Goal: Use online tool/utility: Utilize a website feature to perform a specific function

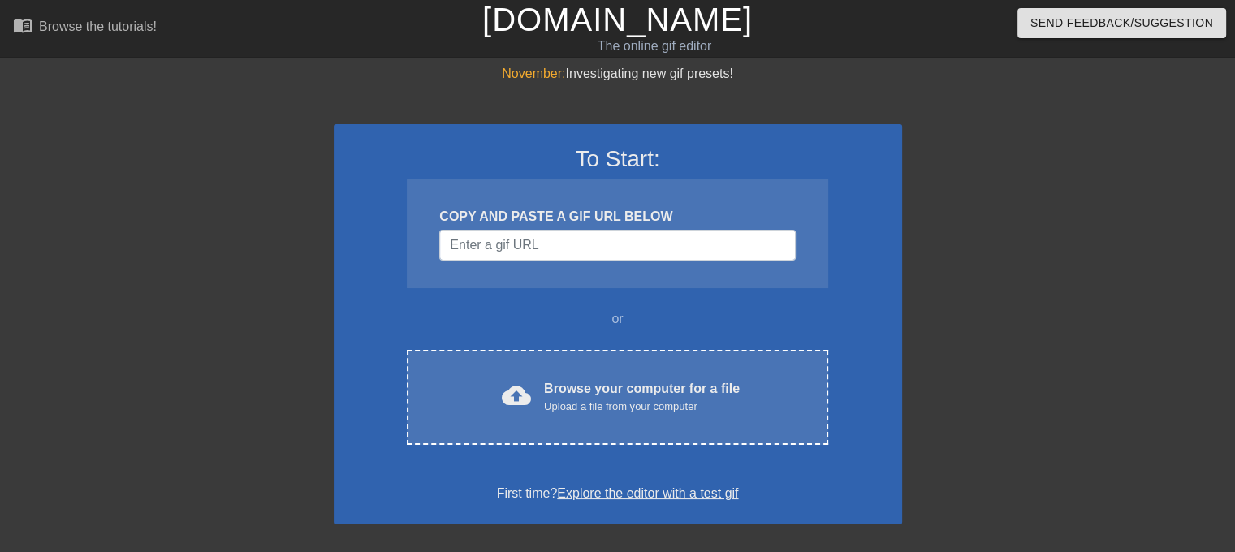
click at [679, 222] on div "COPY AND PASTE A GIF URL BELOW" at bounding box center [617, 216] width 356 height 19
click at [676, 242] on input "Username" at bounding box center [617, 245] width 356 height 31
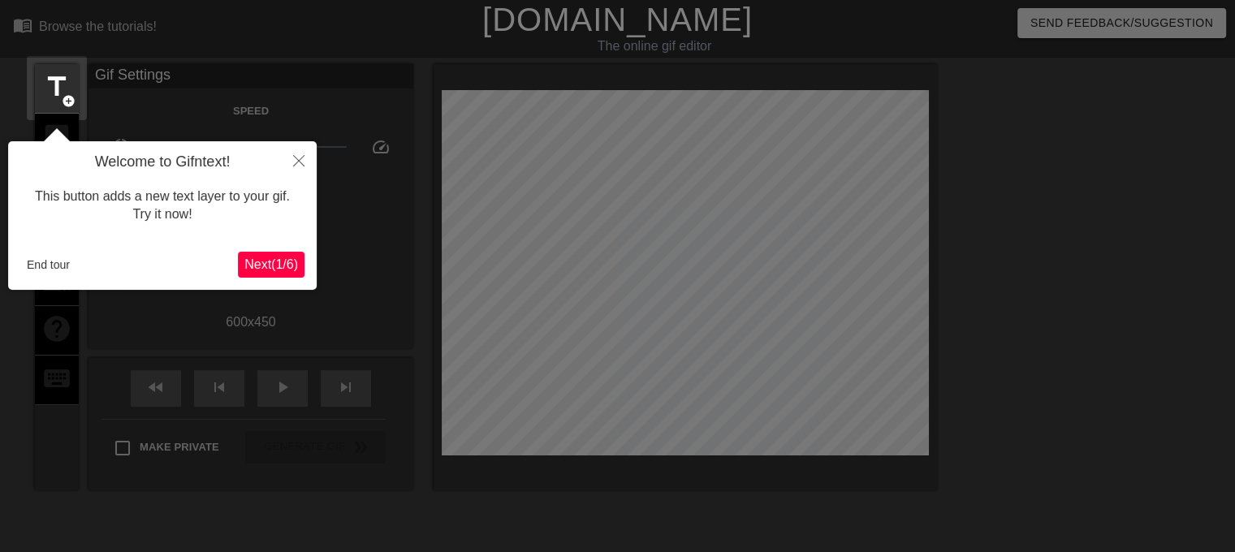
scroll to position [39, 0]
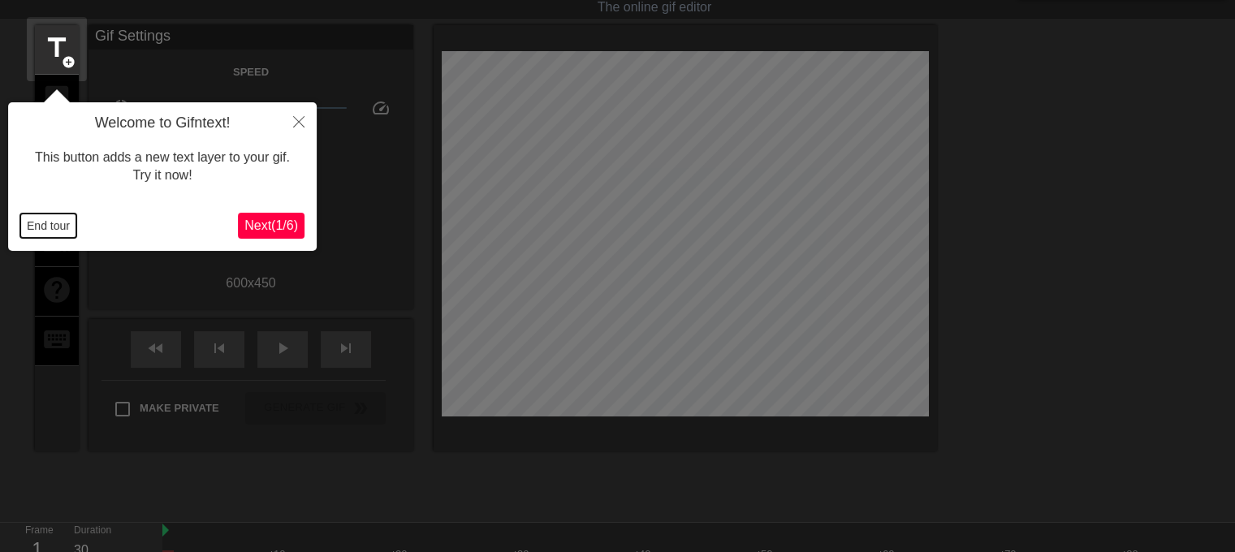
click at [37, 219] on button "End tour" at bounding box center [48, 226] width 56 height 24
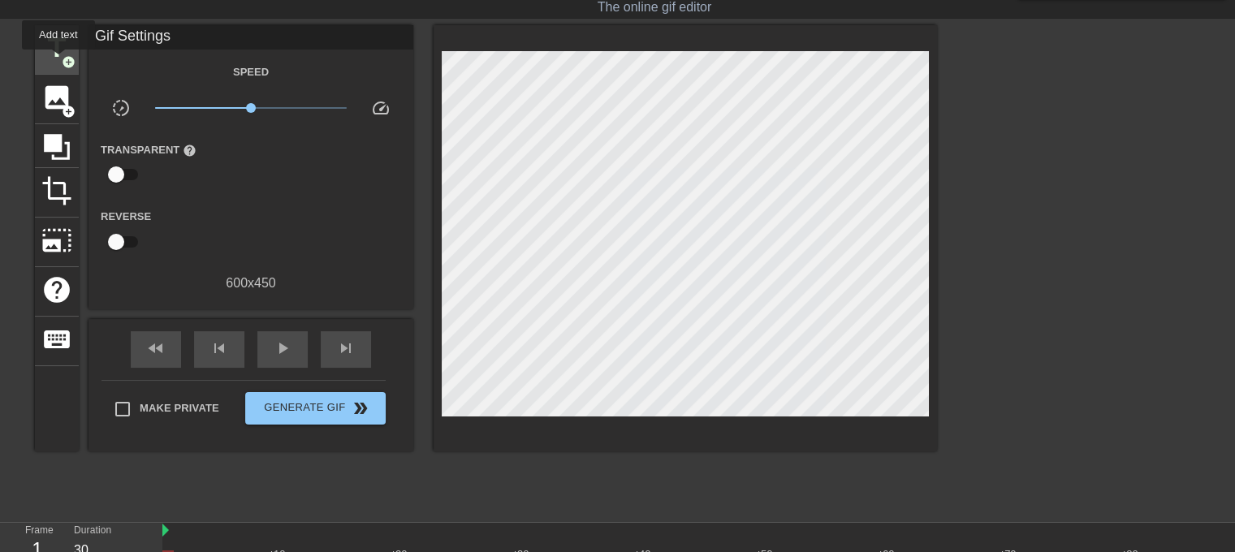
click at [58, 61] on span "title" at bounding box center [56, 47] width 31 height 31
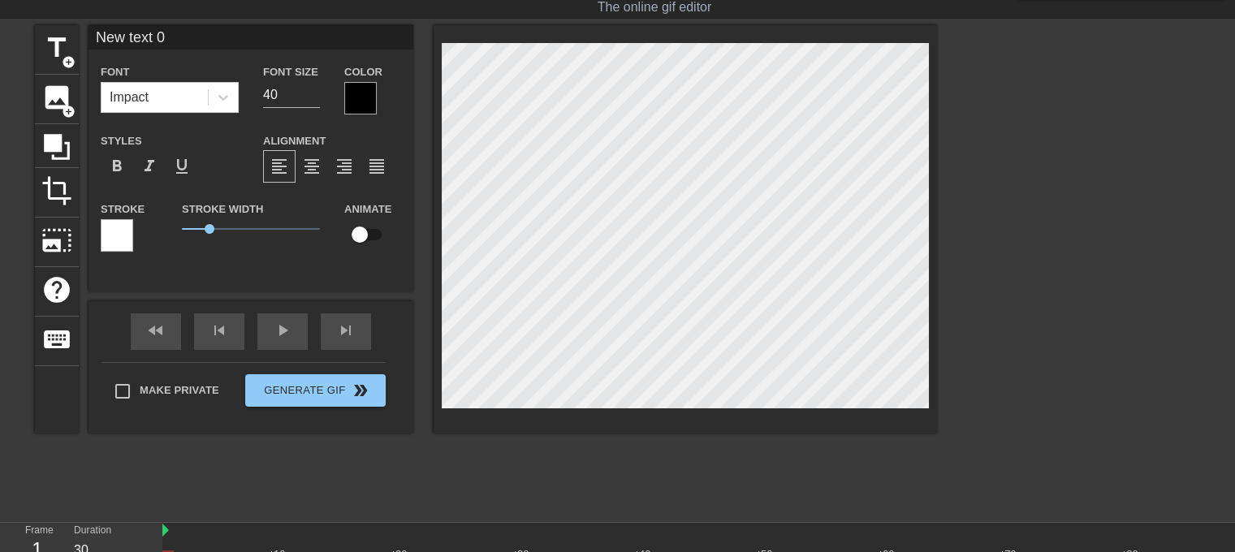
scroll to position [2, 2]
type input "P"
type textarea "P"
type input "PL"
type textarea "PL"
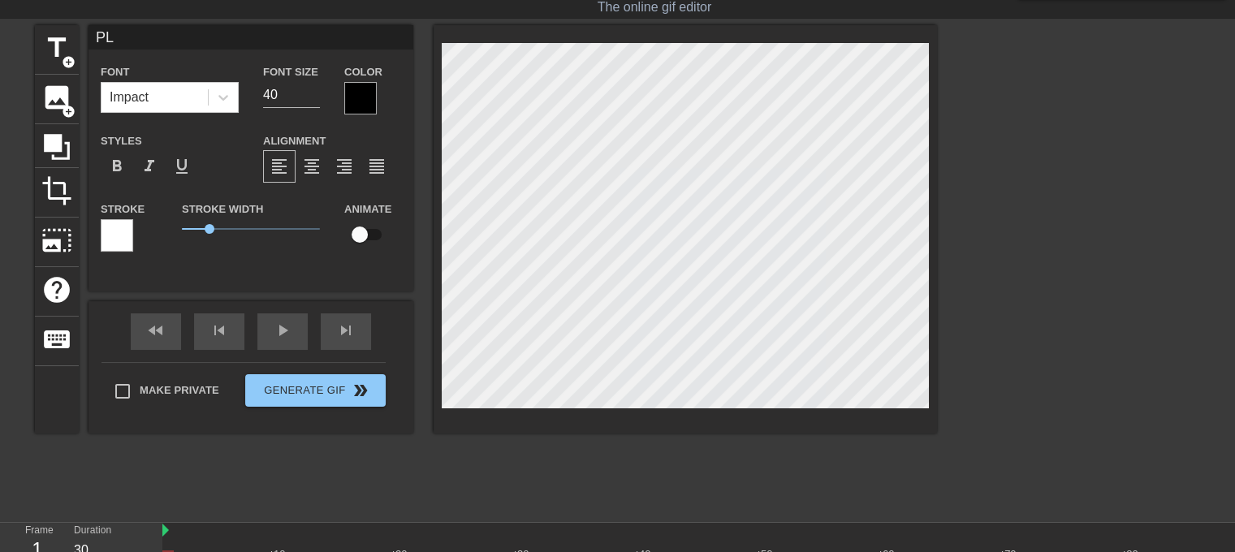
type input "PLS"
type textarea "PLS"
type input "PLS"
type textarea "PLS"
type input "PLS S"
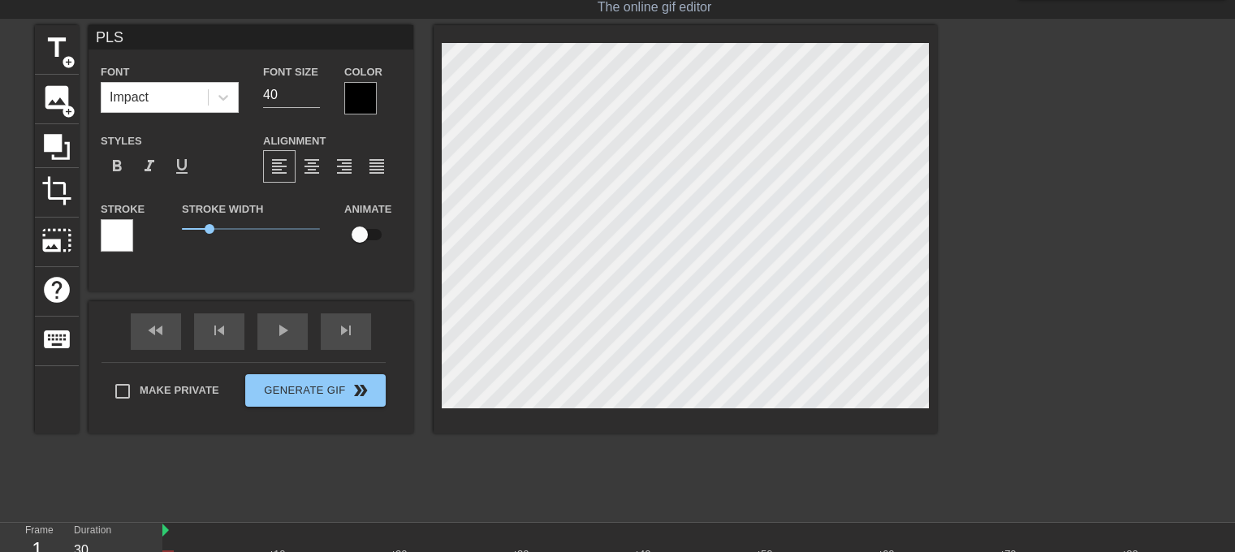
type textarea "PLS S"
type input "PLS ST"
type textarea "PLS ST"
type input "PLS STO"
type textarea "PLS STO"
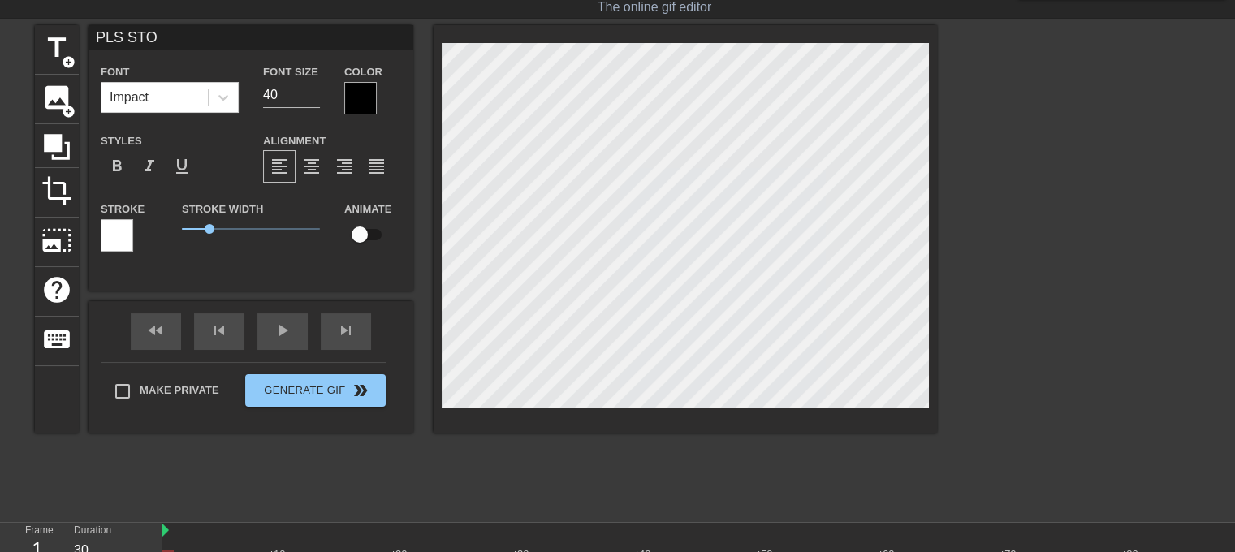
type input "PLS STOP"
type textarea "PLS STOP"
type input "PLS STOP"
type textarea "PLS STOP"
type input "PLS STOP R"
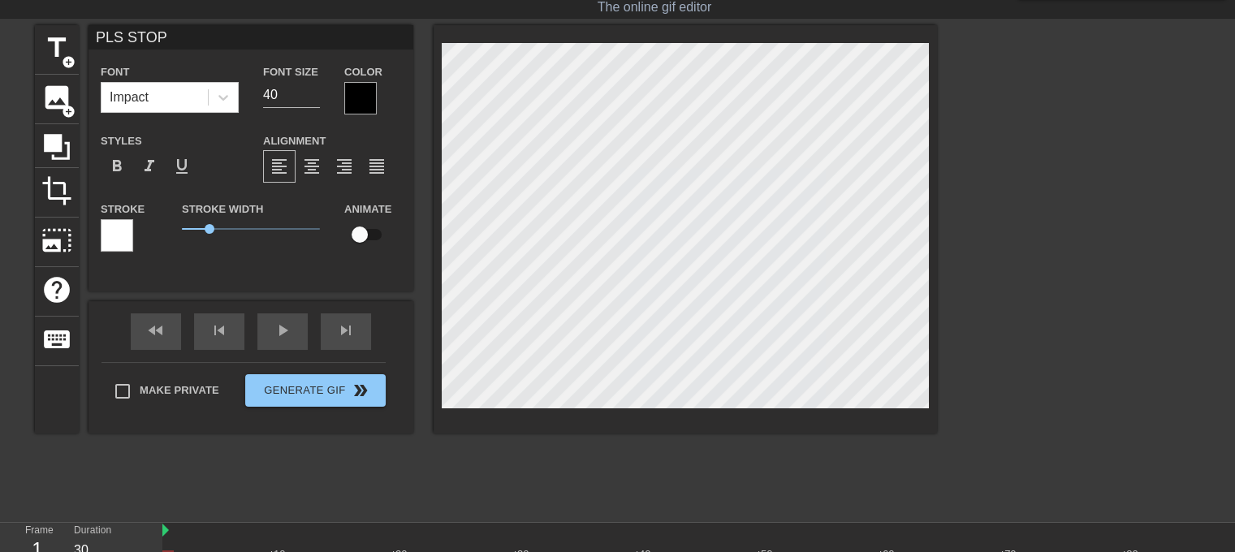
type textarea "PLS STOP R"
type input "PLS STOP RE"
type textarea "PLS STOP RE"
type input "PLS STOP REP"
type textarea "PLS STOP REP"
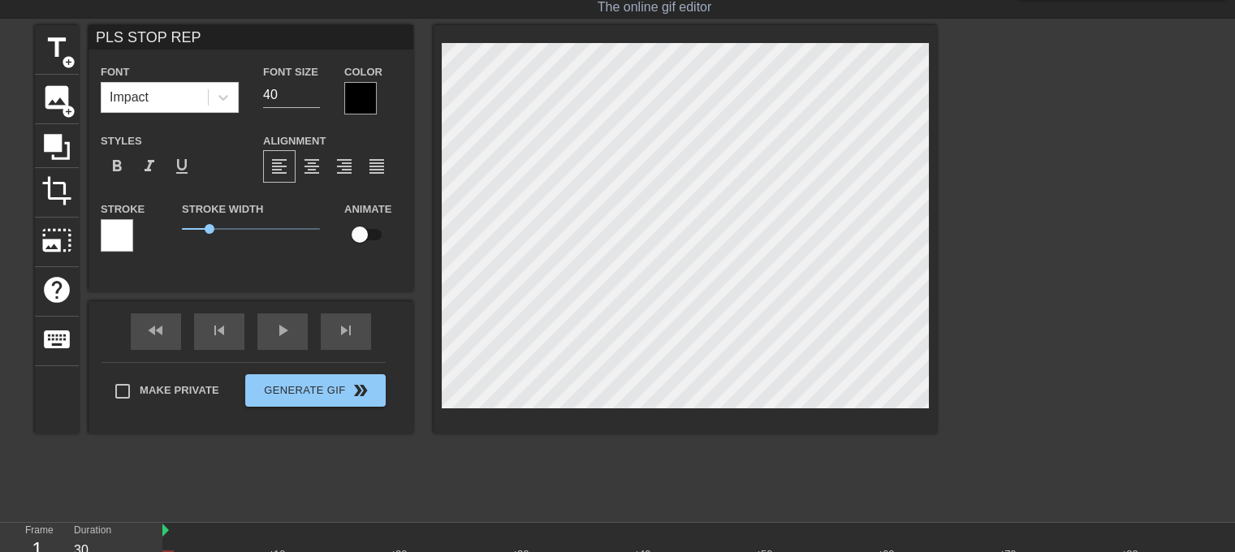
type input "PLS STOP REPL"
type textarea "PLS STOP REPL"
type input "PLS STOP REPLY"
type textarea "PLS STOP REPLY"
type input "PLS STOP REPLYI"
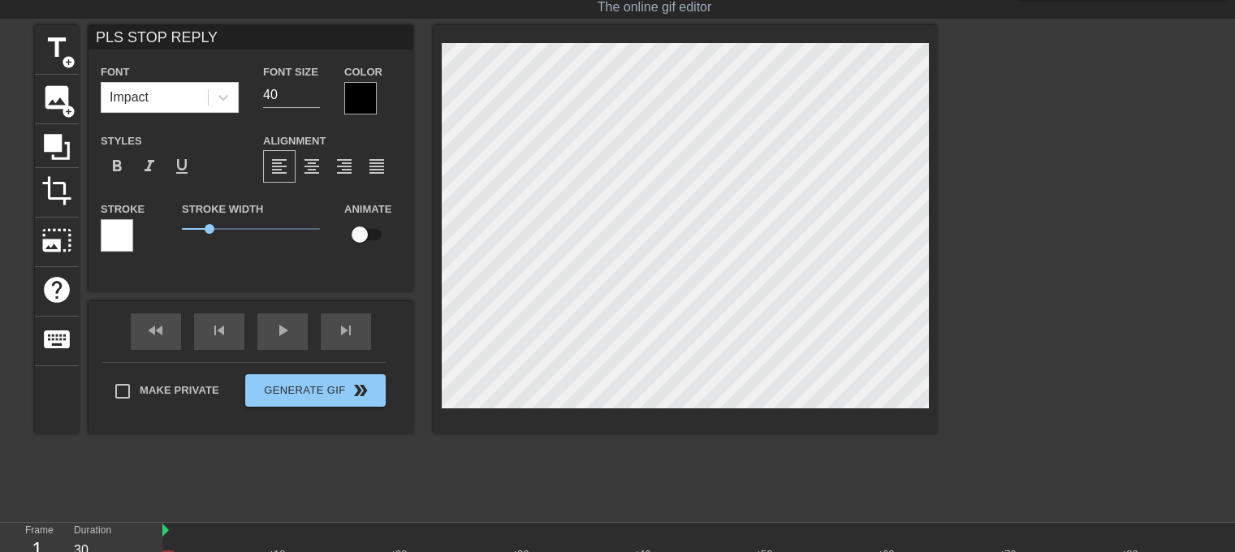
type textarea "PLS STOP REPLYI"
type input "PLS STOP REPLYIN"
type textarea "PLS STOP REPLYIN"
type input "PLS STOP REPLYING"
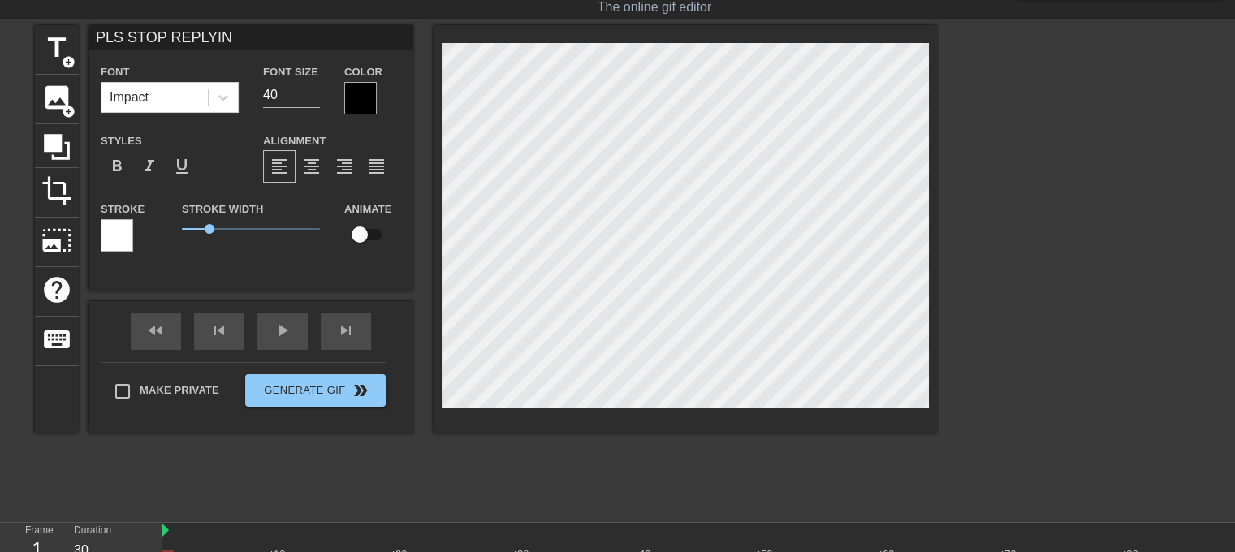
type textarea "PLS STOP REPLYING"
type input "PLS STOP REPLYING"
type textarea "PLS STOP REPLYING"
type input "PLS STOP REPLYING"
type textarea "PLS STOP REPLYING"
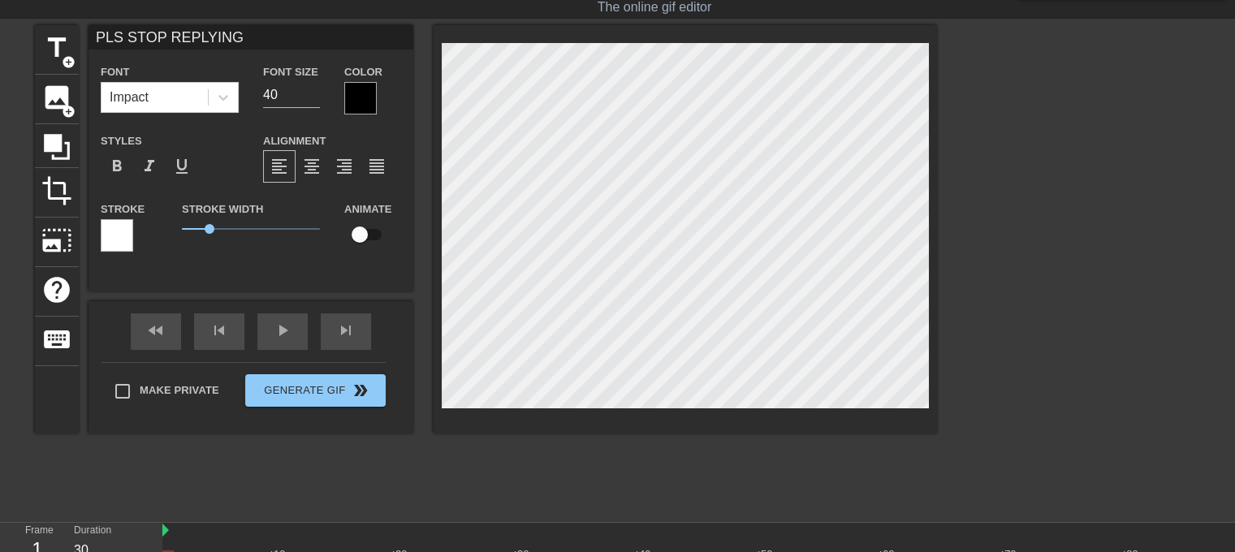
type input "PLS STOP REPLYIN"
type textarea "PLS STOP REPLYIN"
type input "PLS STOP REPLYI"
type textarea "PLS STOP REPLYI"
type input "PLS STOP REPLY"
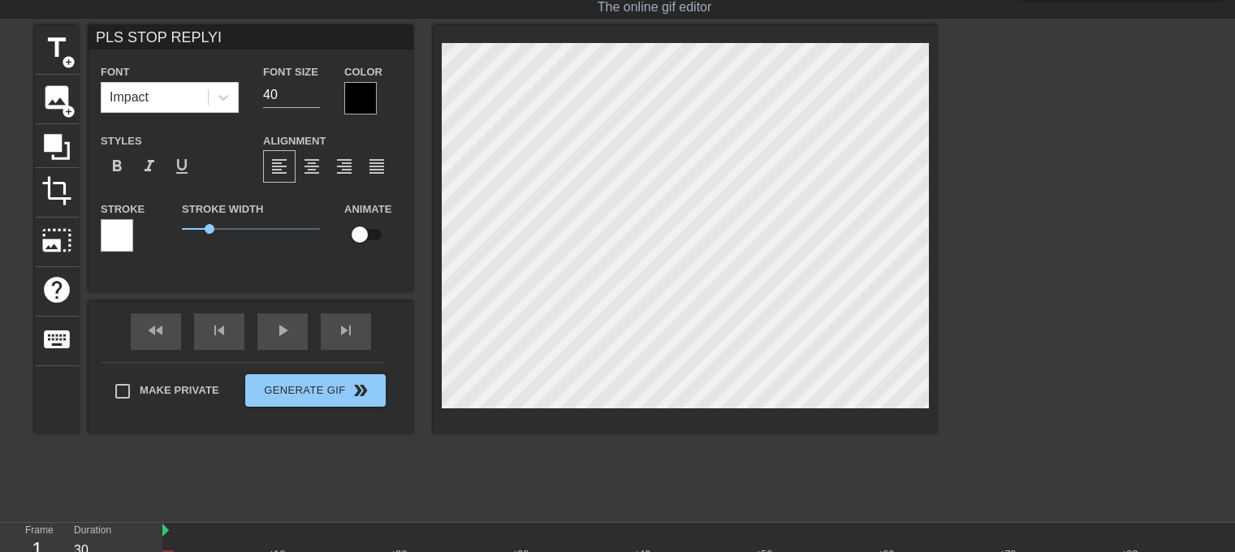
type textarea "PLS STOP REPLY"
type input "PLS STOP REPL"
type textarea "PLS STOP REPL"
type input "PLS STOP REP"
type textarea "PLS STOP REP"
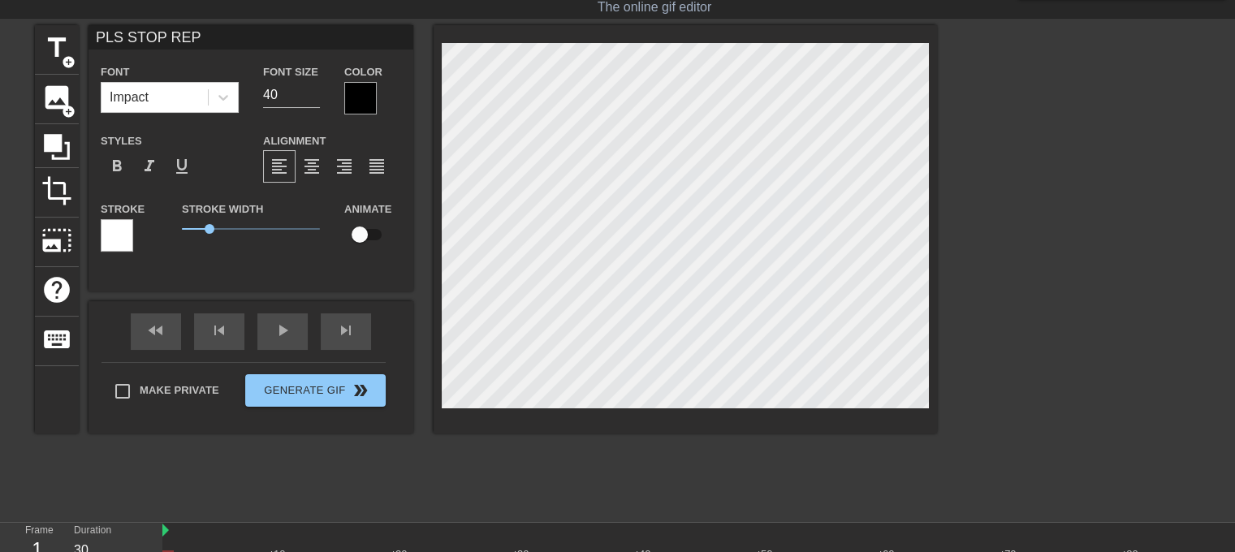
type input "PLS STOP RE"
type textarea "PLS STOP RE"
type input "PLS STOP R"
type textarea "PLS STOP R"
type input "PLS STOP"
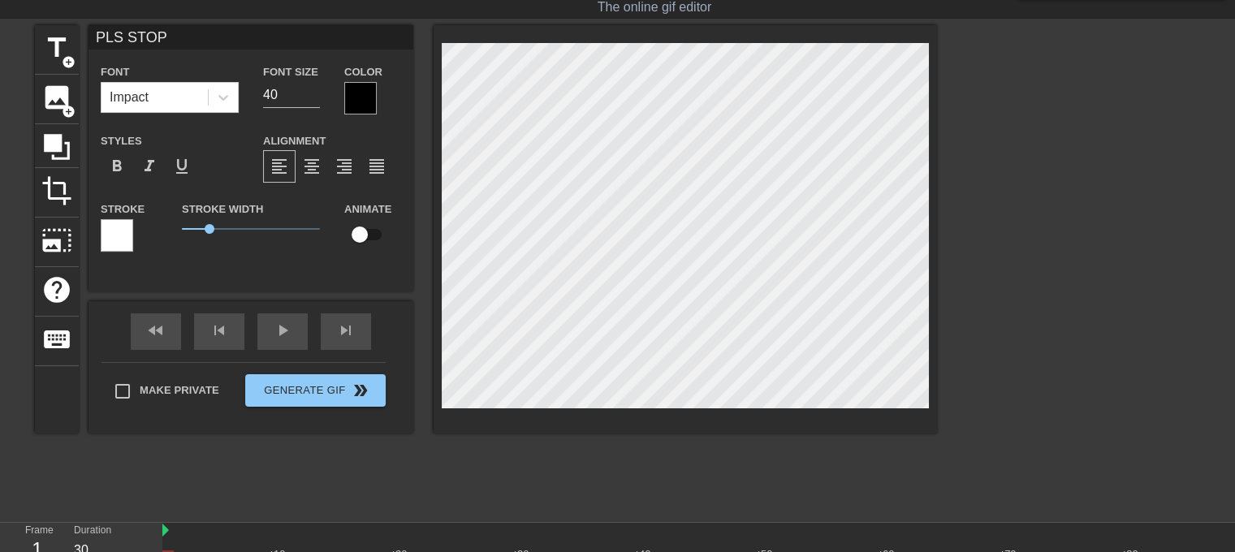
type textarea "PLS STOP"
type input "PLS STO"
type textarea "PLS STO"
type input "PLS ST"
type textarea "PLS ST"
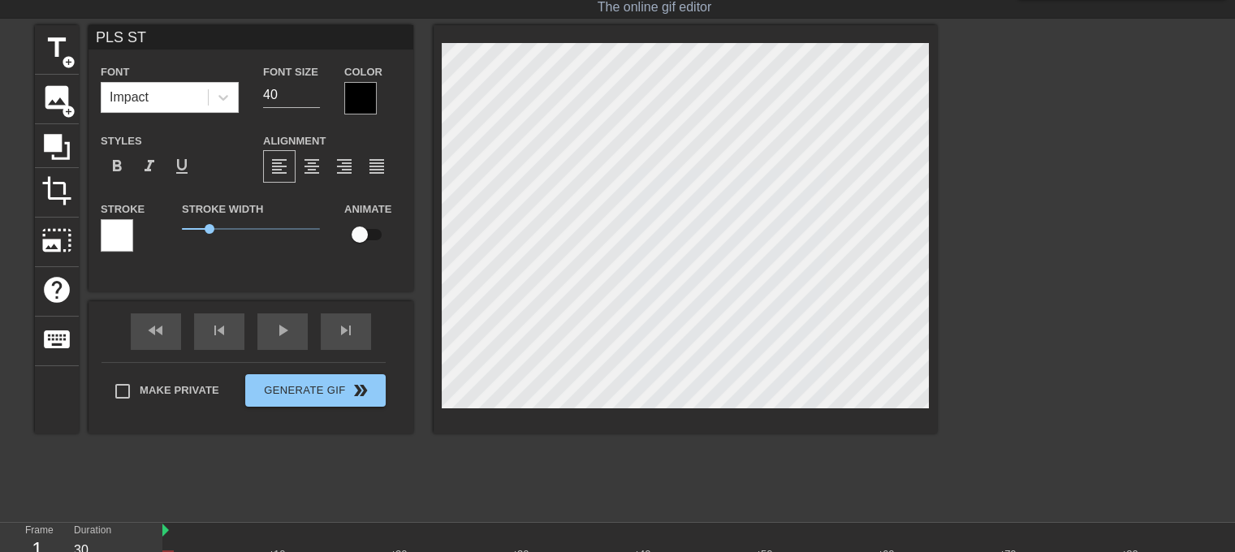
scroll to position [2, 3]
type input "PLS S"
type textarea "PLS S"
type input "PLS"
type textarea "PLS"
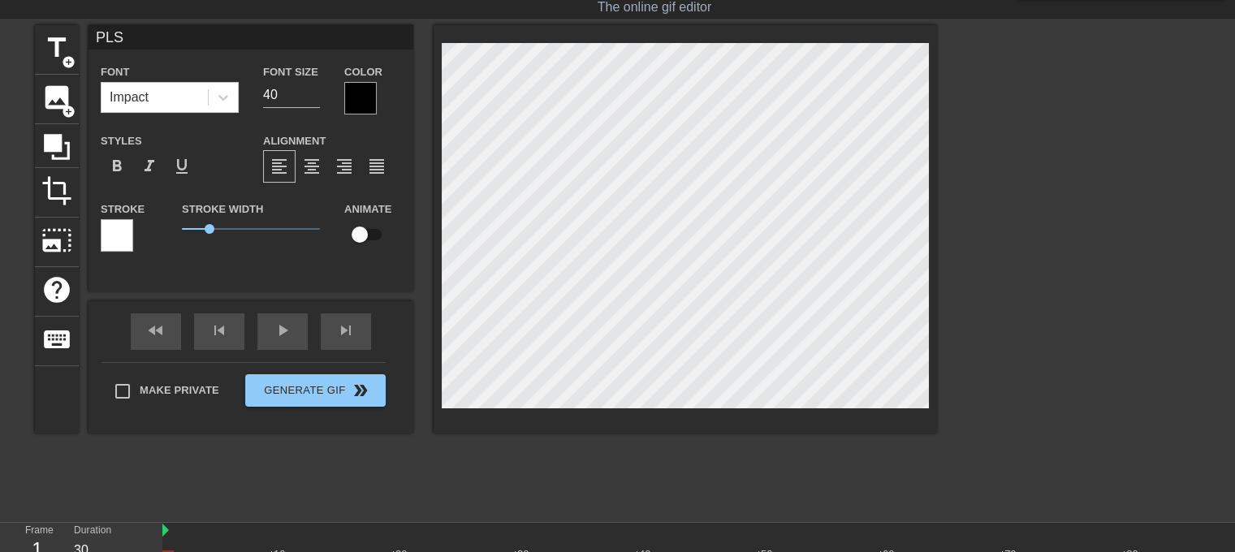
type input "PLS R"
type textarea "PLS R"
type input "PLS RE"
type textarea "PLS RE"
type input "PLS REM"
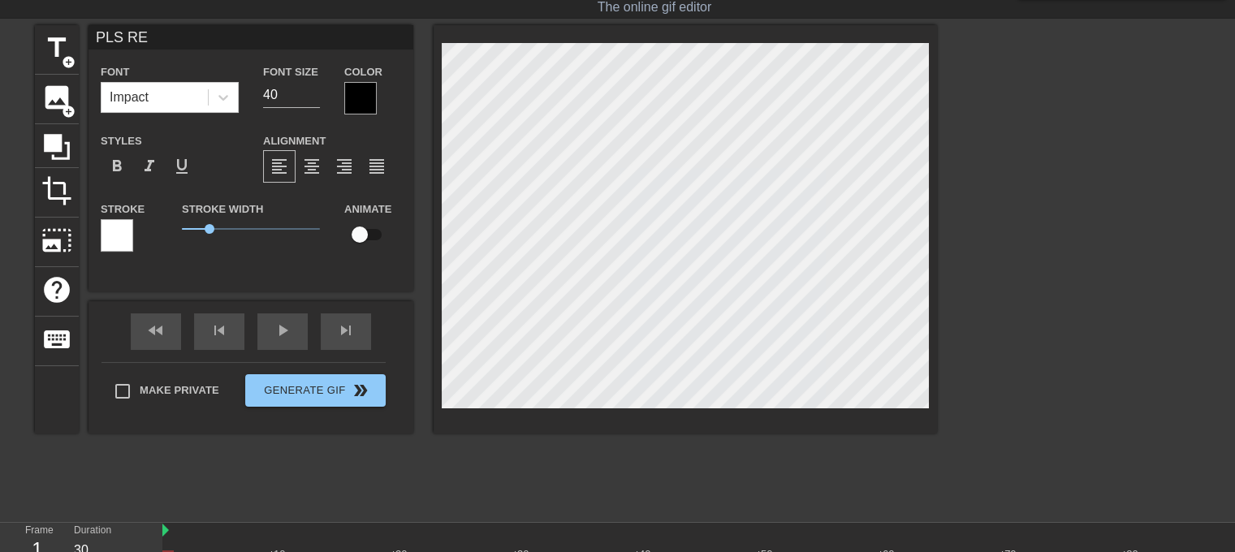
type textarea "PLS REM"
type input "PLS REMO"
type textarea "PLS REMO"
type input "PLS REMOV"
type textarea "PLS REMOV"
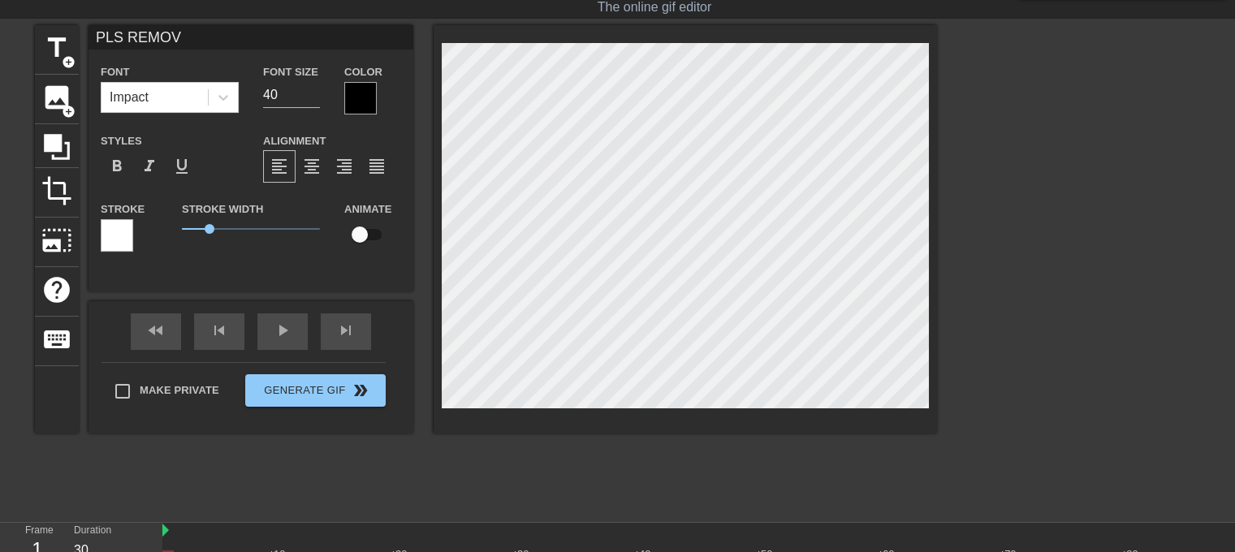
type input "PLS REMOVE"
type textarea "PLS REMOVE"
type input "PLS REMOVE"
type textarea "PLS REMOVE"
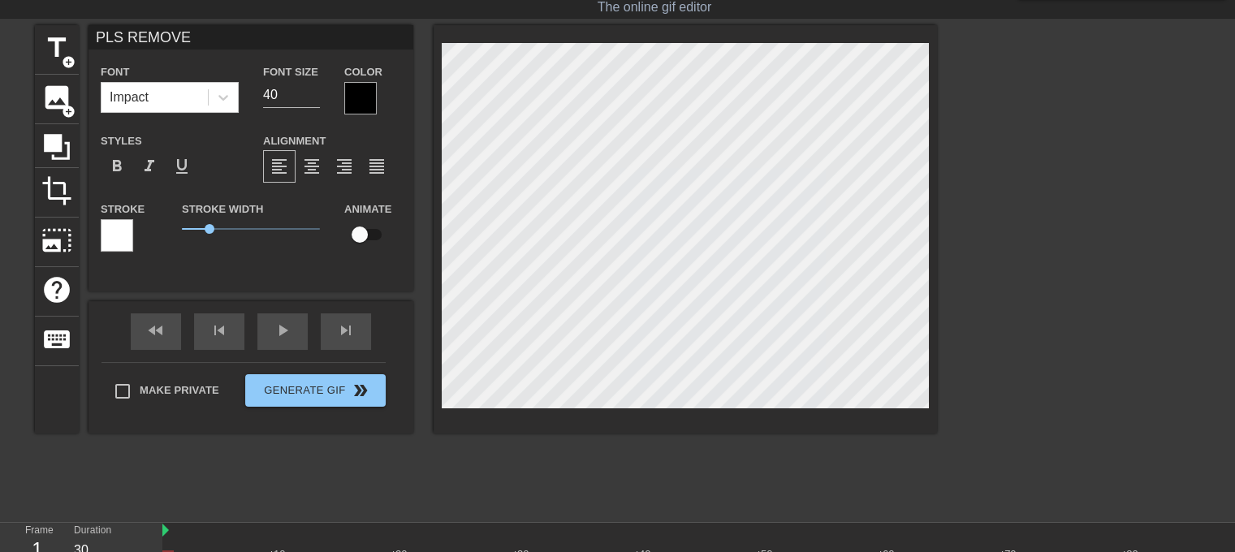
type input "PLS REMOVE M"
type textarea "PLS REMOVE M"
type input "PLS REMOVE ME"
type textarea "PLS REMOVE ME"
click at [349, 88] on div at bounding box center [360, 98] width 32 height 32
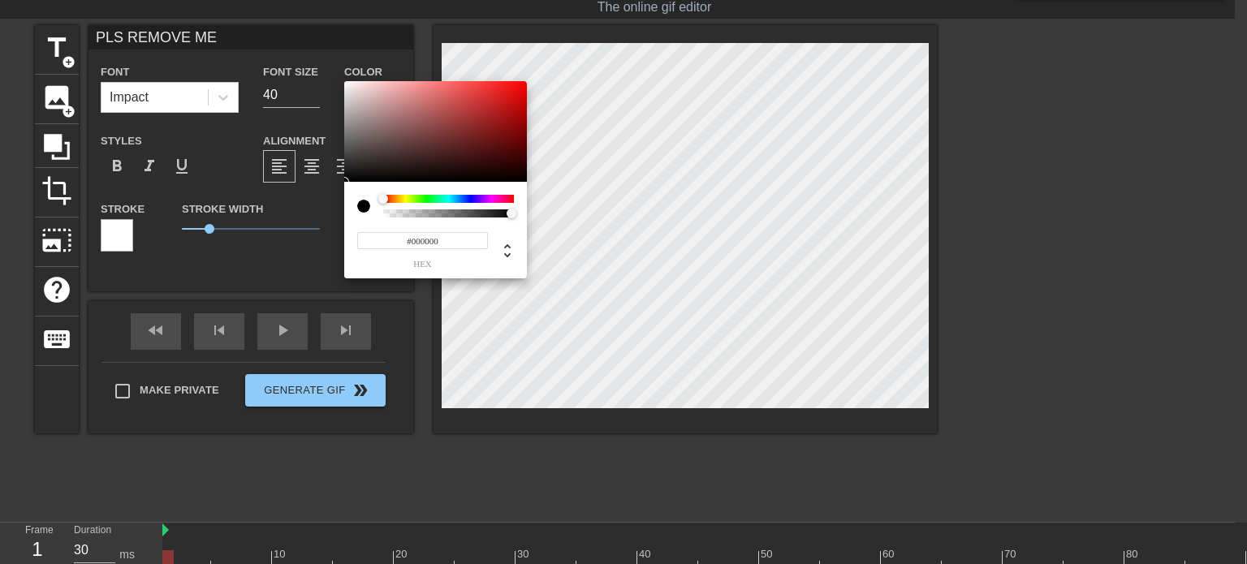
type input "0"
type input "1"
drag, startPoint x: 516, startPoint y: 213, endPoint x: 658, endPoint y: 183, distance: 145.0
click at [658, 183] on div "0 r 0 g 0 b 1 a" at bounding box center [623, 282] width 1247 height 564
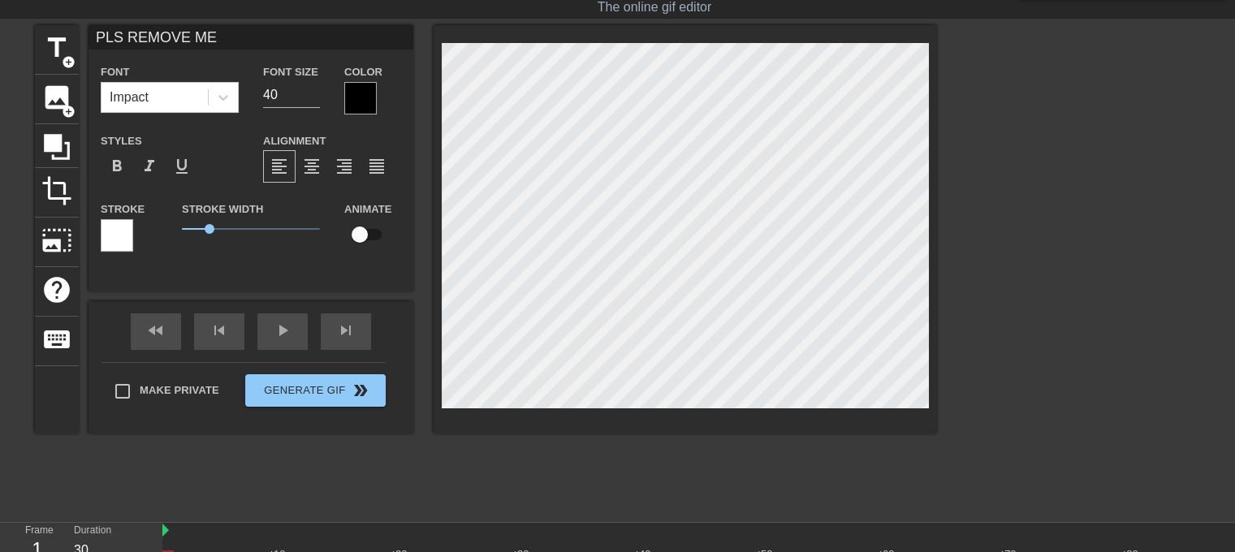
click at [359, 102] on div at bounding box center [360, 98] width 32 height 32
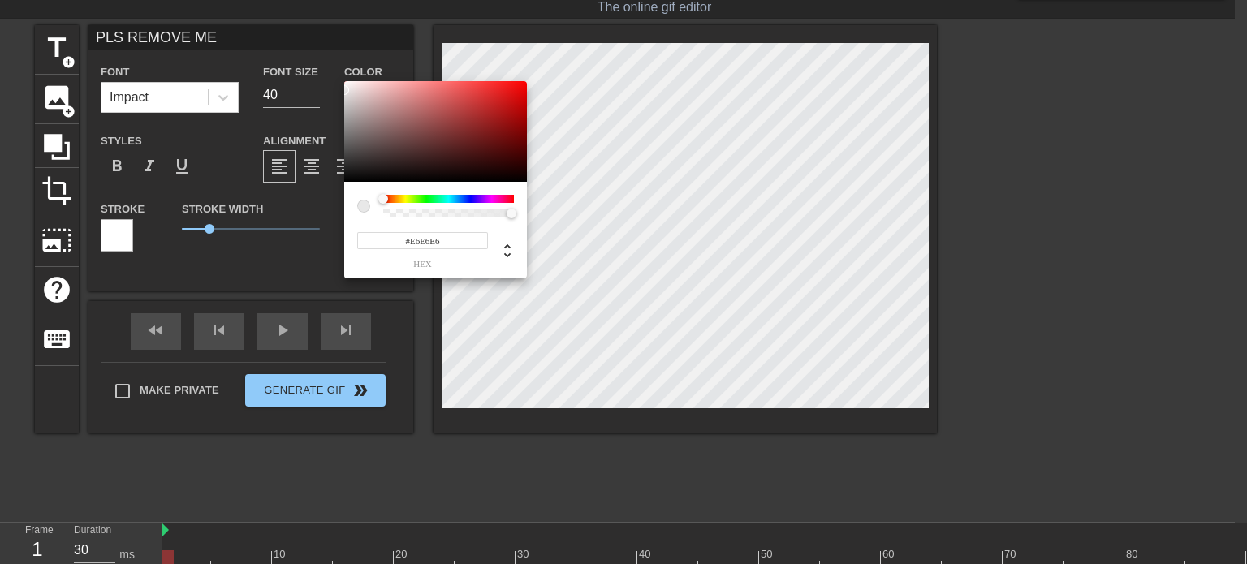
type input "#E4E4E4"
drag, startPoint x: 345, startPoint y: 178, endPoint x: 278, endPoint y: 92, distance: 109.3
click at [278, 92] on div "#E4E4E4 hex" at bounding box center [623, 282] width 1247 height 564
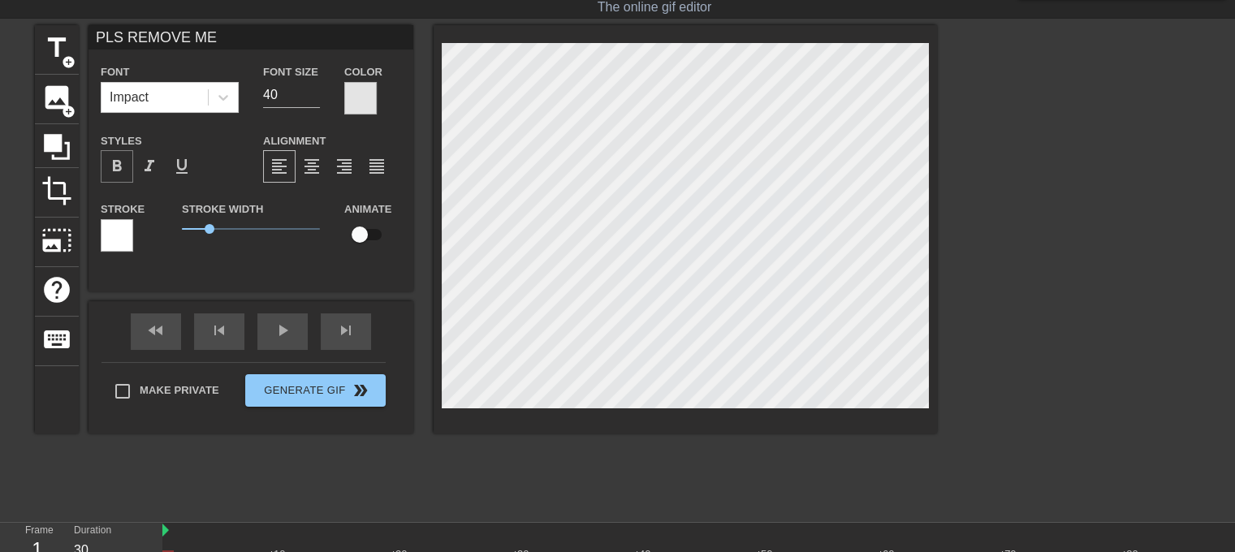
click at [114, 153] on div "format_bold" at bounding box center [117, 166] width 32 height 32
click at [350, 95] on div at bounding box center [360, 98] width 32 height 32
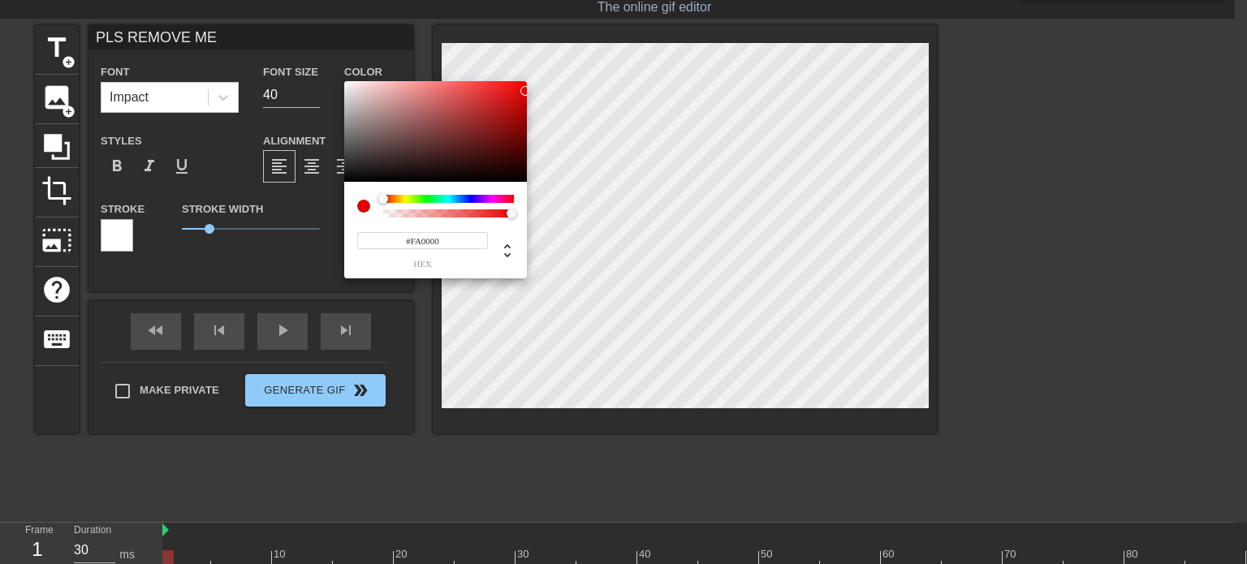
type input "#FF0000"
drag, startPoint x: 346, startPoint y: 90, endPoint x: 575, endPoint y: 75, distance: 229.4
click at [575, 75] on div "#FF0000 hex" at bounding box center [623, 282] width 1247 height 564
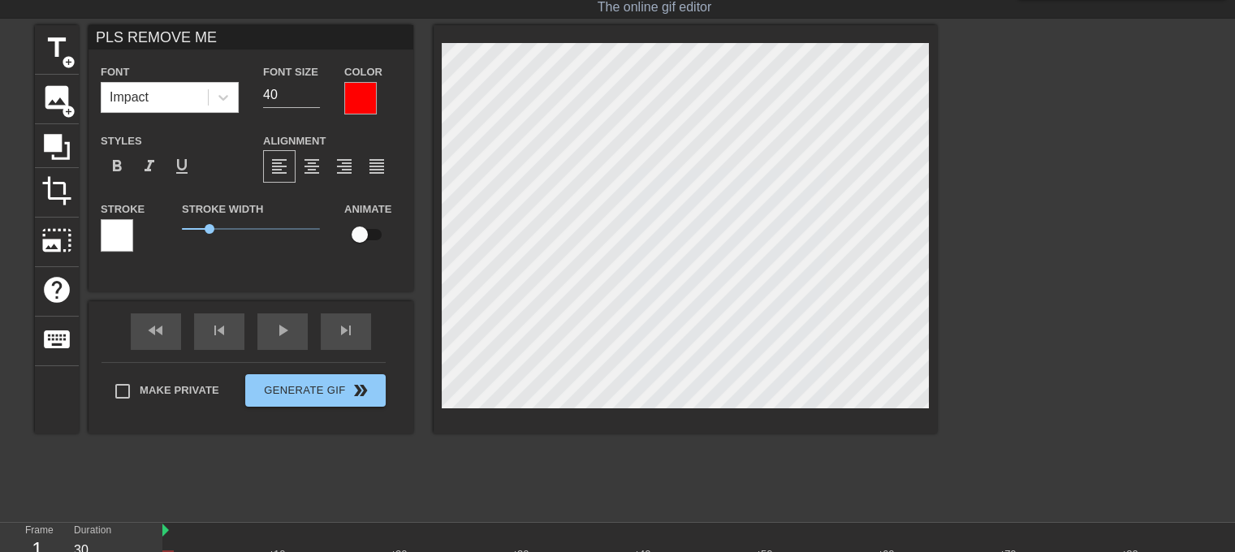
click at [366, 222] on input "checkbox" at bounding box center [359, 234] width 93 height 31
checkbox input "true"
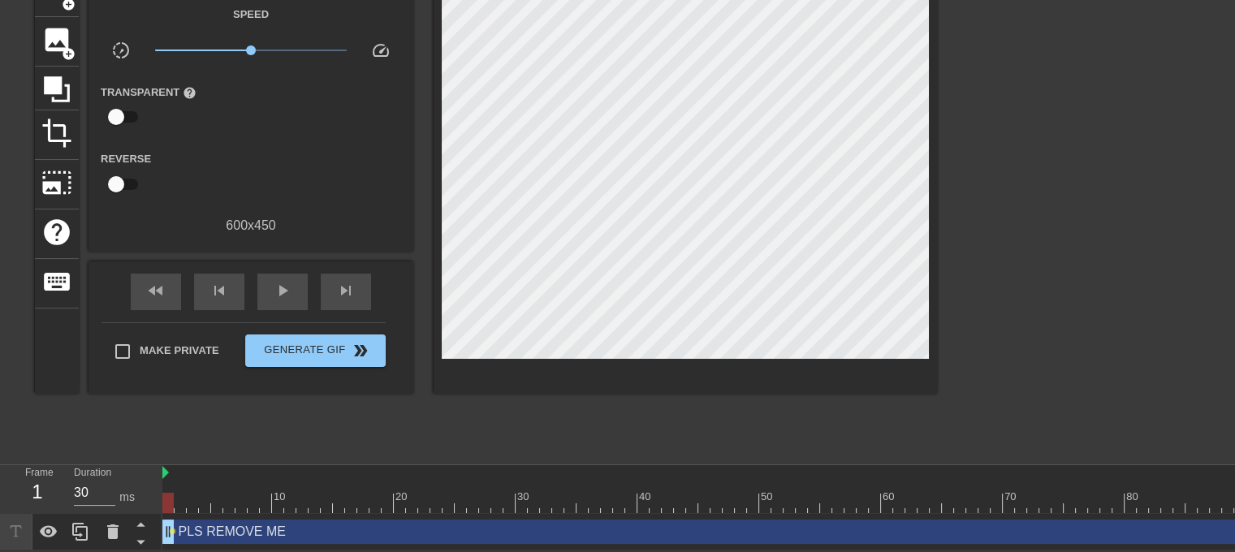
drag, startPoint x: 170, startPoint y: 522, endPoint x: 183, endPoint y: 522, distance: 13.0
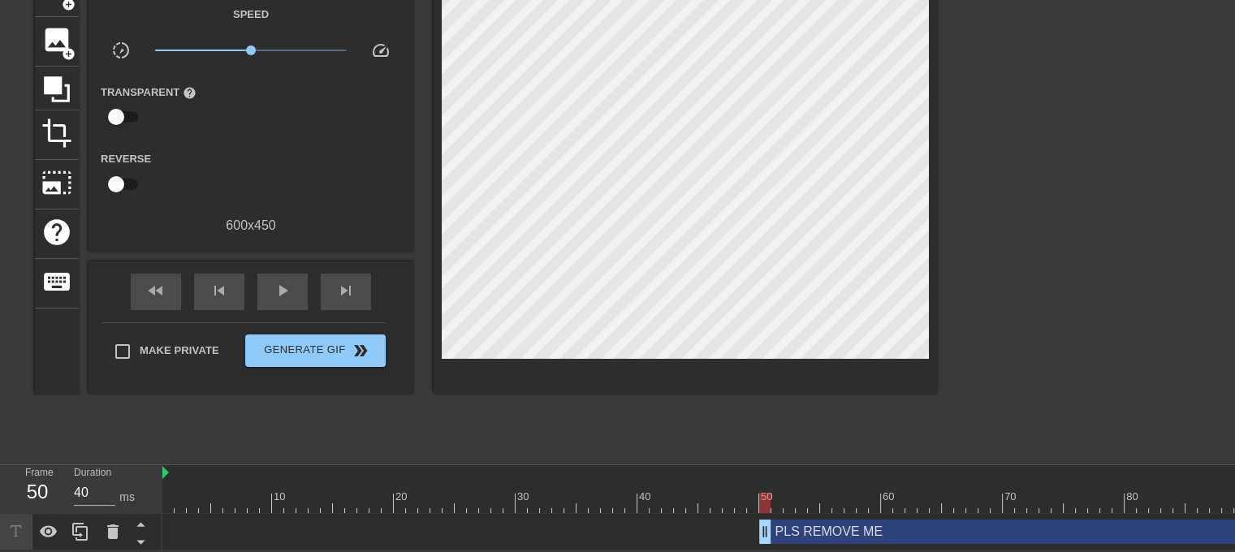
type input "30"
drag, startPoint x: 167, startPoint y: 522, endPoint x: 757, endPoint y: 528, distance: 589.4
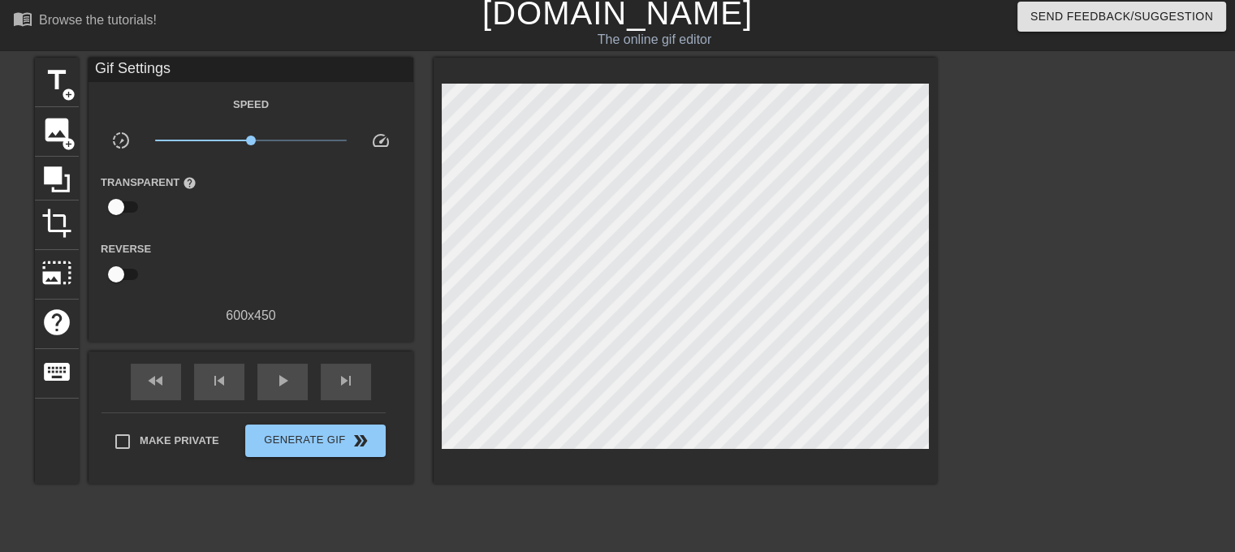
scroll to position [0, 0]
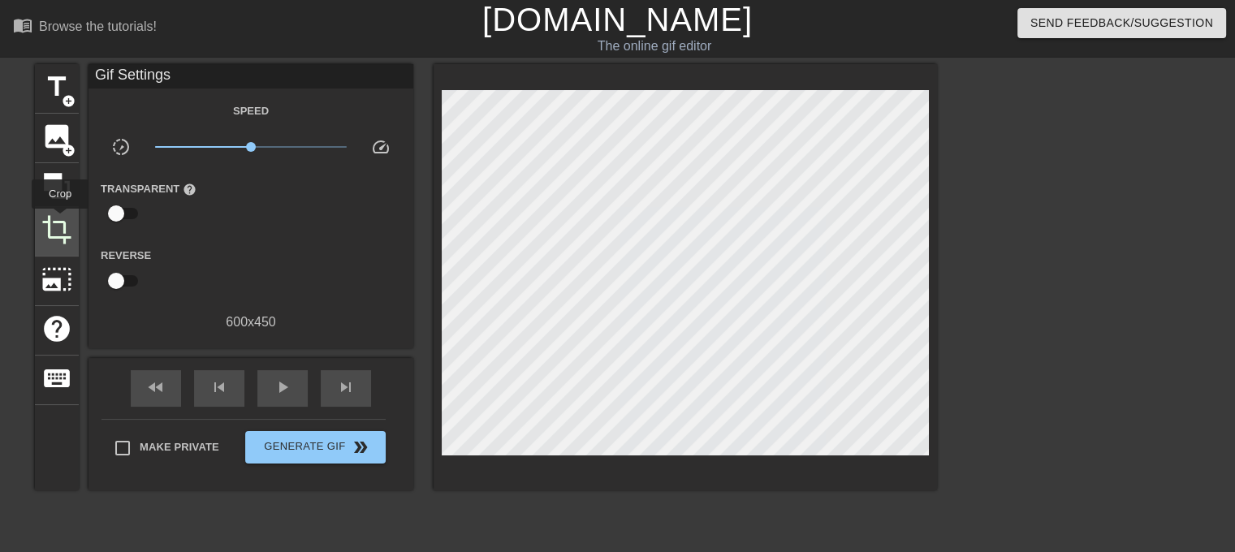
click at [60, 220] on span "crop" at bounding box center [56, 229] width 31 height 31
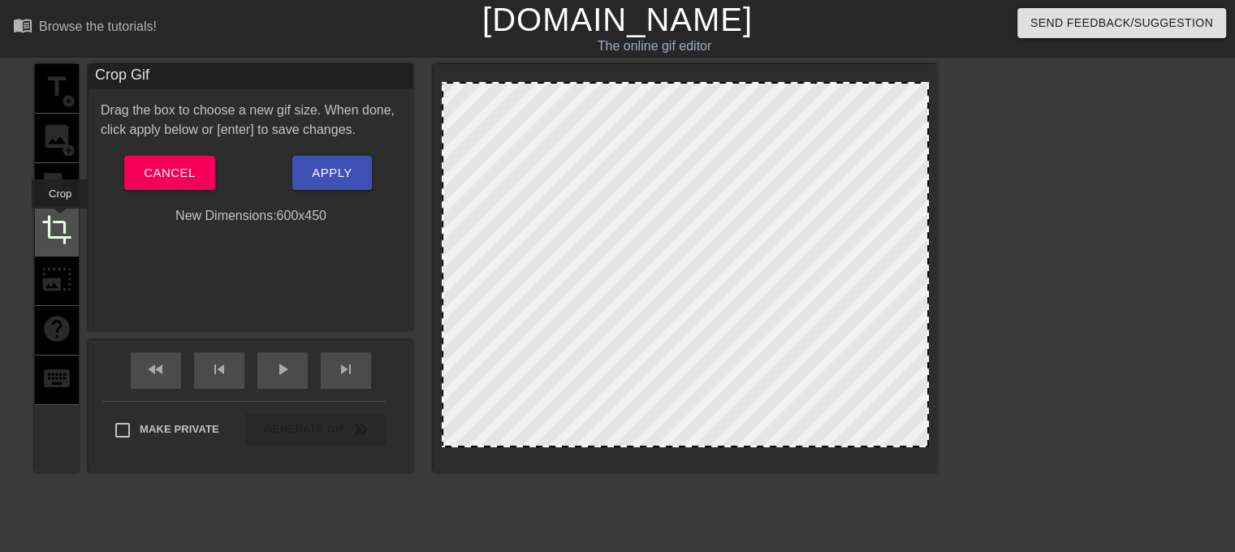
click at [60, 220] on span "crop" at bounding box center [56, 229] width 31 height 31
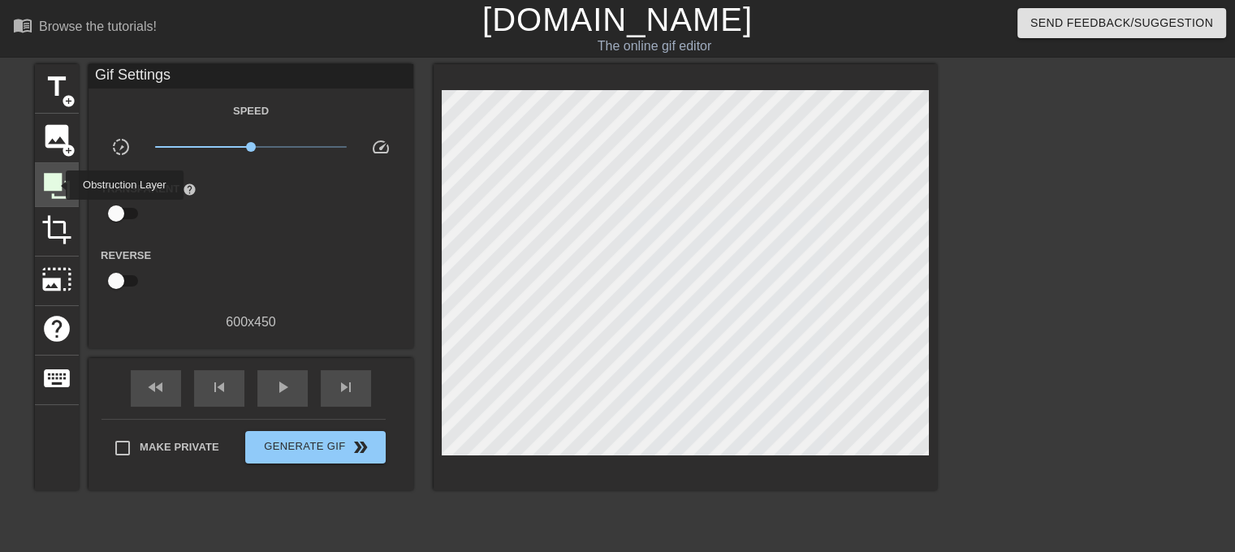
click at [55, 185] on icon at bounding box center [57, 186] width 26 height 26
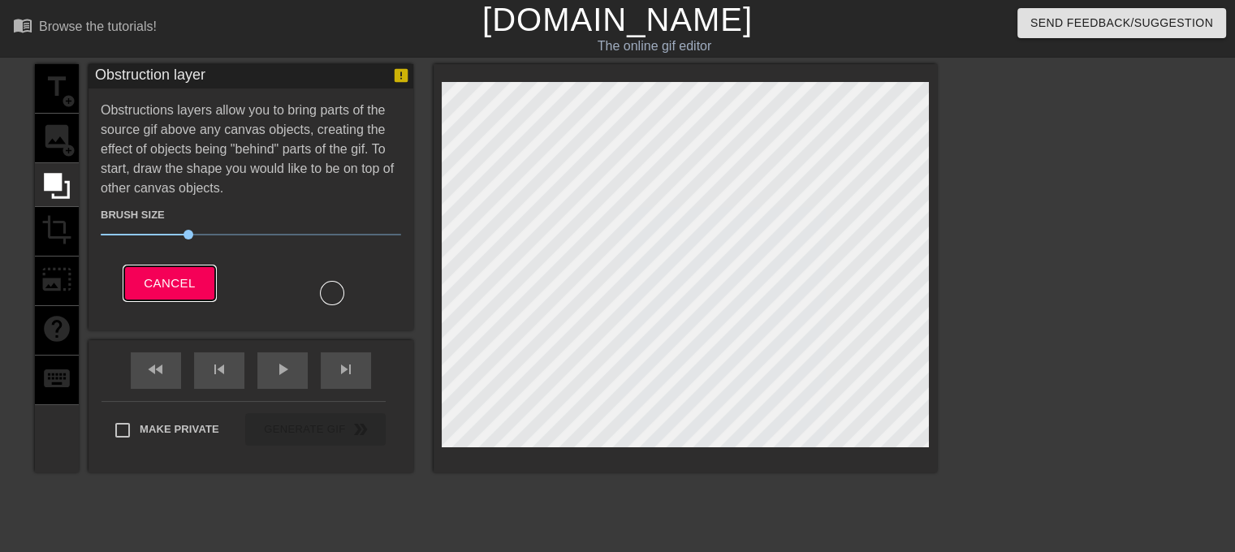
click at [188, 284] on span "Cancel" at bounding box center [169, 283] width 51 height 21
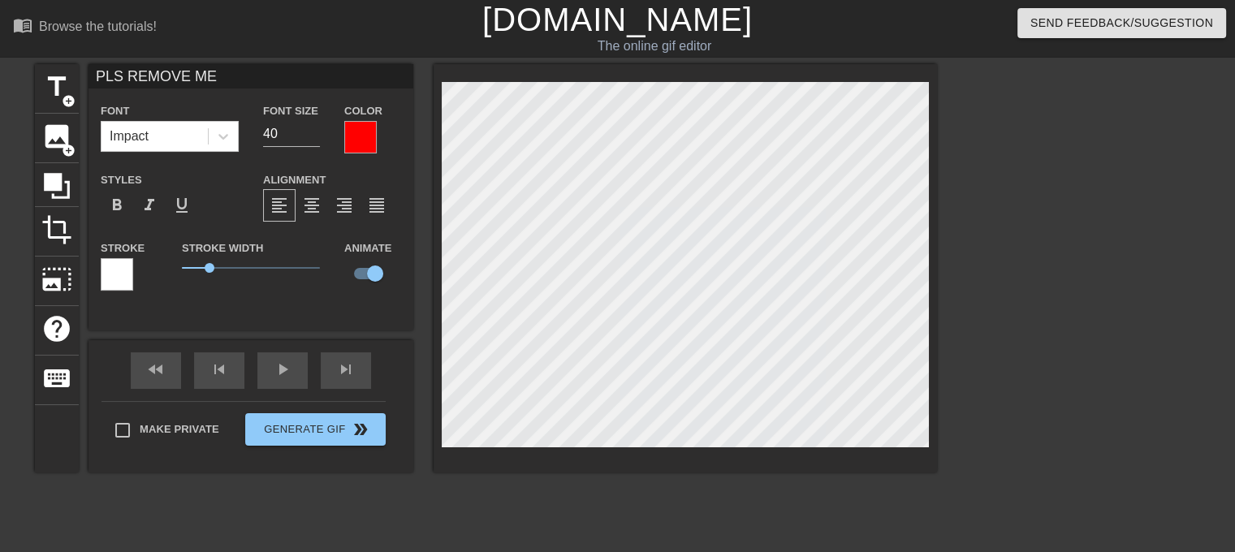
click at [123, 278] on div at bounding box center [117, 274] width 32 height 32
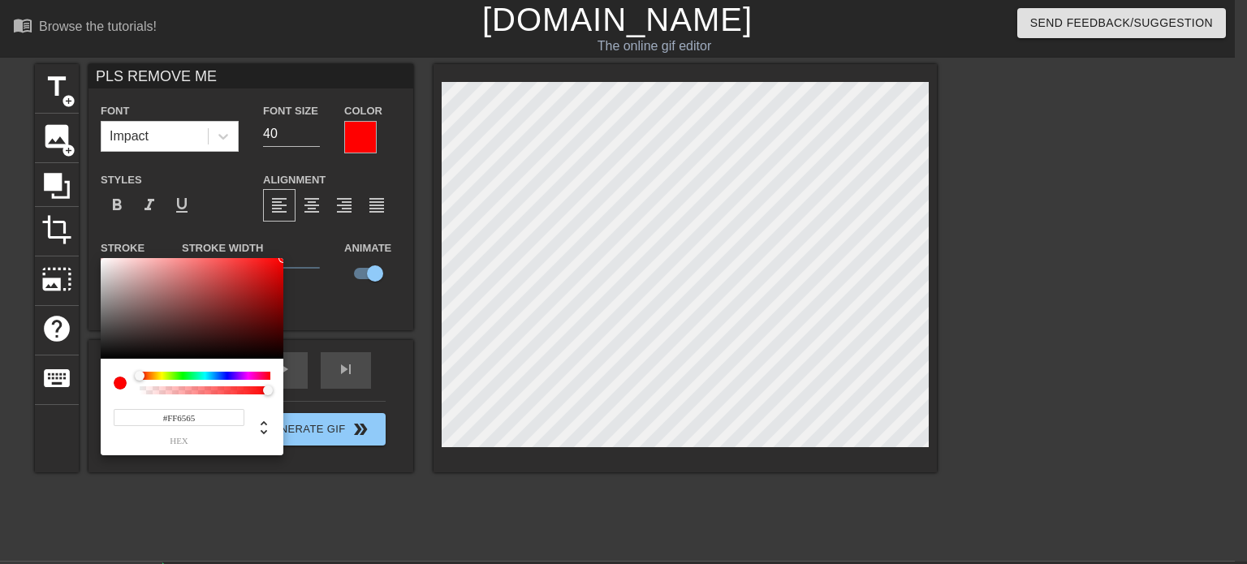
type input "#FFFFFF"
drag, startPoint x: 271, startPoint y: 270, endPoint x: -3, endPoint y: 88, distance: 329.6
click at [0, 88] on html "menu_book Browse the tutorials! [DOMAIN_NAME] The online gif editor Send Feedba…" at bounding box center [623, 323] width 1247 height 647
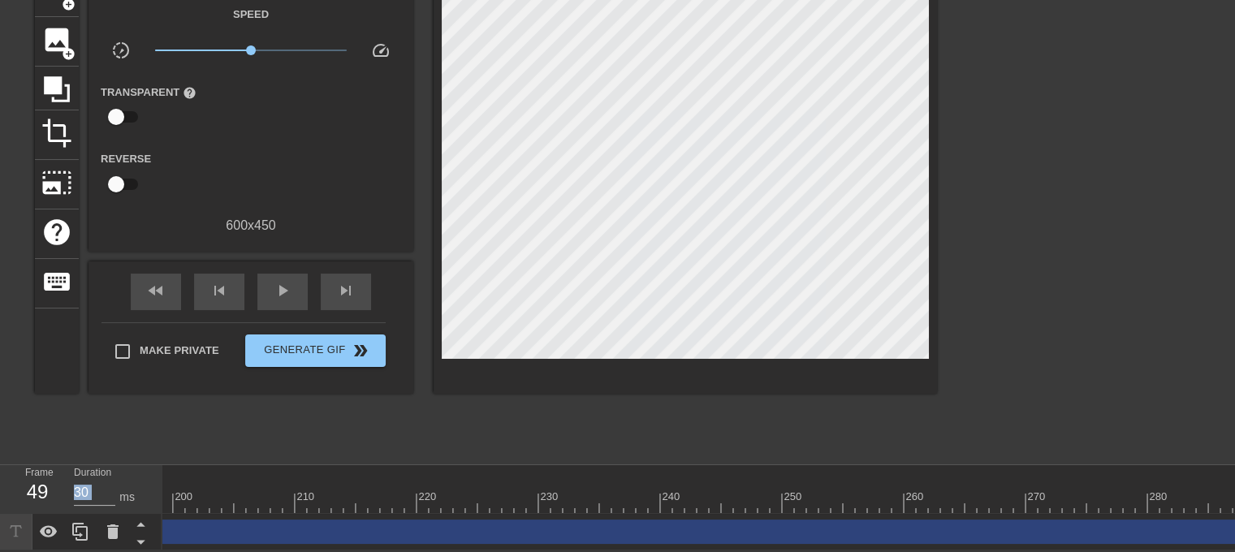
scroll to position [0, 2577]
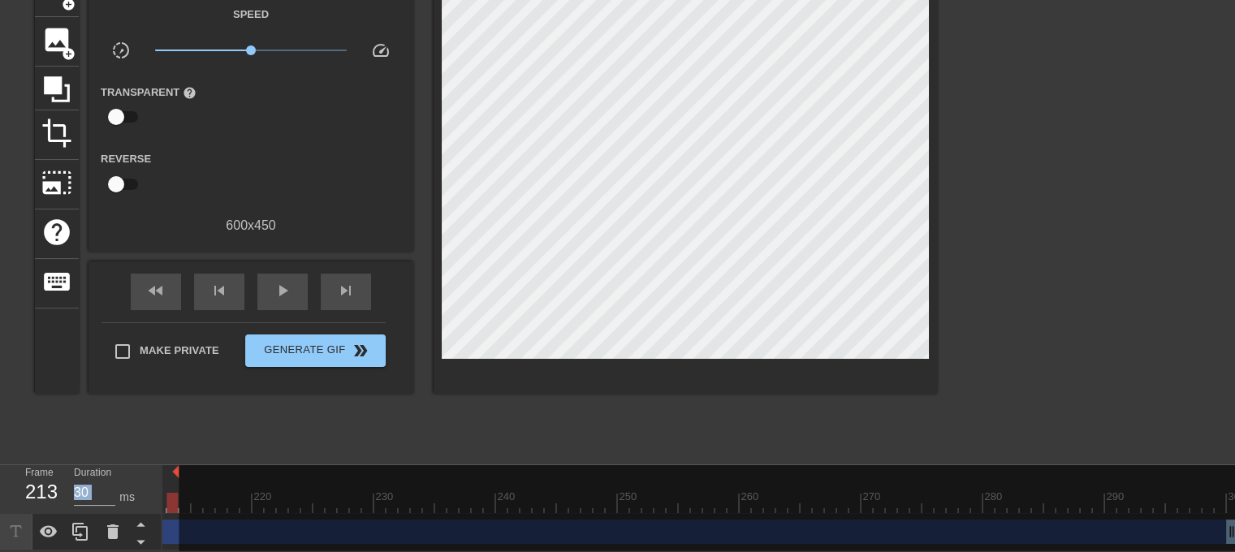
click at [175, 481] on div at bounding box center [172, 491] width 12 height 20
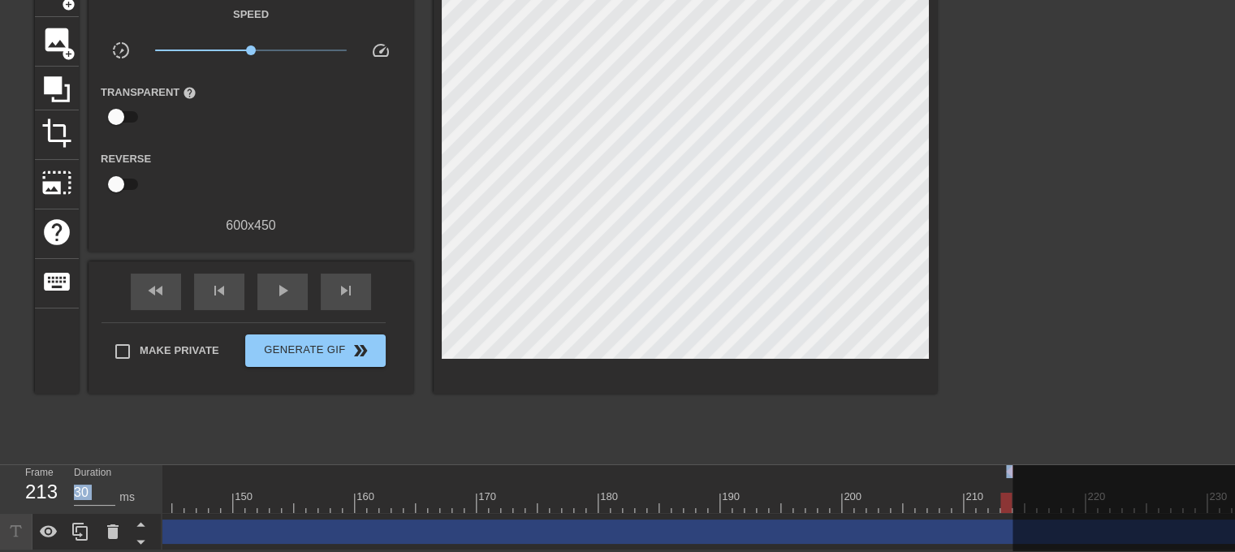
scroll to position [0, 1711]
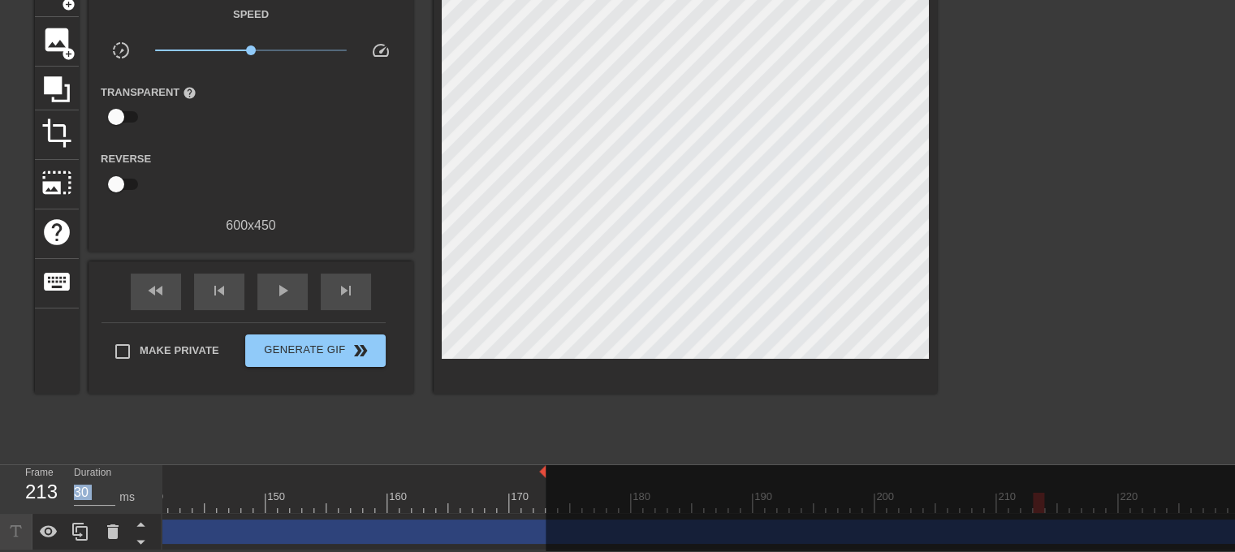
click at [539, 493] on div at bounding box center [277, 503] width 3653 height 20
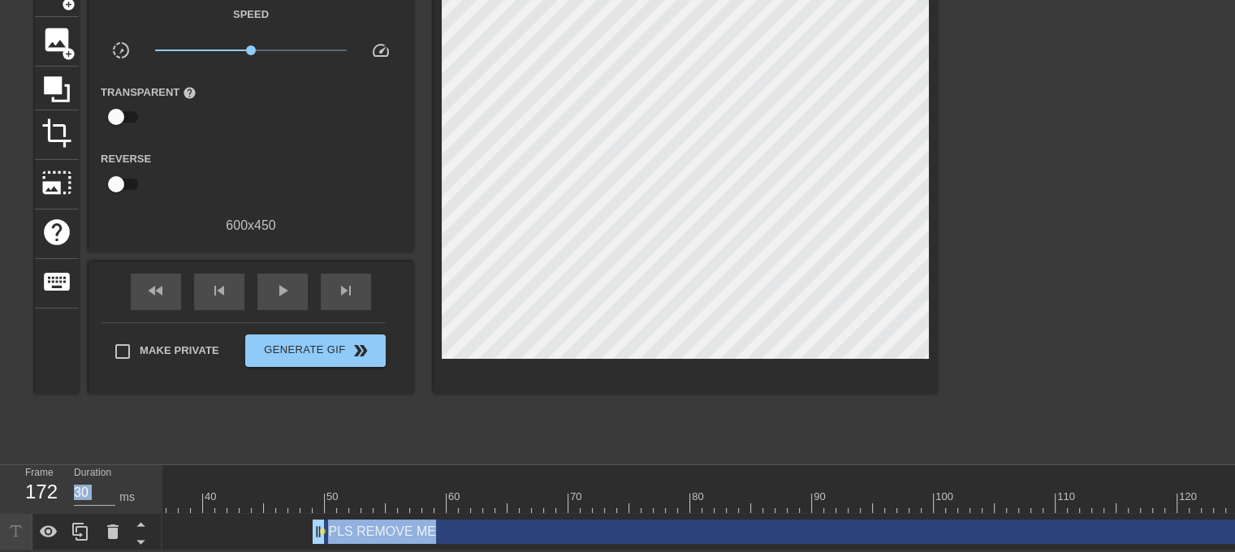
scroll to position [0, 425]
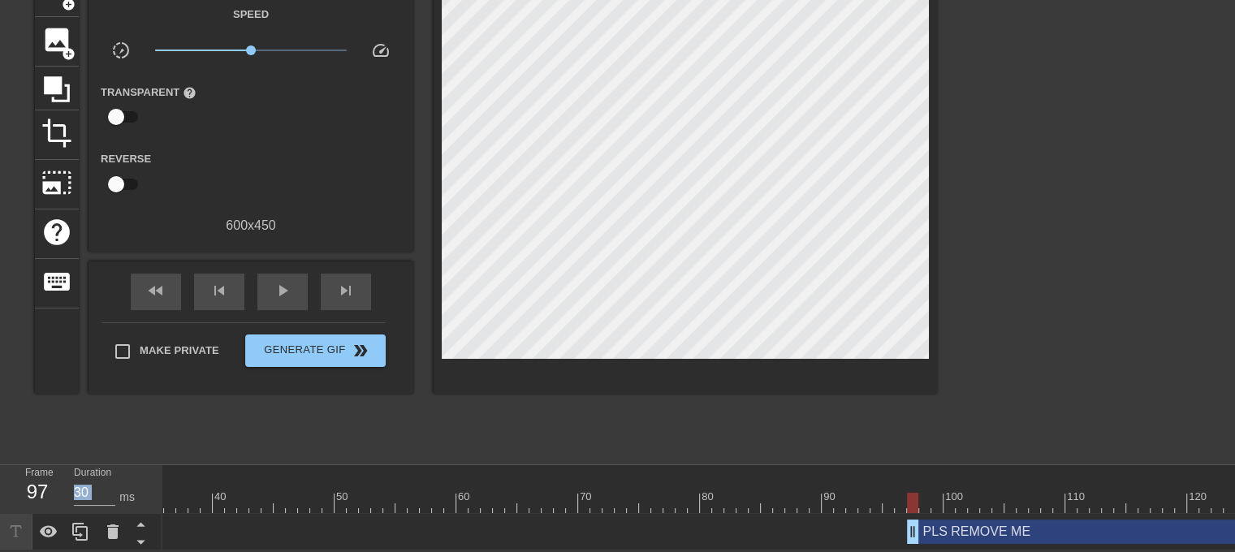
drag, startPoint x: 334, startPoint y: 515, endPoint x: 912, endPoint y: 565, distance: 581.0
click at [912, 550] on html "menu_book Browse the tutorials! [DOMAIN_NAME] The online gif editor Send Feedba…" at bounding box center [617, 226] width 1235 height 647
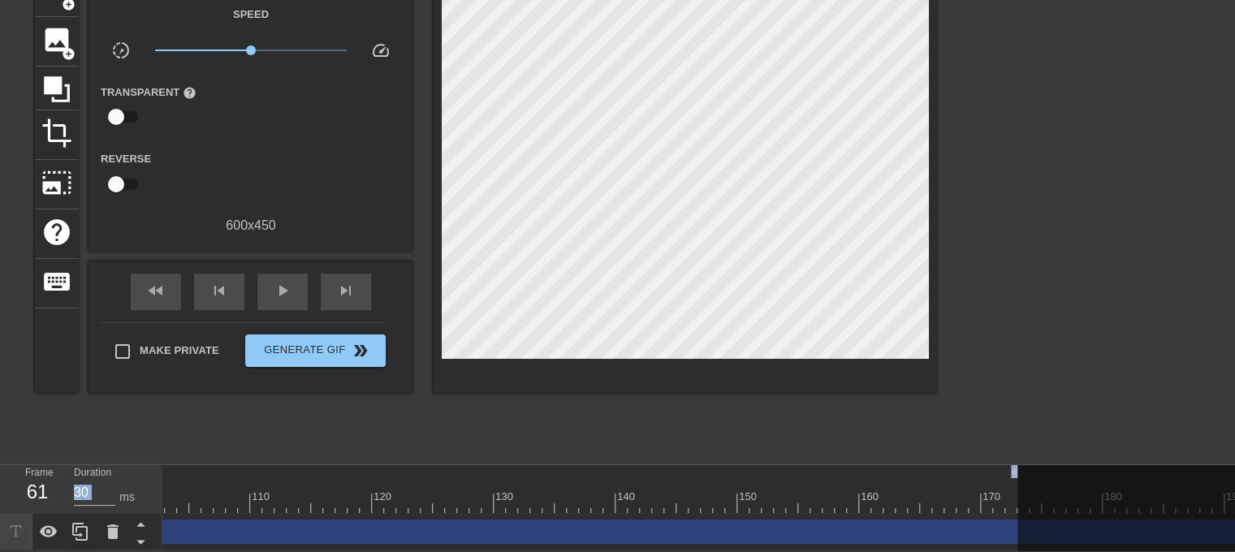
scroll to position [0, 1244]
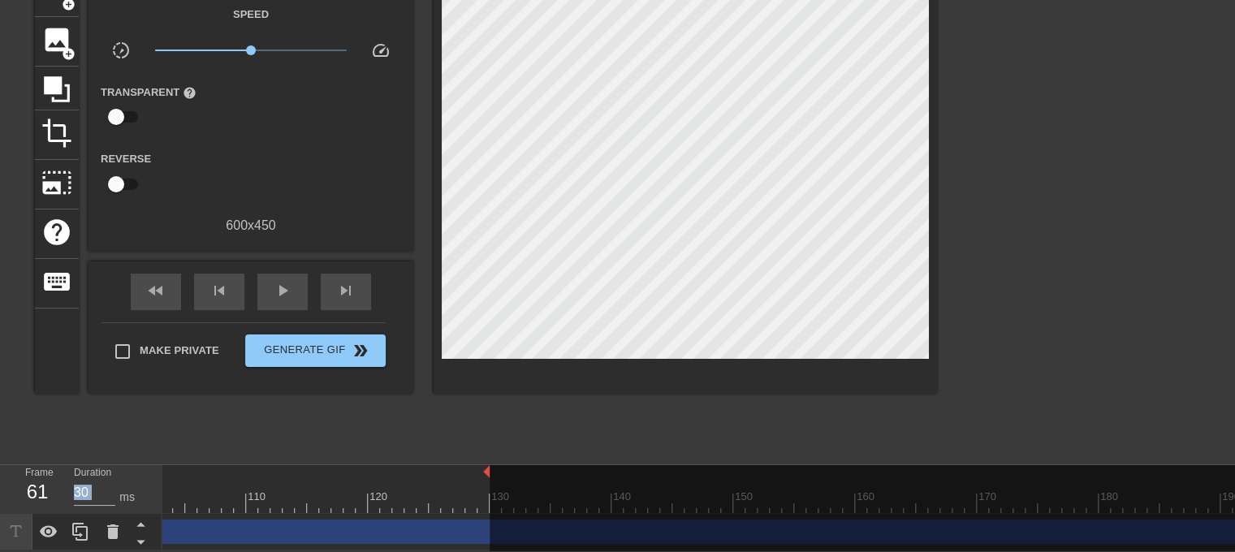
drag, startPoint x: 1010, startPoint y: 460, endPoint x: 484, endPoint y: 485, distance: 526.7
click at [484, 485] on div "10 20 30 40 50 60 70 80 90 100 110 120 130 140 150 160" at bounding box center [745, 489] width 3653 height 48
click at [477, 521] on div "PLS REMOVE ME drag_handle drag_handle" at bounding box center [1110, 532] width 2923 height 24
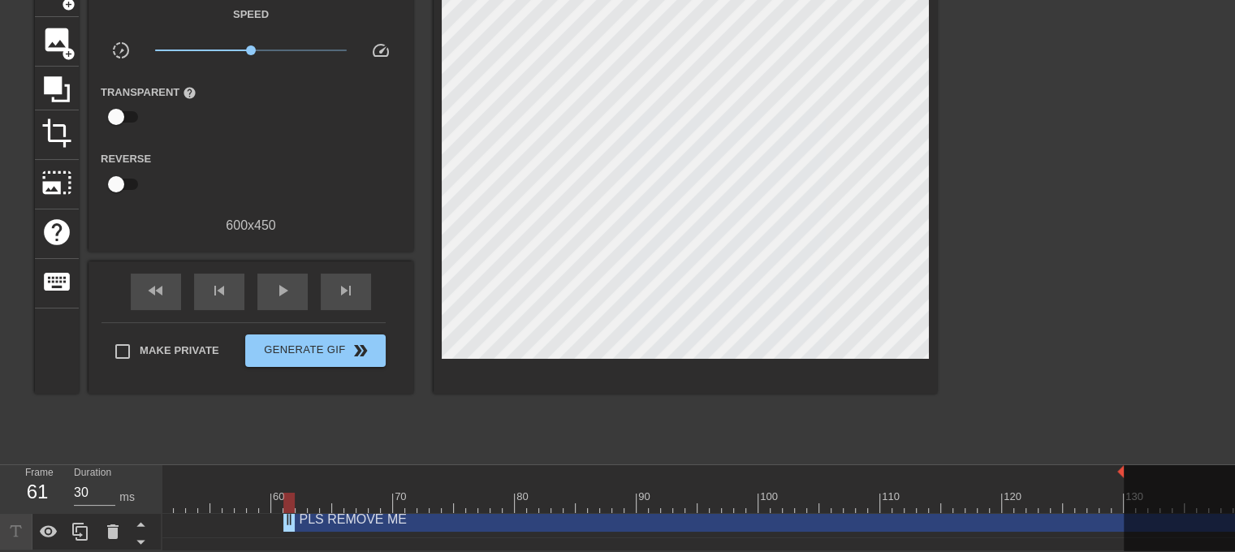
scroll to position [12, 617]
drag, startPoint x: 278, startPoint y: 511, endPoint x: 282, endPoint y: 524, distance: 12.8
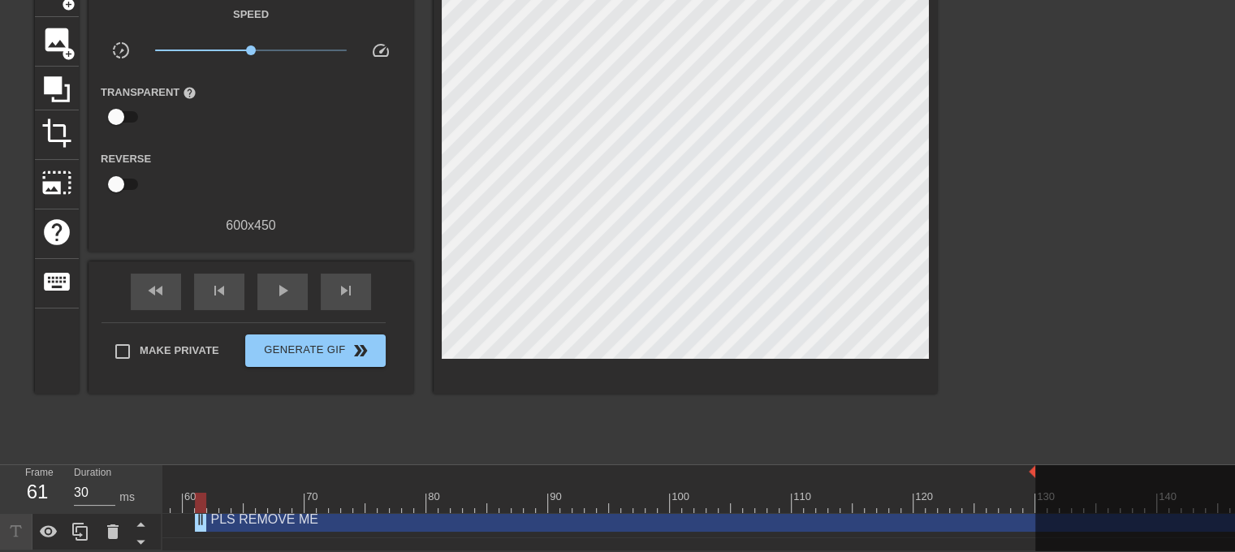
scroll to position [12, 635]
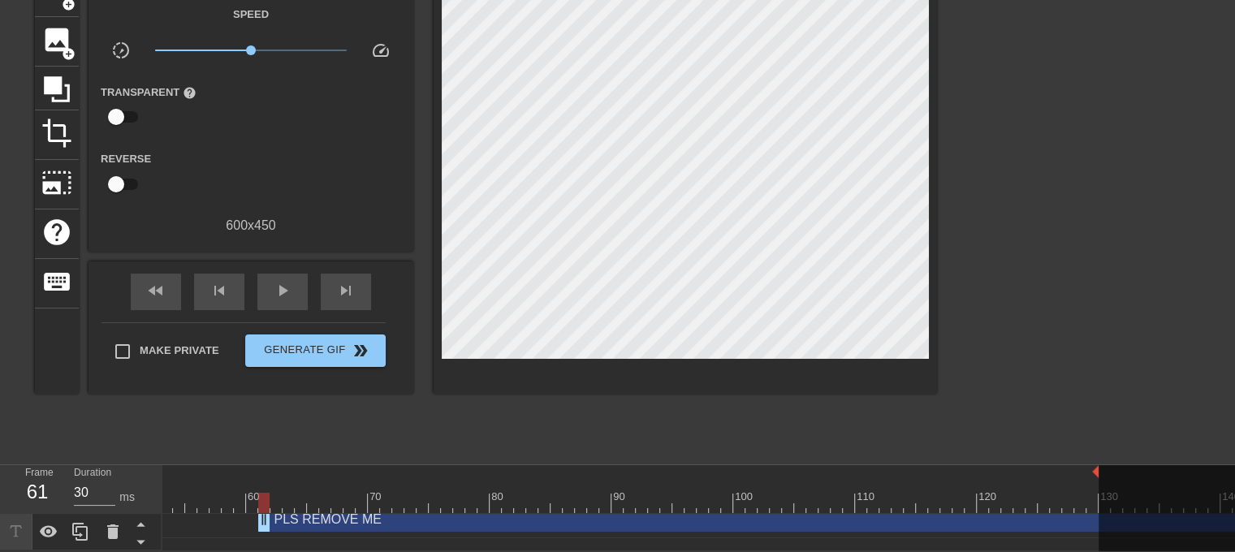
type input "40"
drag, startPoint x: 261, startPoint y: 511, endPoint x: 273, endPoint y: 509, distance: 11.5
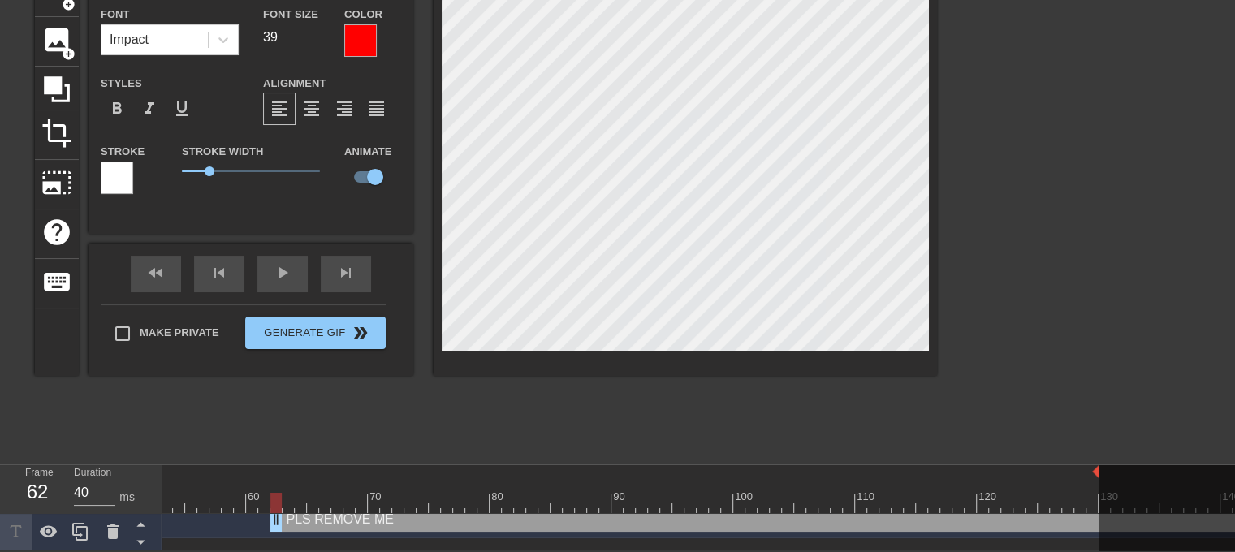
click at [315, 33] on input "39" at bounding box center [291, 37] width 57 height 26
type input "38"
click at [315, 33] on input "38" at bounding box center [291, 37] width 57 height 26
type input "30"
drag, startPoint x: 275, startPoint y: 512, endPoint x: 264, endPoint y: 511, distance: 11.5
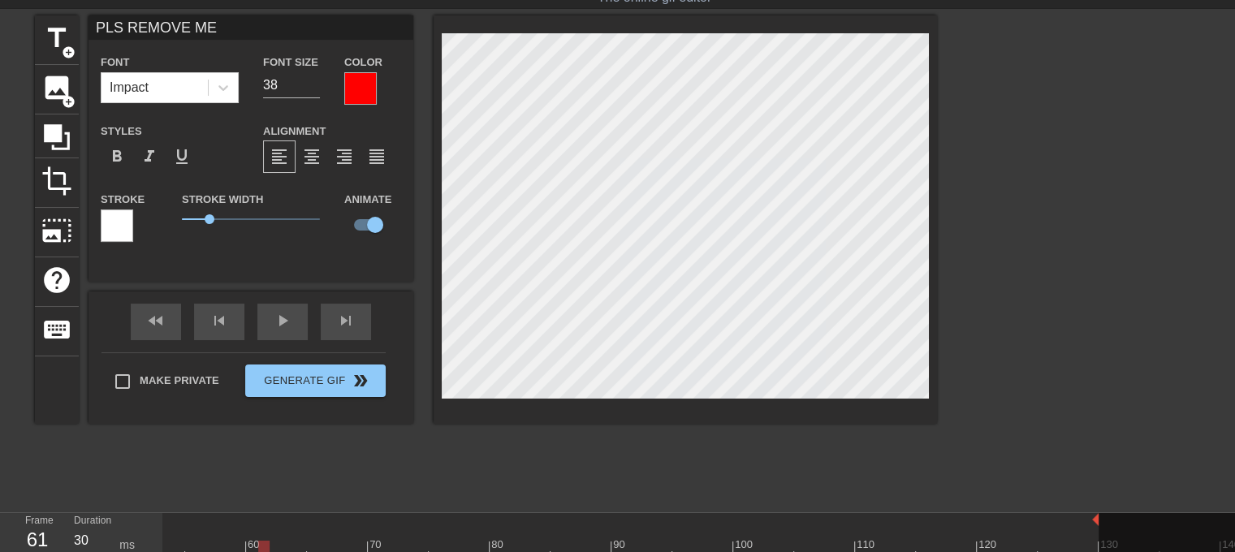
scroll to position [26, 0]
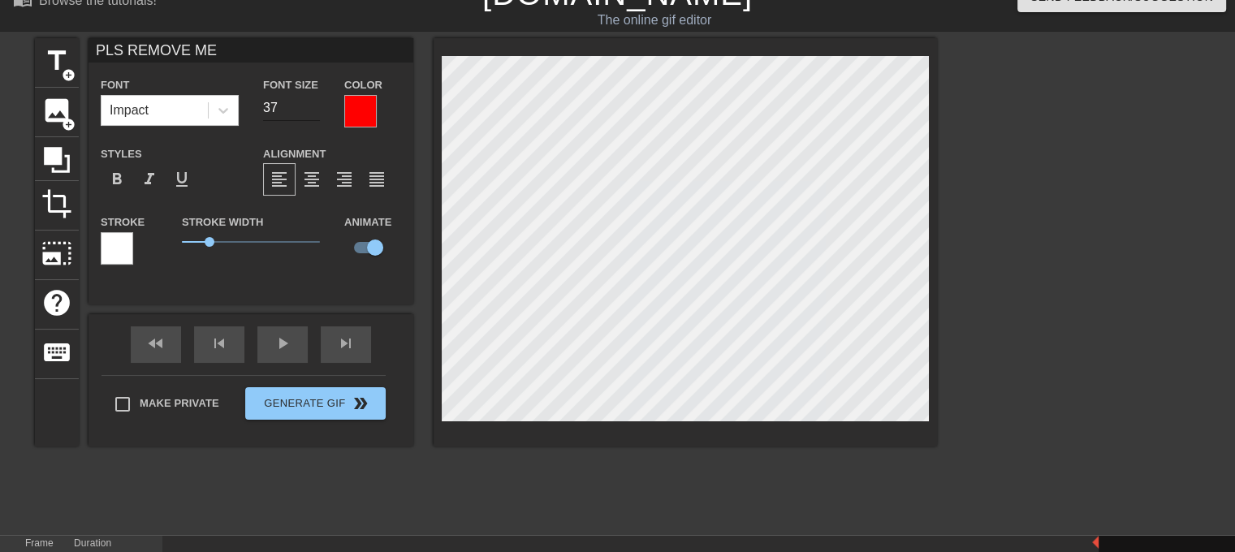
click at [314, 110] on input "37" at bounding box center [291, 108] width 57 height 26
click at [314, 110] on input "36" at bounding box center [291, 108] width 57 height 26
click at [314, 110] on input "35" at bounding box center [291, 108] width 57 height 26
click at [314, 110] on input "34" at bounding box center [291, 108] width 57 height 26
click at [314, 110] on input "33" at bounding box center [291, 108] width 57 height 26
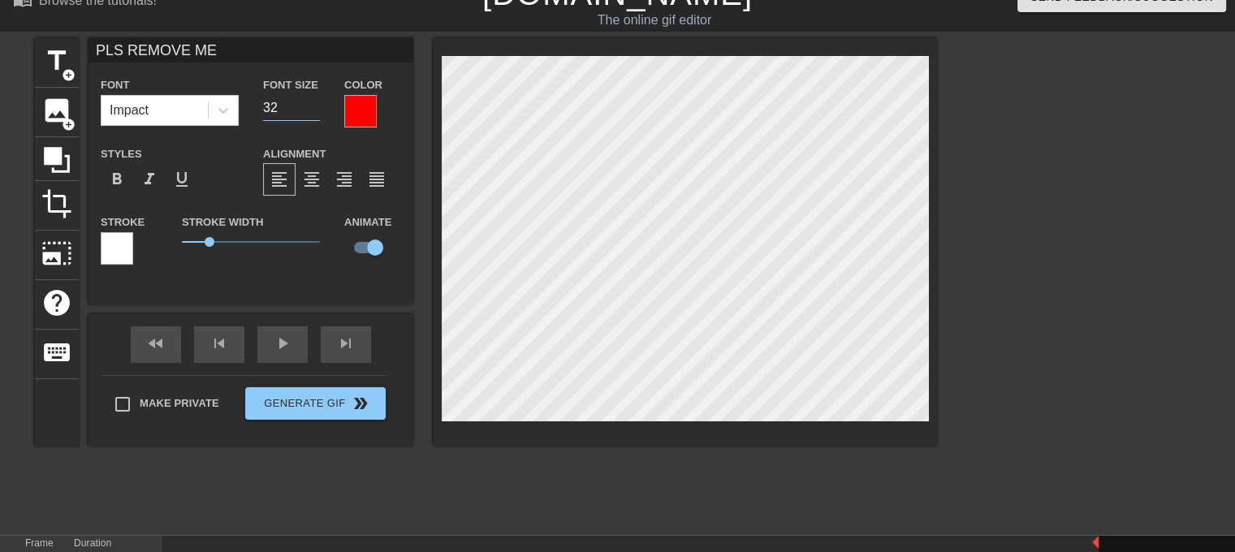
click at [314, 110] on input "32" at bounding box center [291, 108] width 57 height 26
click at [314, 110] on input "31" at bounding box center [291, 108] width 57 height 26
click at [314, 110] on input "30" at bounding box center [291, 108] width 57 height 26
click at [314, 110] on input "29" at bounding box center [291, 108] width 57 height 26
click at [314, 110] on input "28" at bounding box center [291, 108] width 57 height 26
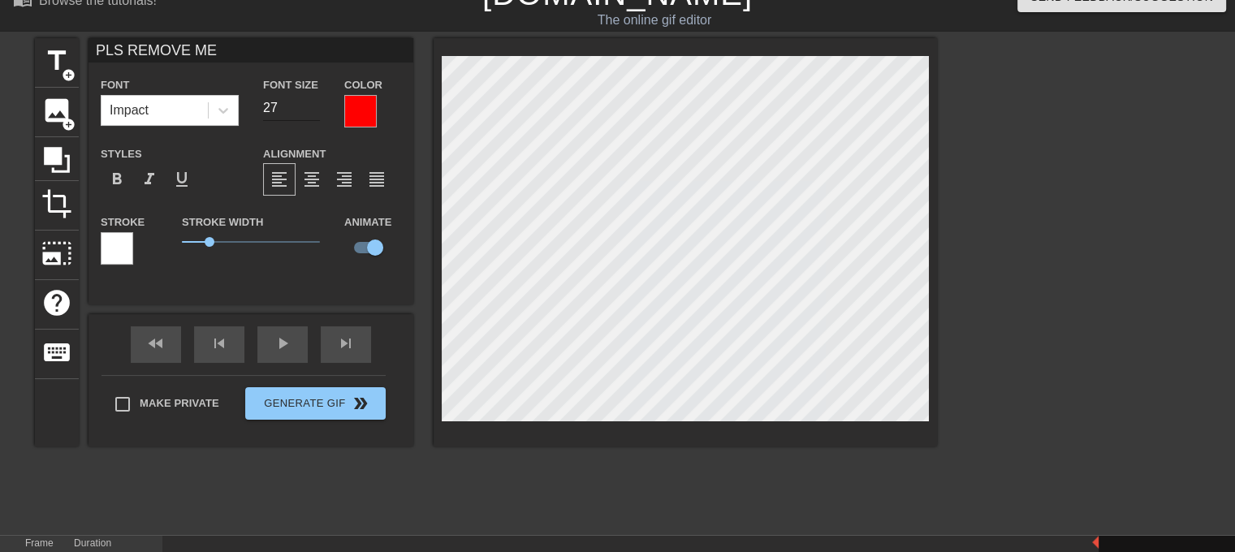
click at [312, 110] on input "27" at bounding box center [291, 108] width 57 height 26
click at [312, 110] on input "26" at bounding box center [291, 108] width 57 height 26
click at [312, 110] on input "25" at bounding box center [291, 108] width 57 height 26
type input "24"
click at [312, 110] on input "24" at bounding box center [291, 108] width 57 height 26
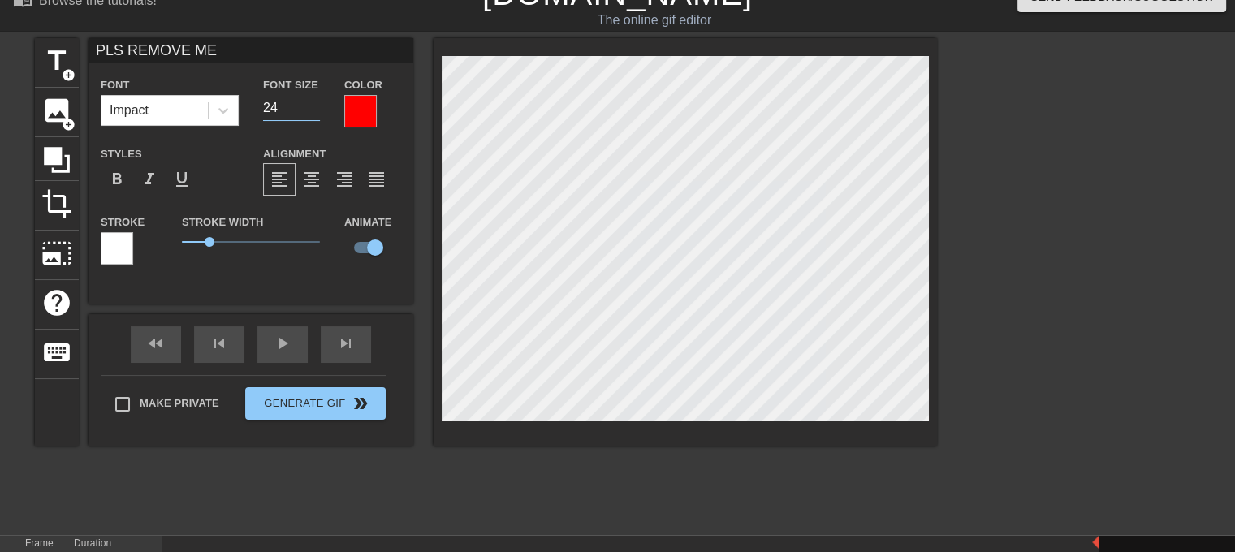
scroll to position [107, 0]
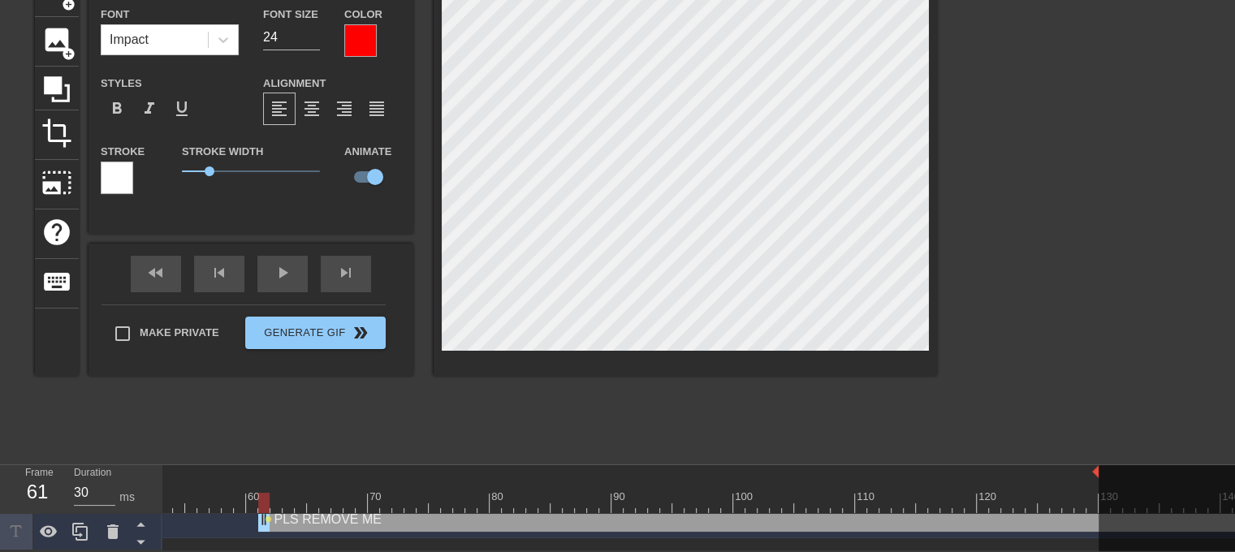
type input "40"
drag, startPoint x: 261, startPoint y: 517, endPoint x: 234, endPoint y: 505, distance: 30.2
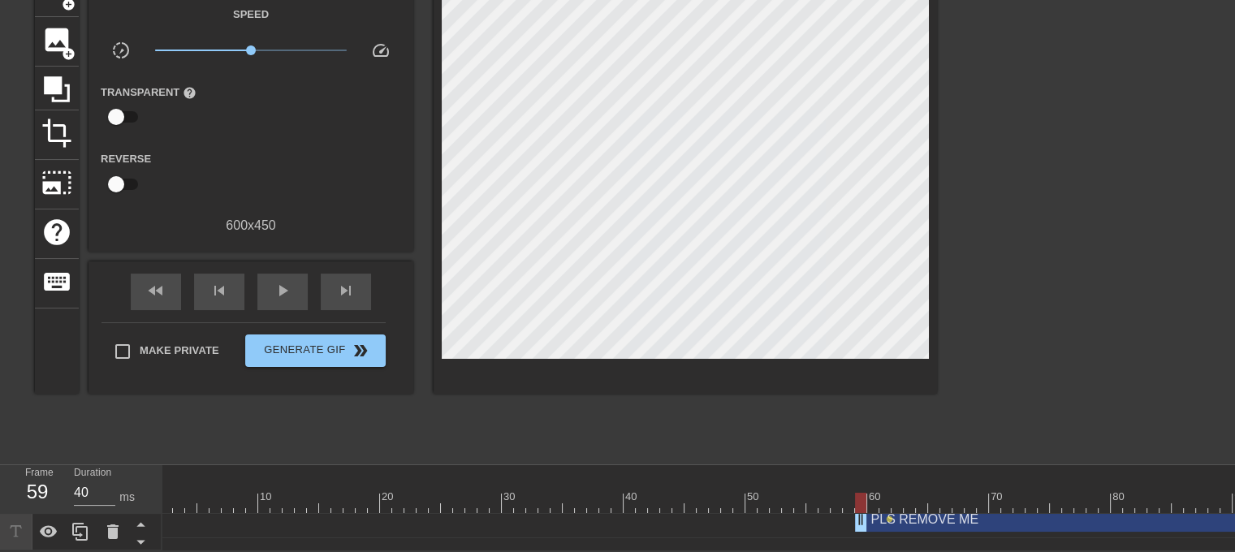
scroll to position [12, 0]
click at [117, 522] on icon at bounding box center [112, 531] width 19 height 19
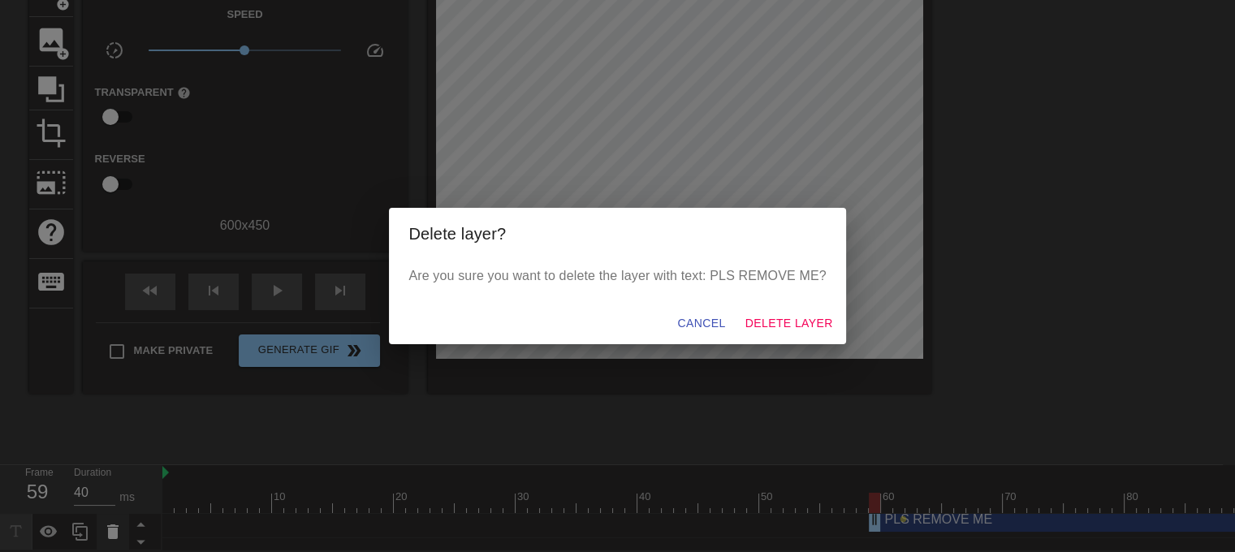
scroll to position [94, 0]
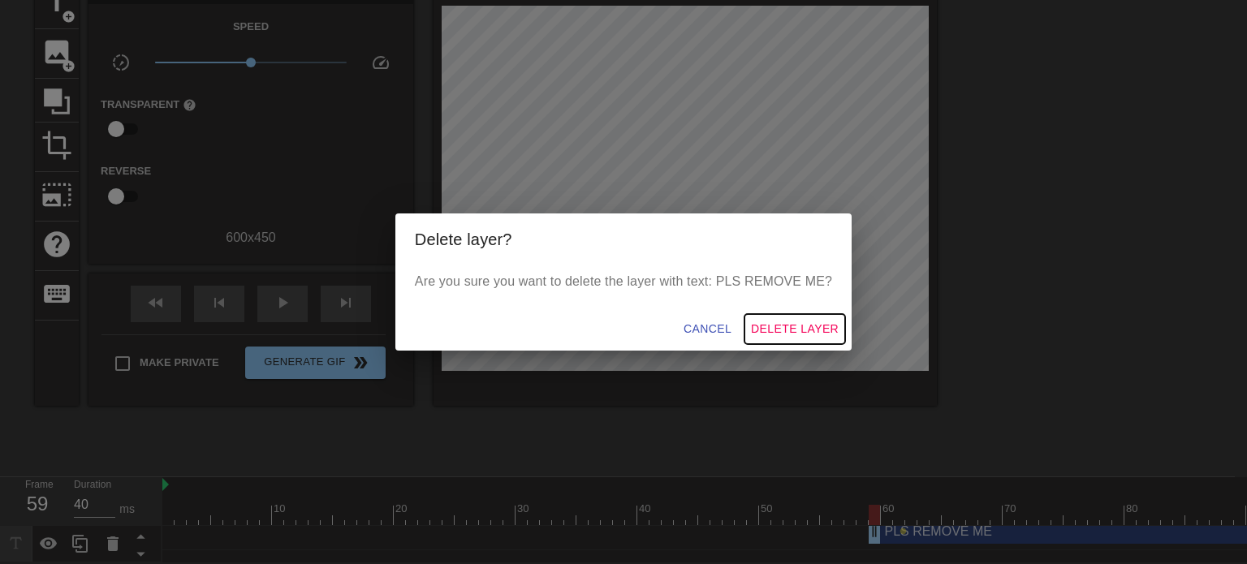
click at [781, 324] on span "Delete Layer" at bounding box center [795, 329] width 88 height 20
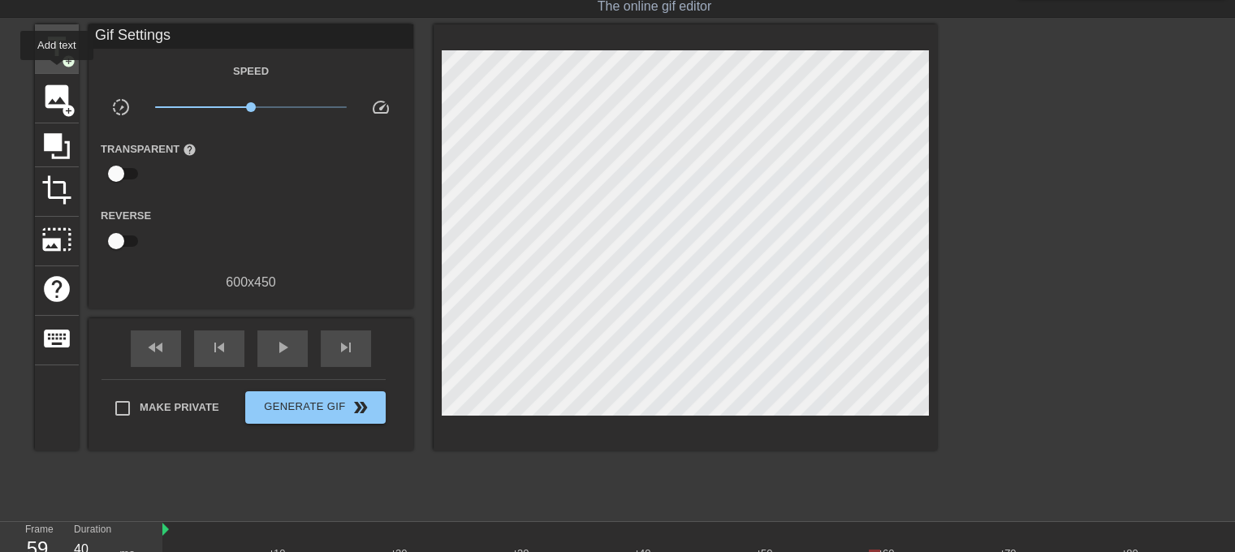
scroll to position [13, 0]
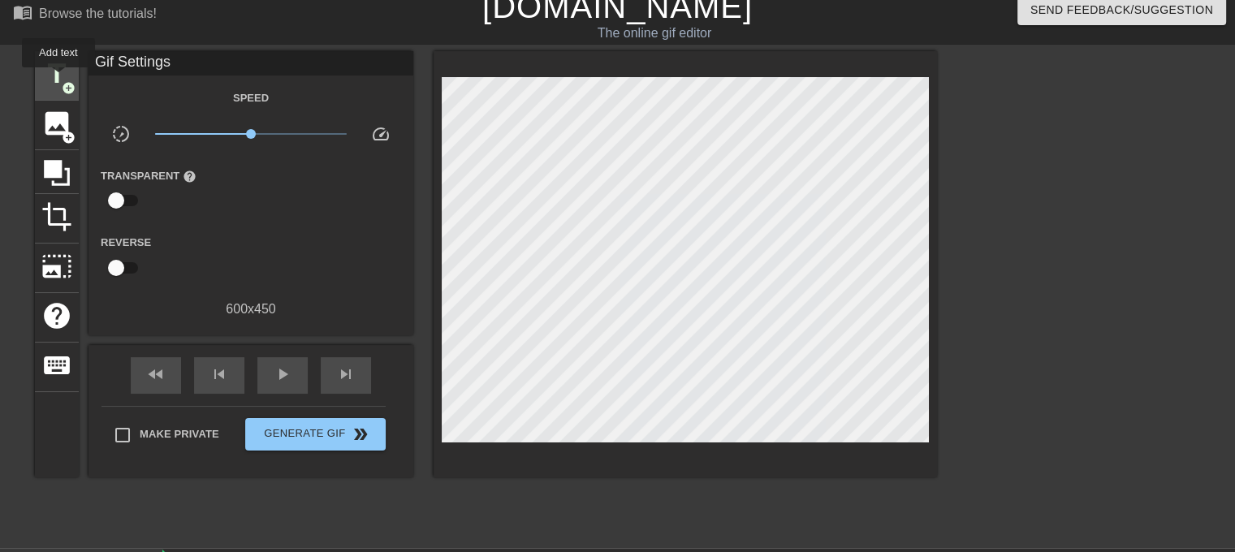
click at [58, 79] on span "title" at bounding box center [56, 73] width 31 height 31
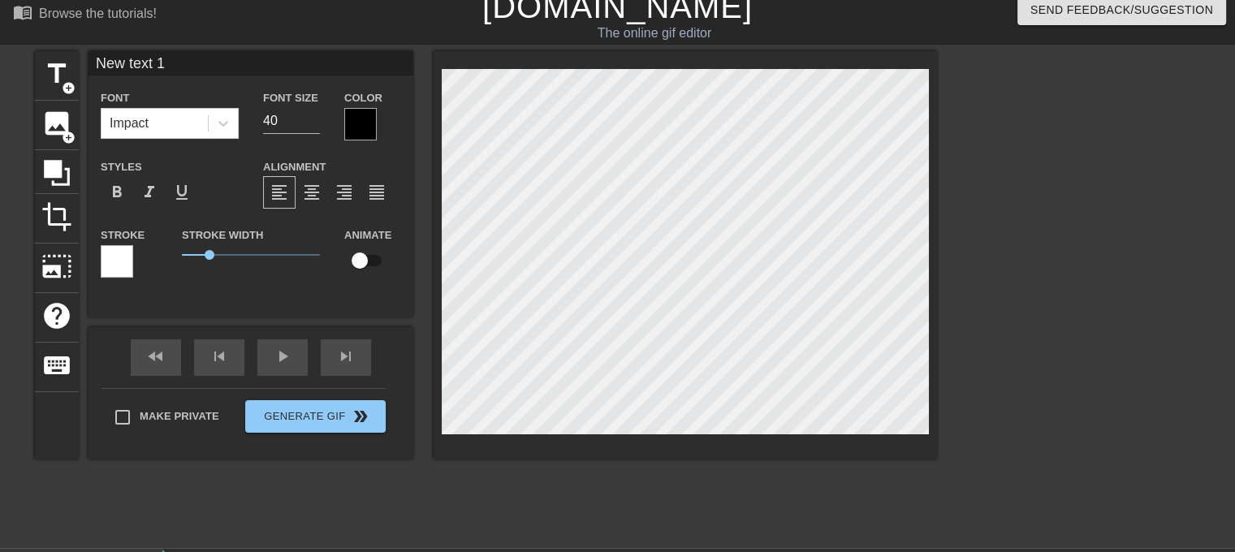
scroll to position [2, 2]
type input "p"
type textarea "p"
type input "pl"
type textarea "pl"
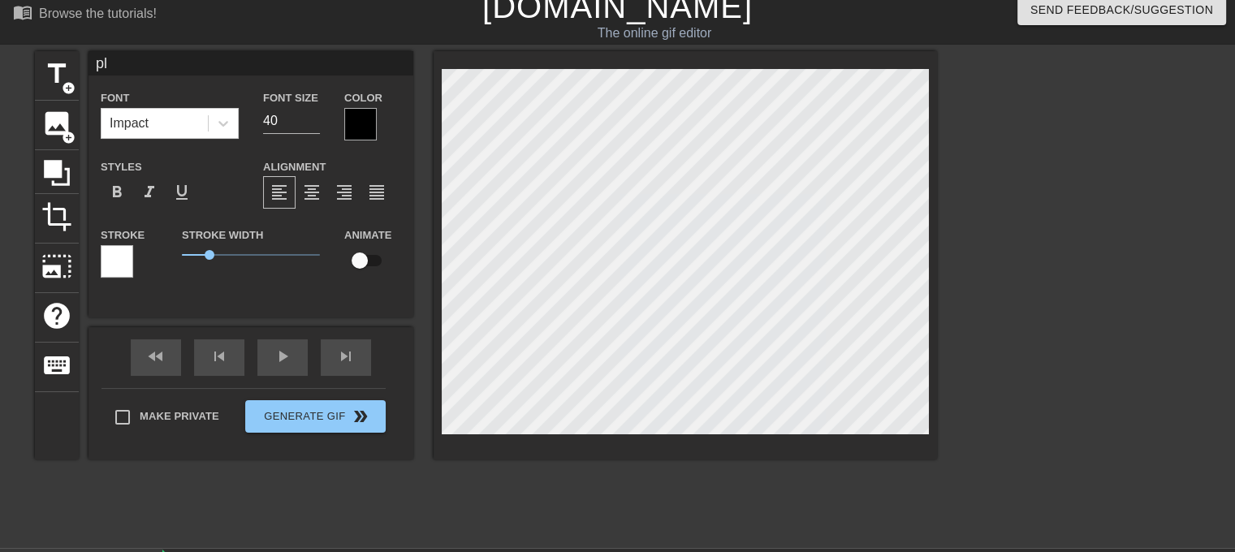
type input "pls"
type textarea "pls"
type input "pls"
type textarea "pls"
type input "pls"
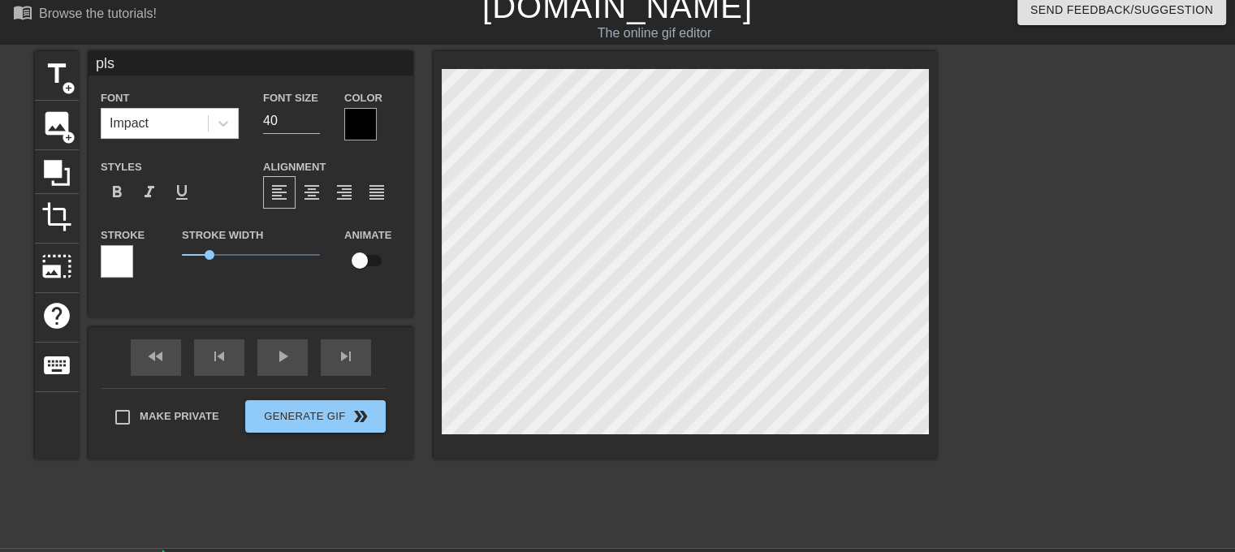
type textarea "pls"
type input "pl"
type textarea "pl"
type input "p"
type textarea "p"
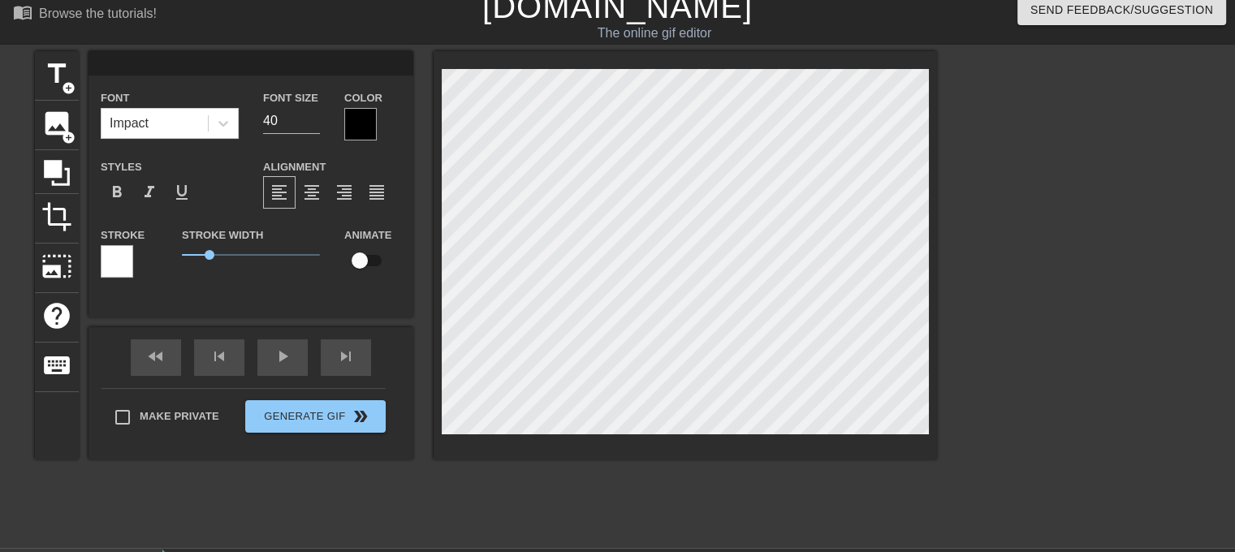
type input "P"
type textarea "P"
type input "PL"
type textarea "PL"
type input "PLS"
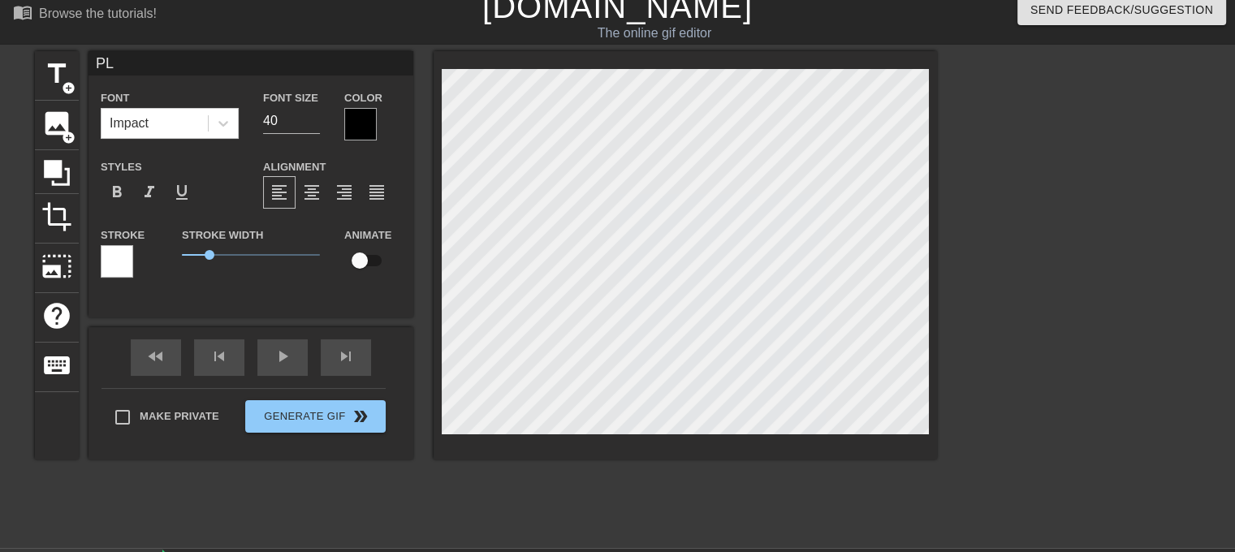
type textarea "PLS"
type input "PLS"
type textarea "PLS"
type input "PLS R"
type textarea "PLS R"
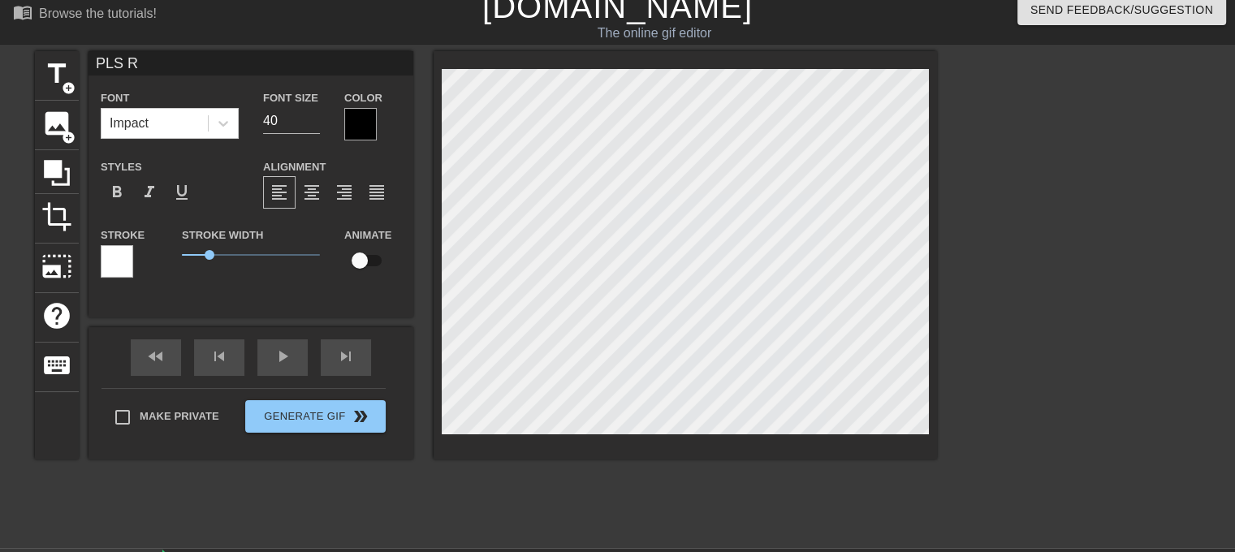
type input "PLS RE"
type textarea "PLS RE"
type input "PLS REM"
type textarea "PLS REM"
type input "PLS REMO"
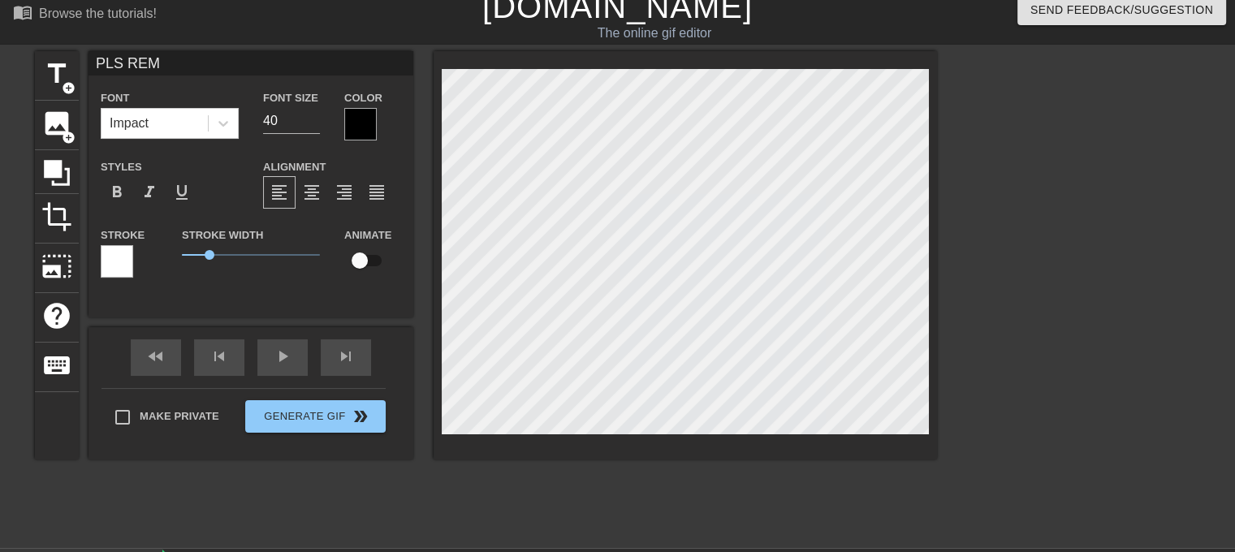
type textarea "PLS REMO"
type input "PLS REMOV"
type textarea "PLS REMOV"
type input "PLS REMOVE"
type textarea "PLS REMOVE"
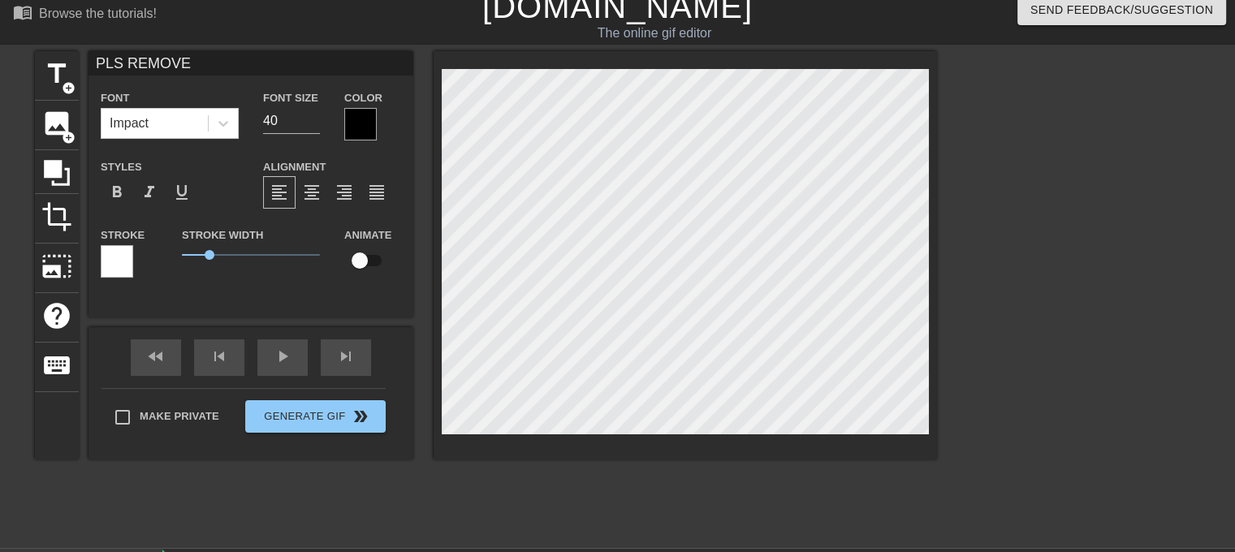
type input "PLS REMOVE"
type textarea "PLS REMOVE"
type input "PLS REMOVE M"
type textarea "PLS REMOVE M"
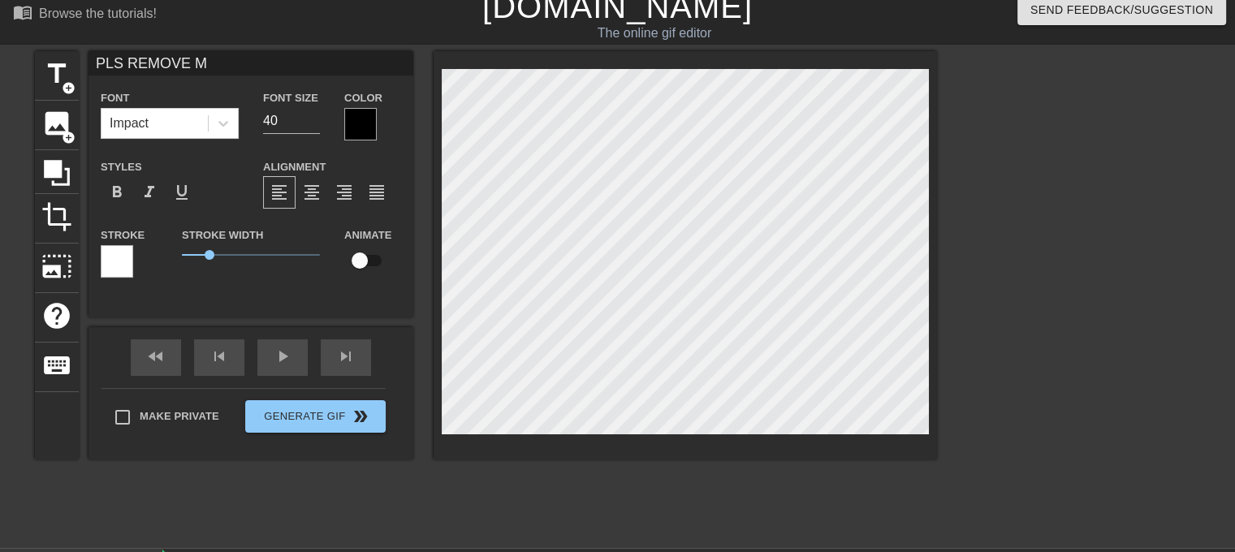
type input "PLS REMOVE ME"
type textarea "PLS REMOVE ME"
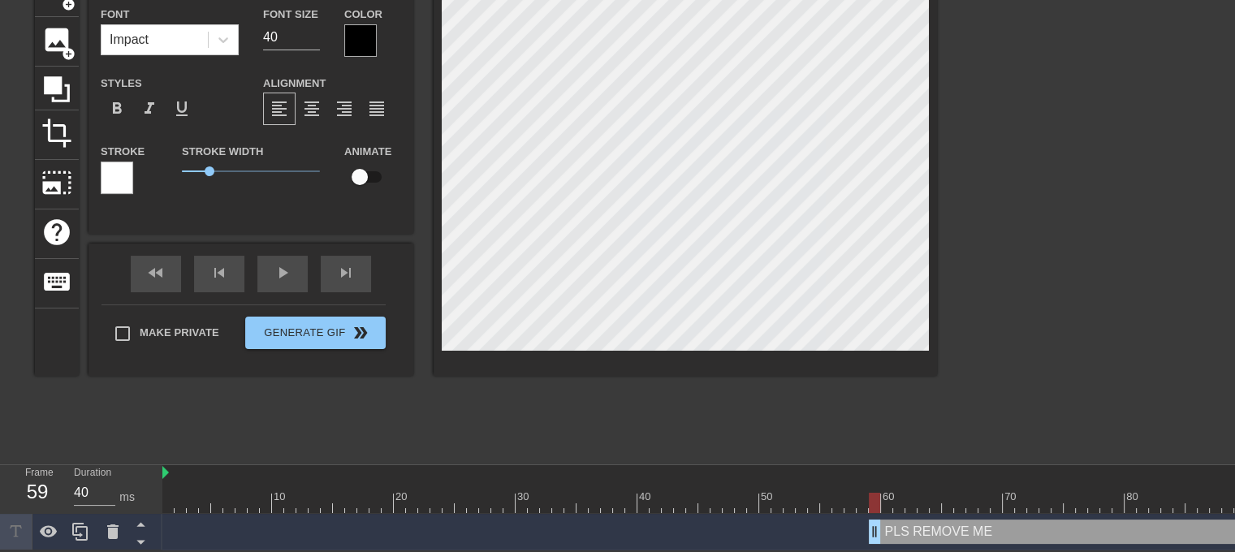
scroll to position [107, 0]
click at [1034, 239] on div at bounding box center [1078, 211] width 244 height 487
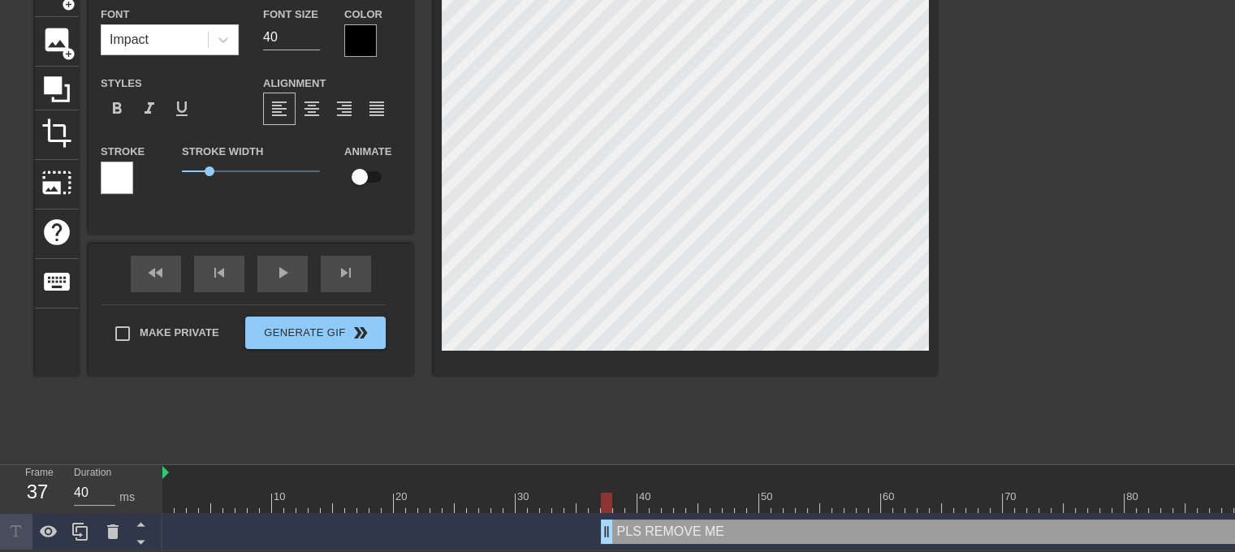
type input "30"
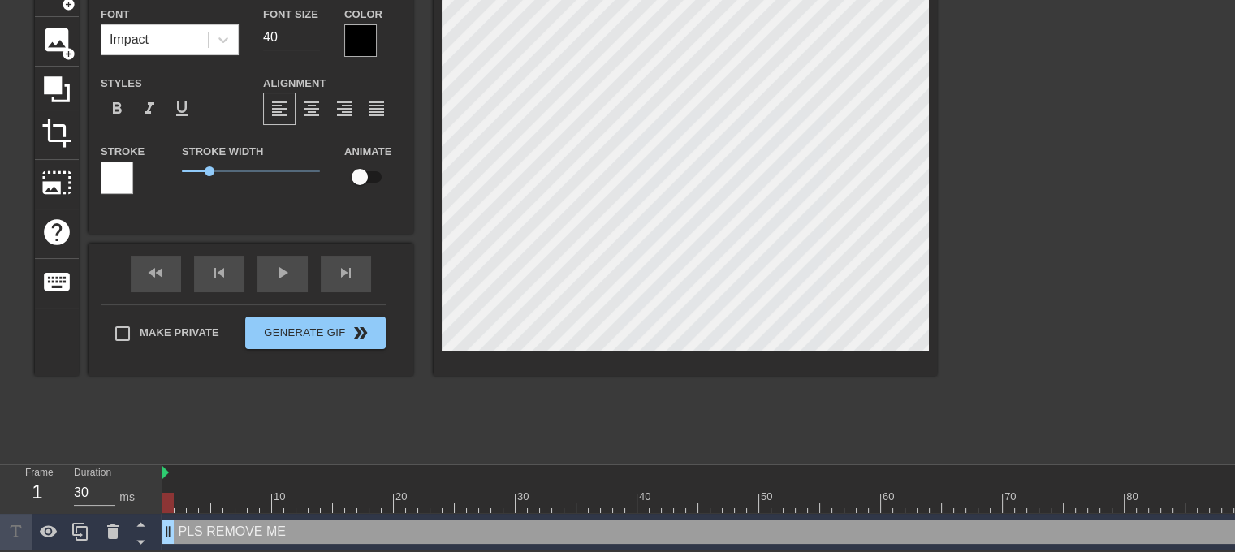
drag, startPoint x: 871, startPoint y: 520, endPoint x: 71, endPoint y: 491, distance: 800.1
click at [71, 491] on div "Frame 1 Duration 30 ms 10 20 30 40 50 60 70 80 90 100 110 120 130 140 150" at bounding box center [617, 507] width 1235 height 85
click at [361, 166] on input "checkbox" at bounding box center [359, 177] width 93 height 31
checkbox input "true"
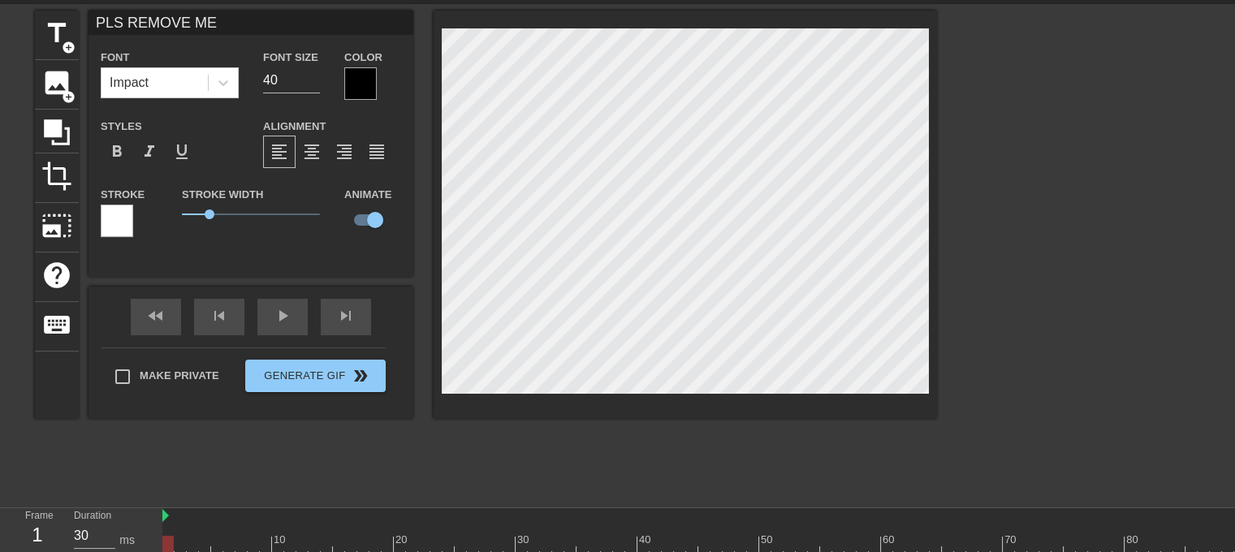
scroll to position [26, 0]
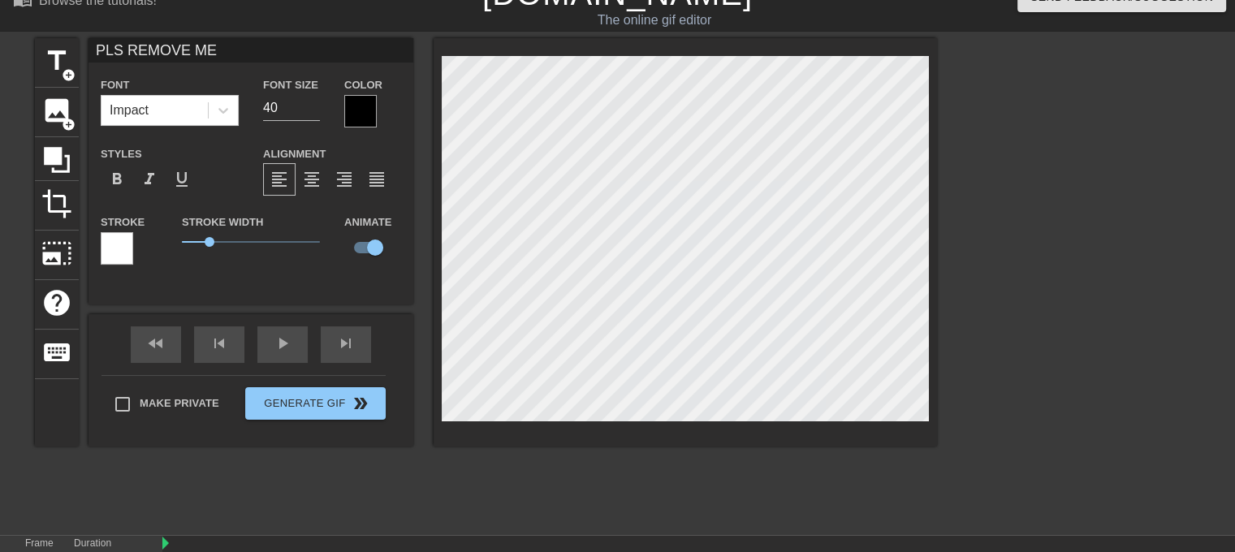
click at [370, 110] on div at bounding box center [360, 111] width 32 height 32
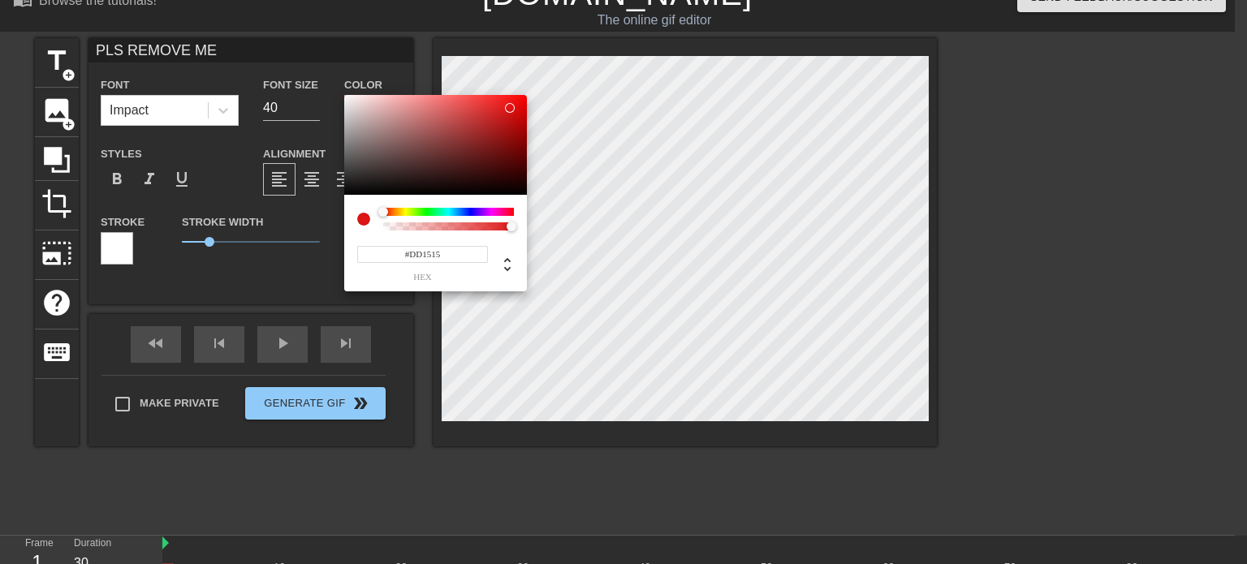
type input "#FF0000"
drag, startPoint x: 350, startPoint y: 188, endPoint x: 550, endPoint y: 87, distance: 223.6
click at [550, 87] on div "#FF0000 hex" at bounding box center [623, 282] width 1247 height 564
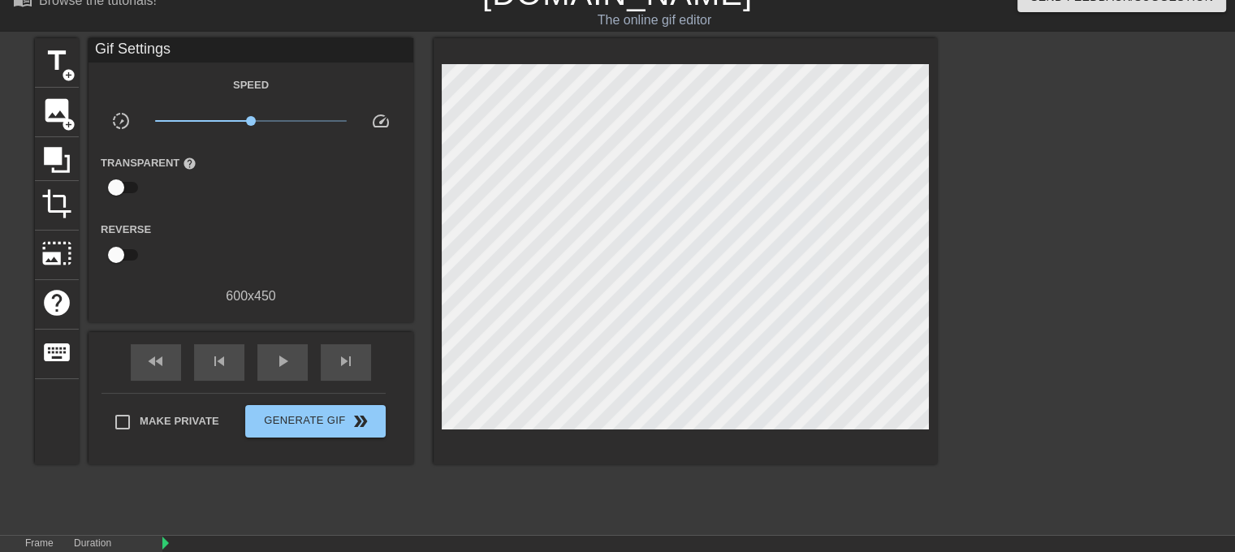
scroll to position [107, 0]
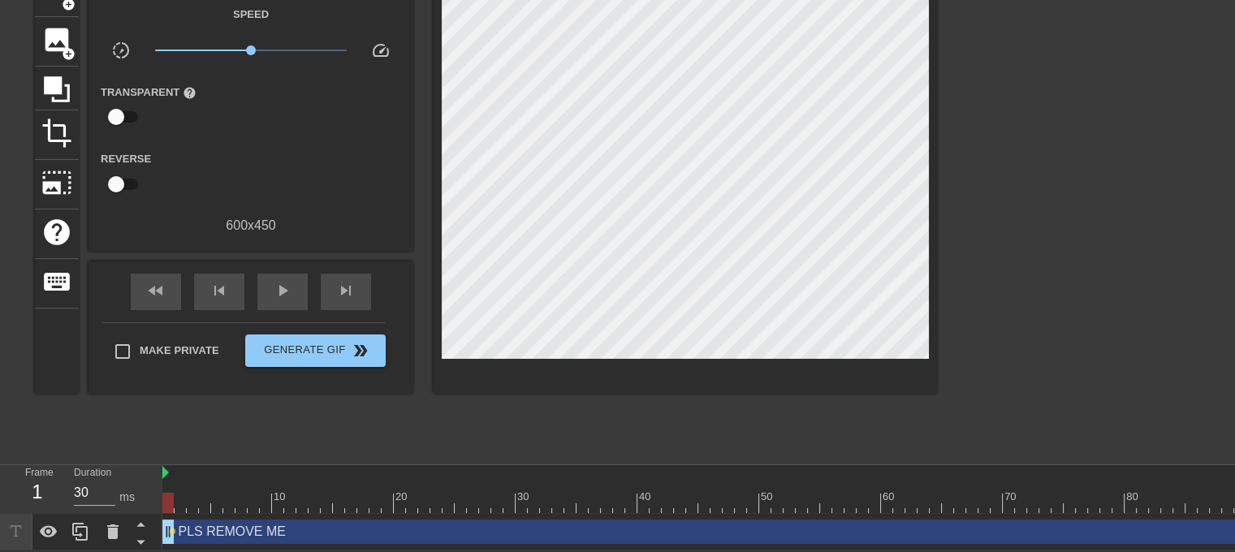
drag, startPoint x: 169, startPoint y: 523, endPoint x: 467, endPoint y: 515, distance: 298.0
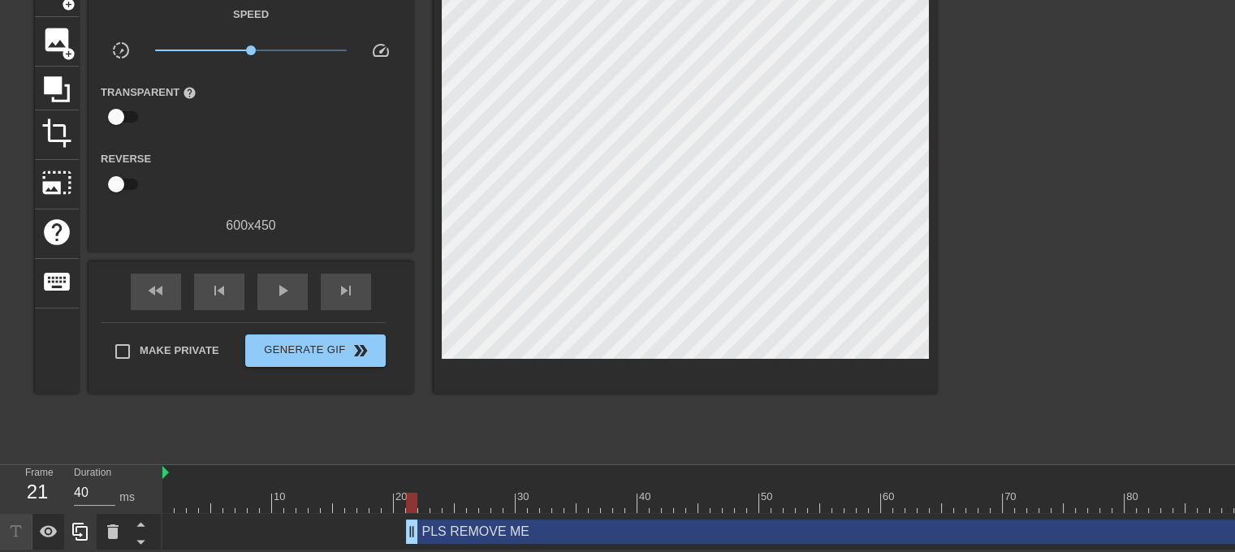
type input "30"
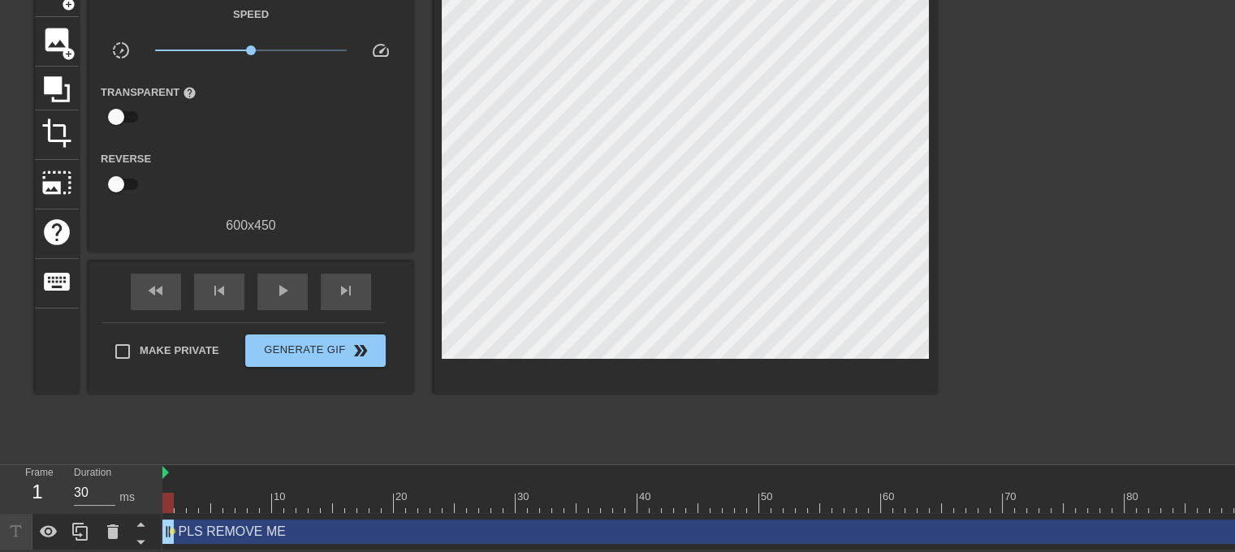
drag, startPoint x: 166, startPoint y: 522, endPoint x: 0, endPoint y: 519, distance: 165.6
click at [0, 519] on div "Frame 1 Duration 30 ms 10 20 30 40 50 60 70 80 90 100 110 120 130 140 150" at bounding box center [617, 507] width 1235 height 85
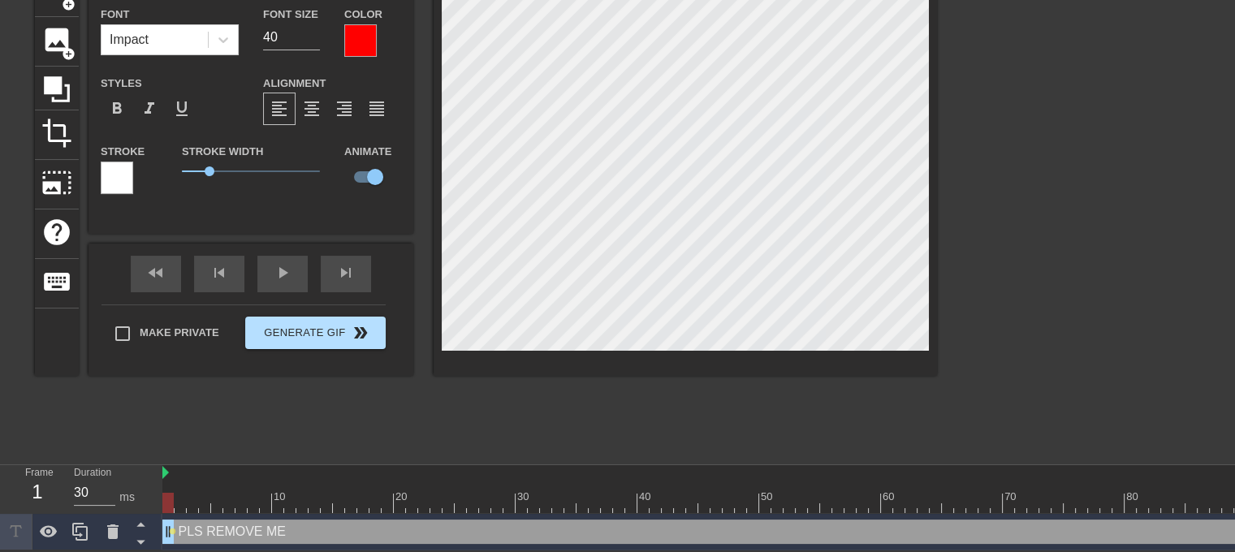
scroll to position [0, 0]
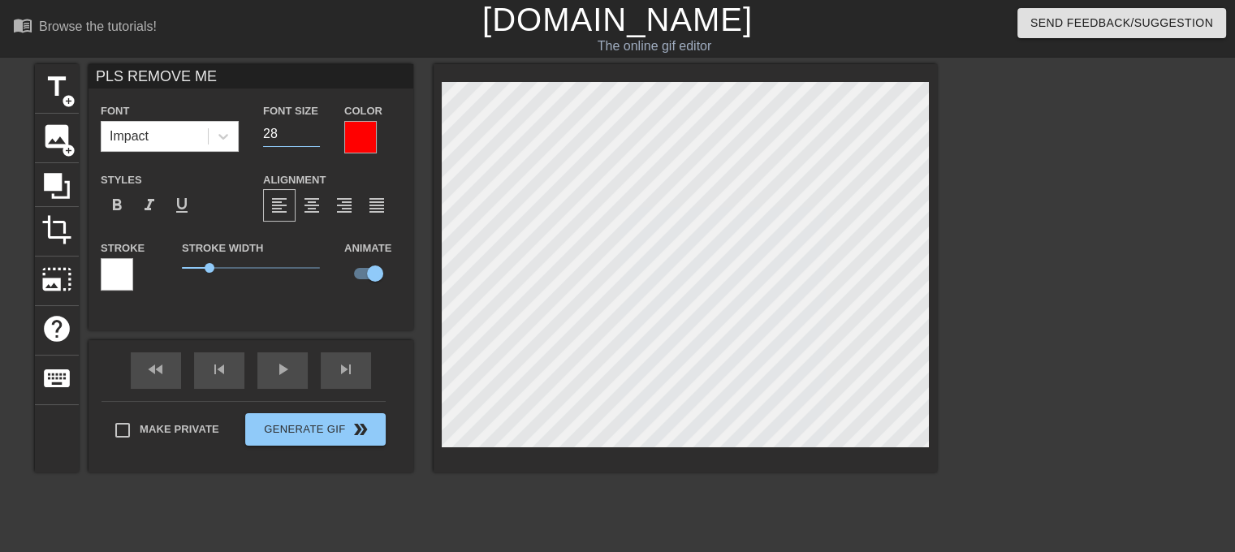
click at [314, 136] on input "28" at bounding box center [291, 134] width 57 height 26
click at [314, 136] on input "27" at bounding box center [291, 134] width 57 height 26
click at [314, 136] on input "26" at bounding box center [291, 134] width 57 height 26
click at [314, 136] on input "25" at bounding box center [291, 134] width 57 height 26
type input "24"
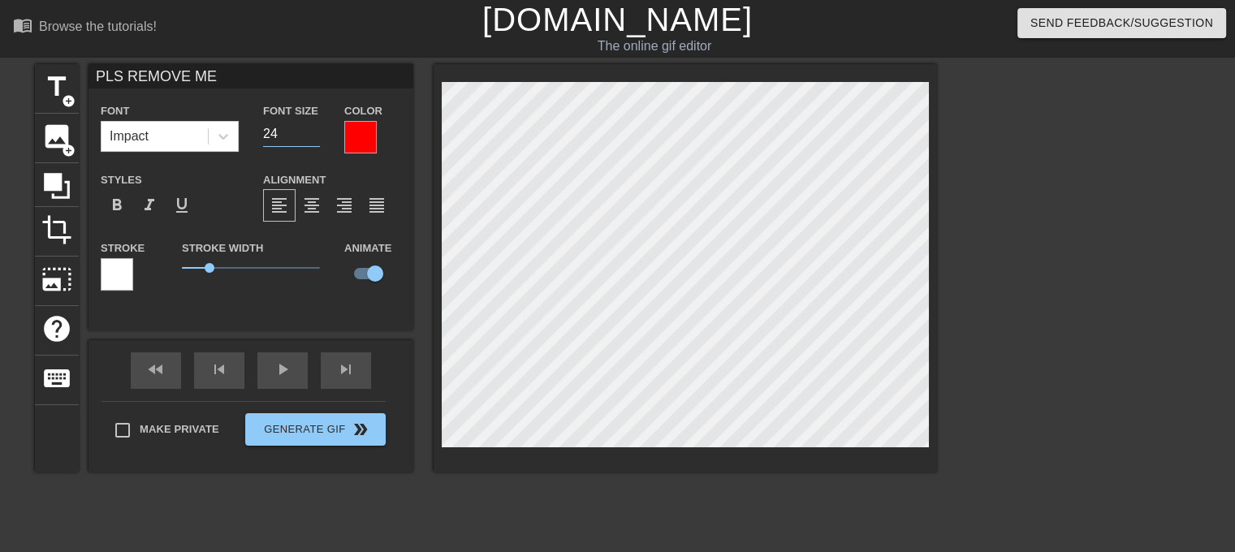
click at [314, 136] on input "24" at bounding box center [291, 134] width 57 height 26
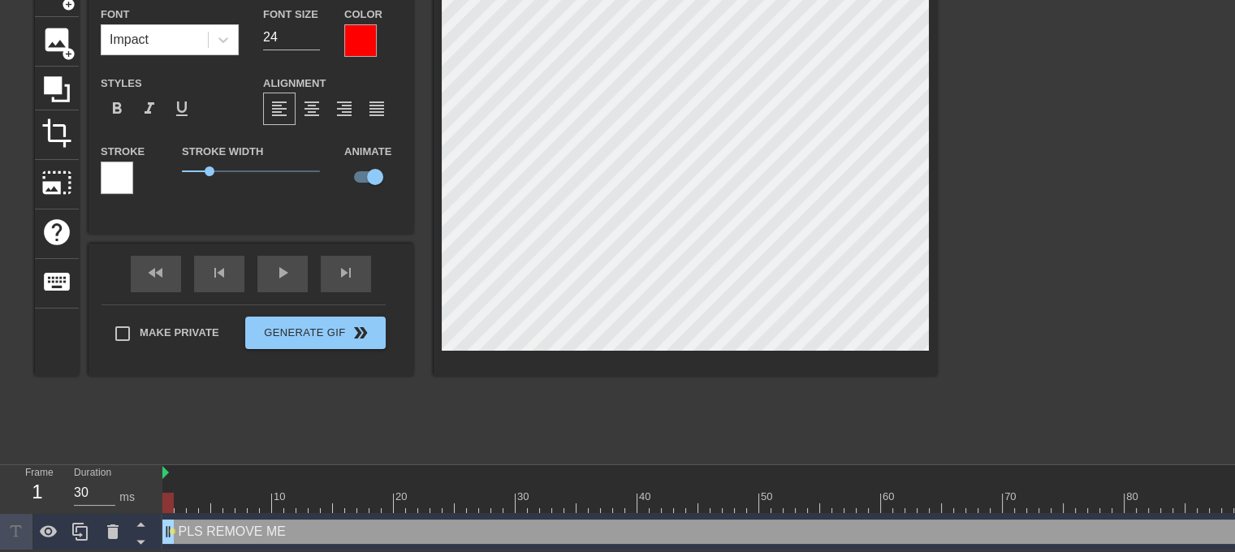
scroll to position [107, 0]
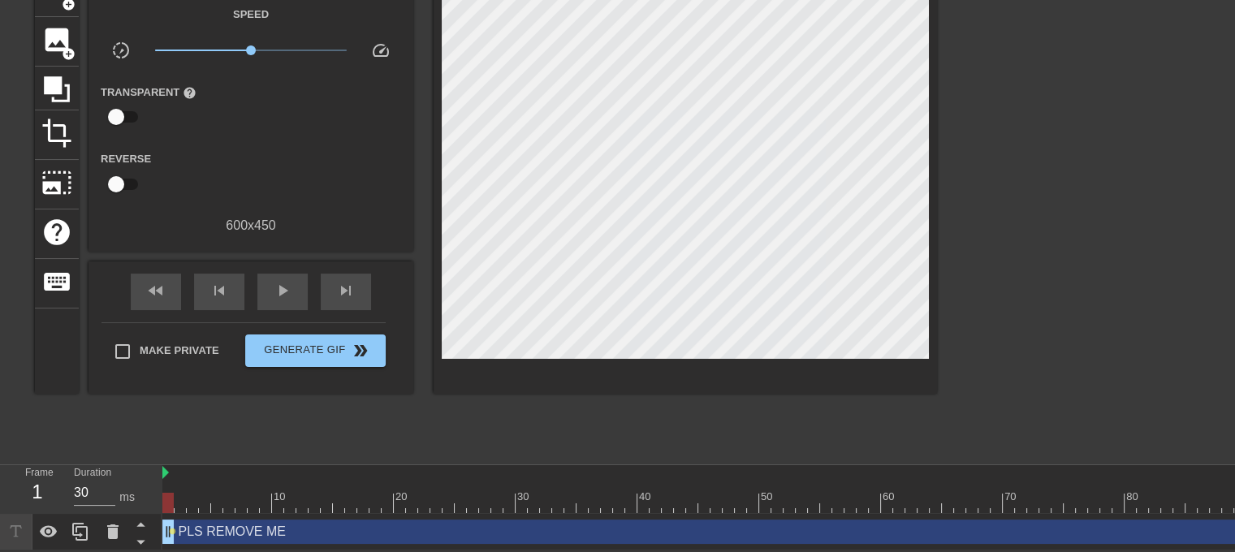
drag, startPoint x: 172, startPoint y: 517, endPoint x: 197, endPoint y: 514, distance: 25.4
drag, startPoint x: 167, startPoint y: 528, endPoint x: 131, endPoint y: 503, distance: 43.9
click at [131, 503] on div "Frame 1 Duration 30 ms 10 20 30 40 50 60 70 80 90 100 110 120 130 140 150" at bounding box center [617, 507] width 1235 height 85
drag, startPoint x: 162, startPoint y: 519, endPoint x: 181, endPoint y: 519, distance: 18.7
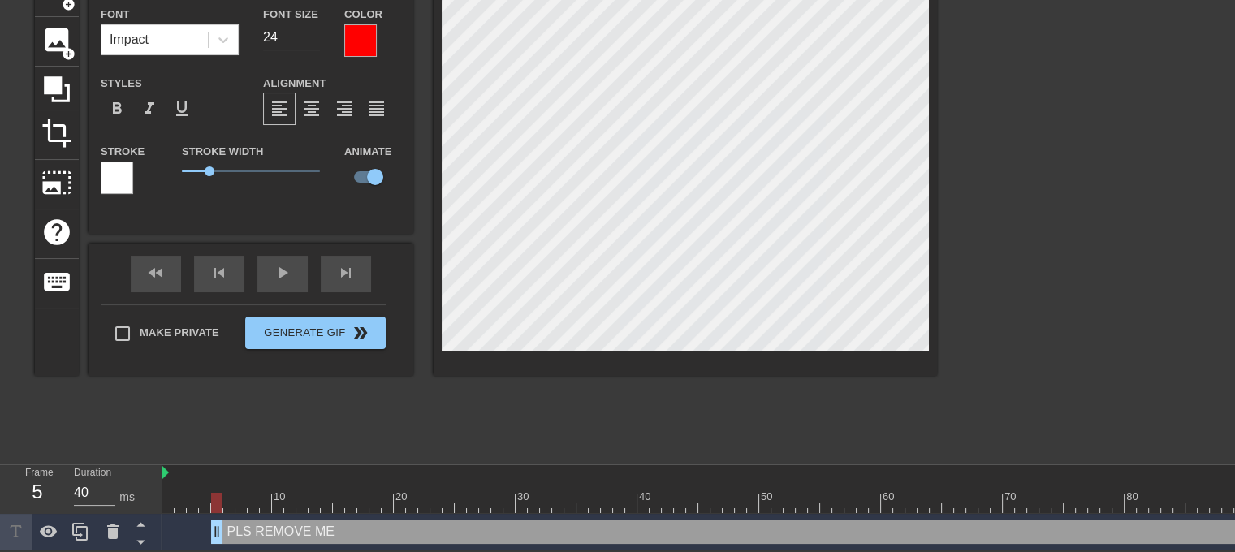
drag, startPoint x: 193, startPoint y: 515, endPoint x: 214, endPoint y: 515, distance: 21.1
drag, startPoint x: 214, startPoint y: 515, endPoint x: 231, endPoint y: 515, distance: 16.2
drag, startPoint x: 231, startPoint y: 515, endPoint x: 243, endPoint y: 515, distance: 12.2
drag, startPoint x: 237, startPoint y: 522, endPoint x: 248, endPoint y: 522, distance: 10.6
drag, startPoint x: 248, startPoint y: 522, endPoint x: 257, endPoint y: 522, distance: 9.7
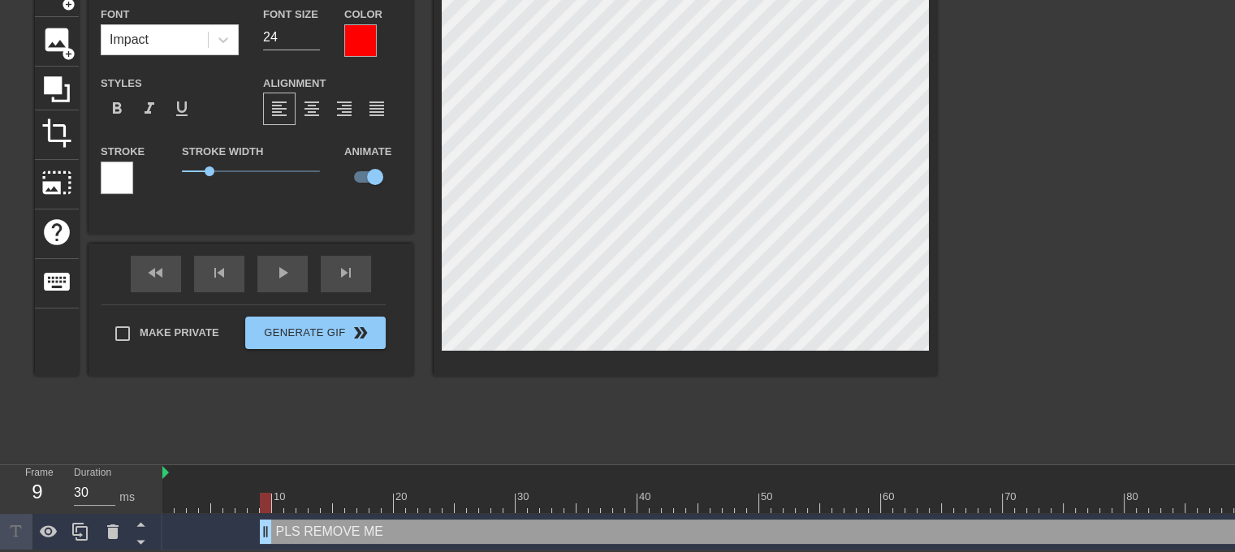
drag, startPoint x: 260, startPoint y: 522, endPoint x: 282, endPoint y: 523, distance: 21.9
drag, startPoint x: 286, startPoint y: 523, endPoint x: 295, endPoint y: 523, distance: 9.7
drag, startPoint x: 295, startPoint y: 523, endPoint x: 304, endPoint y: 523, distance: 8.9
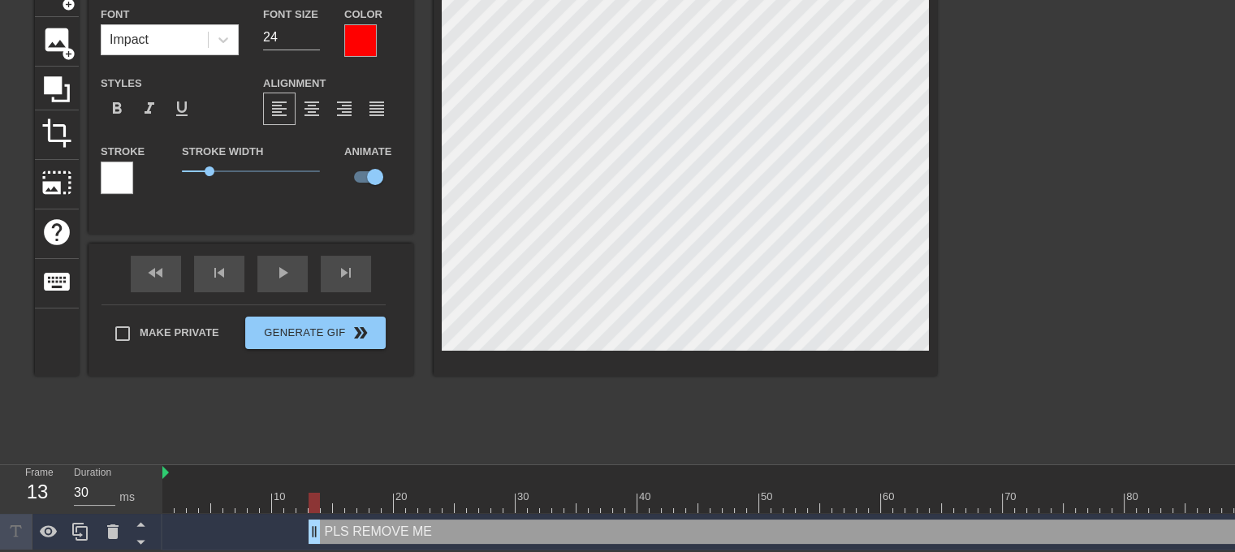
drag, startPoint x: 313, startPoint y: 523, endPoint x: 322, endPoint y: 523, distance: 8.9
drag, startPoint x: 322, startPoint y: 523, endPoint x: 333, endPoint y: 524, distance: 10.7
drag, startPoint x: 338, startPoint y: 526, endPoint x: 360, endPoint y: 528, distance: 22.9
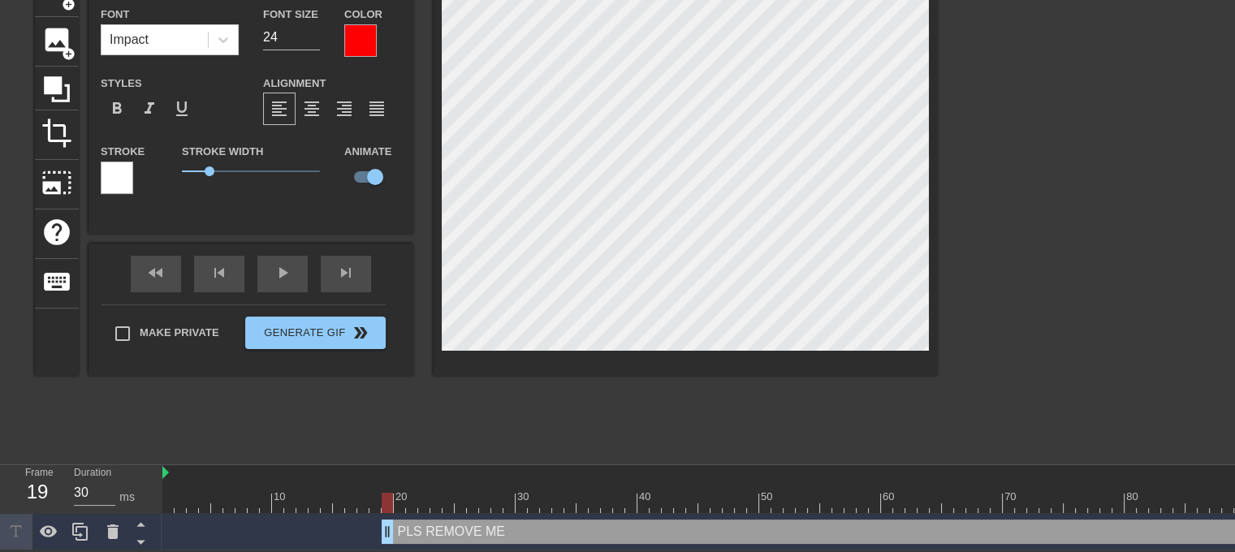
drag, startPoint x: 372, startPoint y: 522, endPoint x: 383, endPoint y: 524, distance: 11.5
drag, startPoint x: 385, startPoint y: 512, endPoint x: 397, endPoint y: 511, distance: 12.2
drag, startPoint x: 396, startPoint y: 516, endPoint x: 407, endPoint y: 515, distance: 10.6
drag, startPoint x: 410, startPoint y: 524, endPoint x: 431, endPoint y: 524, distance: 21.1
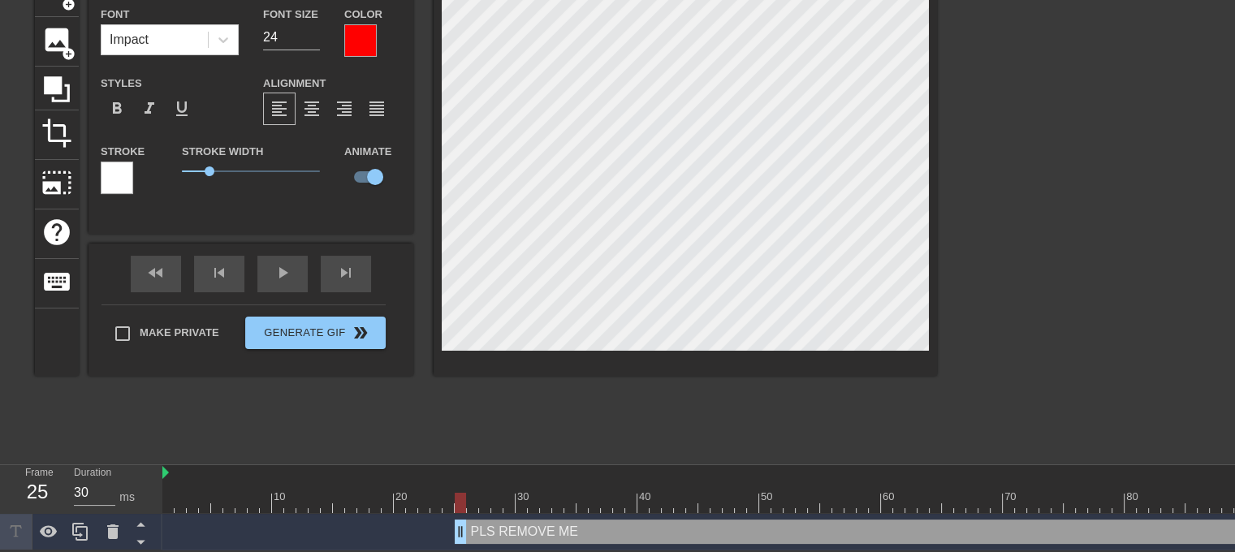
drag, startPoint x: 444, startPoint y: 519, endPoint x: 455, endPoint y: 519, distance: 10.6
drag, startPoint x: 455, startPoint y: 519, endPoint x: 468, endPoint y: 519, distance: 13.0
drag, startPoint x: 468, startPoint y: 520, endPoint x: 478, endPoint y: 520, distance: 10.6
drag, startPoint x: 484, startPoint y: 521, endPoint x: 507, endPoint y: 522, distance: 22.7
drag, startPoint x: 516, startPoint y: 531, endPoint x: 526, endPoint y: 532, distance: 9.8
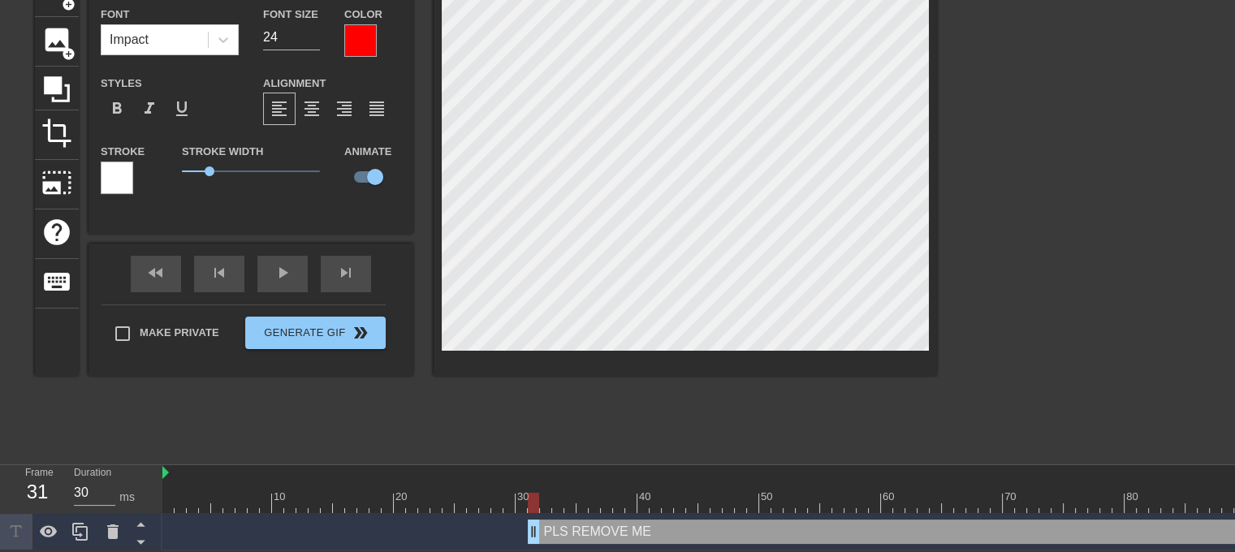
drag, startPoint x: 543, startPoint y: 522, endPoint x: 553, endPoint y: 522, distance: 9.7
drag, startPoint x: 556, startPoint y: 525, endPoint x: 591, endPoint y: 530, distance: 35.2
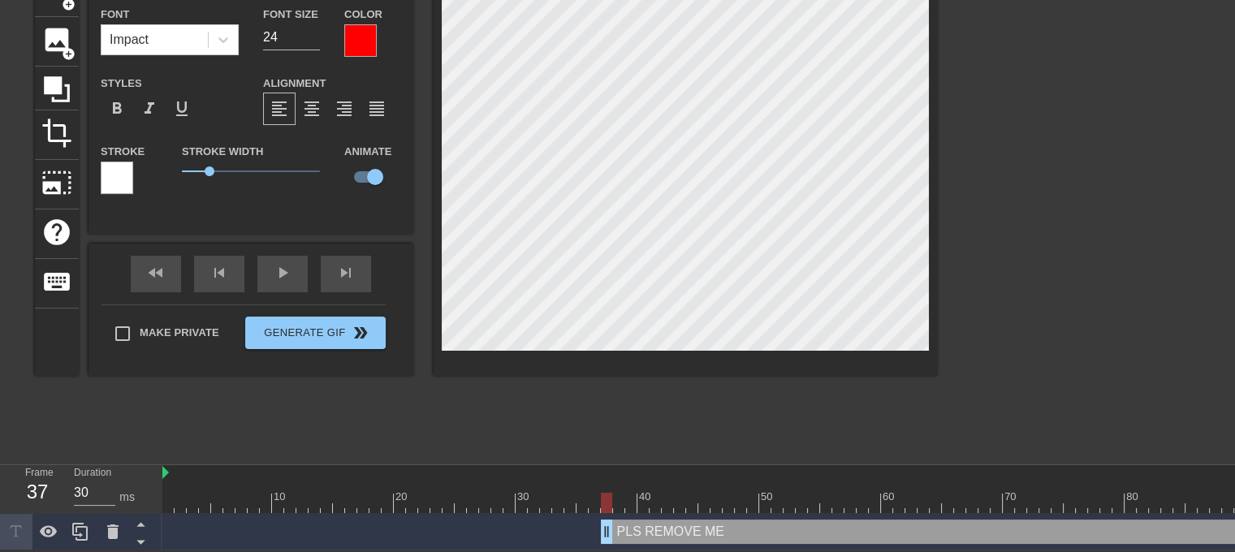
drag, startPoint x: 592, startPoint y: 525, endPoint x: 604, endPoint y: 524, distance: 12.2
drag, startPoint x: 604, startPoint y: 524, endPoint x: 615, endPoint y: 526, distance: 11.5
drag, startPoint x: 639, startPoint y: 524, endPoint x: 658, endPoint y: 525, distance: 18.7
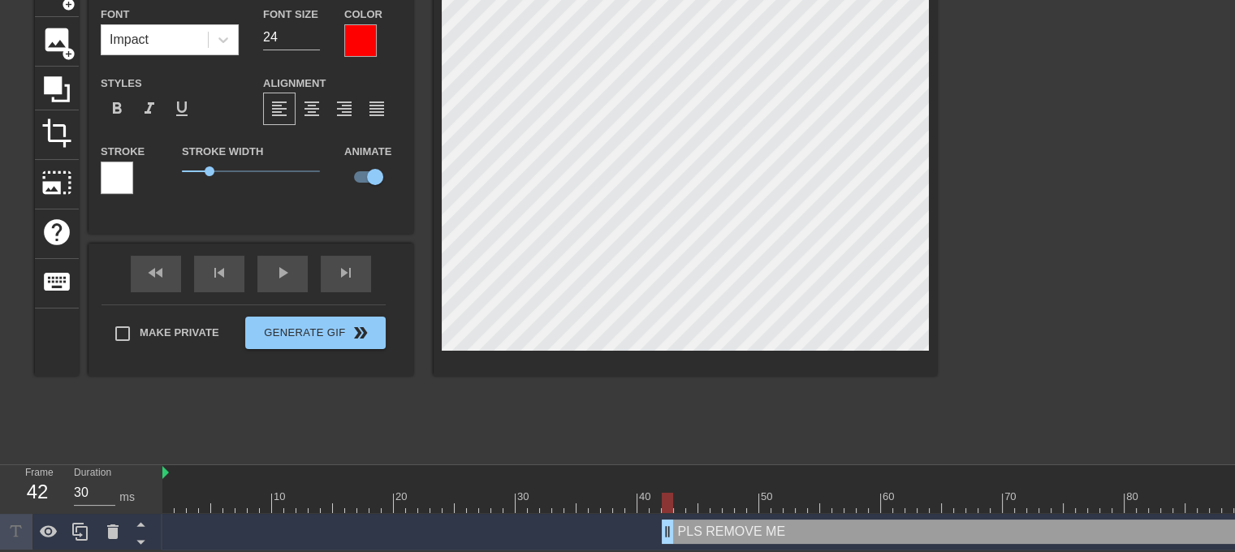
drag, startPoint x: 668, startPoint y: 525, endPoint x: 679, endPoint y: 526, distance: 11.4
drag, startPoint x: 679, startPoint y: 526, endPoint x: 692, endPoint y: 528, distance: 12.3
drag, startPoint x: 718, startPoint y: 526, endPoint x: 741, endPoint y: 526, distance: 23.5
drag, startPoint x: 748, startPoint y: 526, endPoint x: 757, endPoint y: 528, distance: 10.0
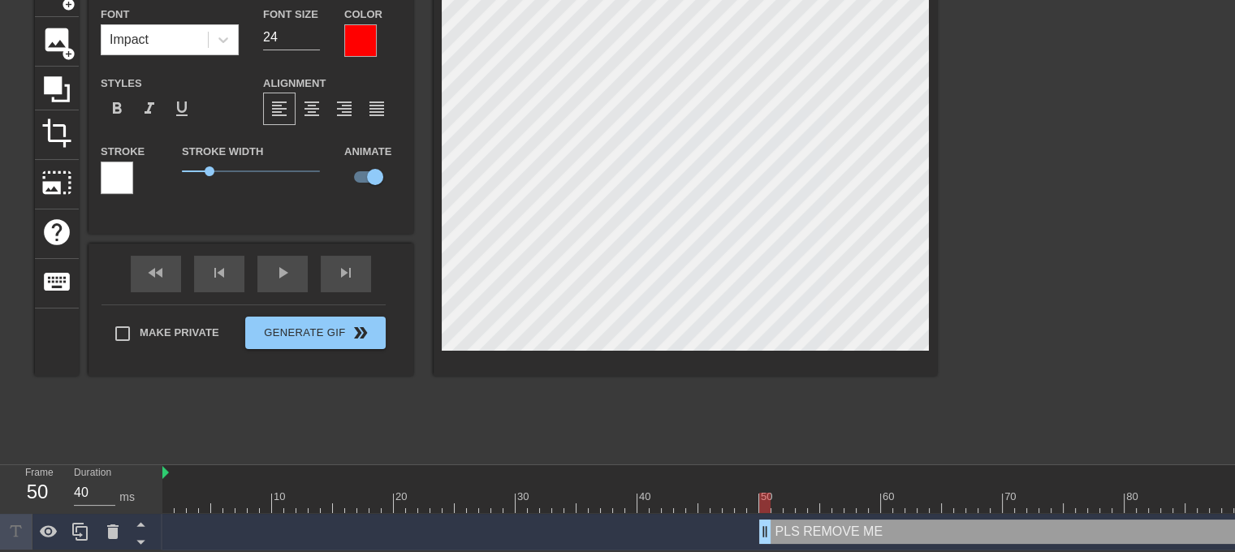
drag, startPoint x: 761, startPoint y: 528, endPoint x: 770, endPoint y: 529, distance: 9.8
drag, startPoint x: 792, startPoint y: 528, endPoint x: 813, endPoint y: 528, distance: 21.1
drag, startPoint x: 812, startPoint y: 522, endPoint x: 826, endPoint y: 522, distance: 13.8
drag, startPoint x: 821, startPoint y: 522, endPoint x: 835, endPoint y: 522, distance: 13.8
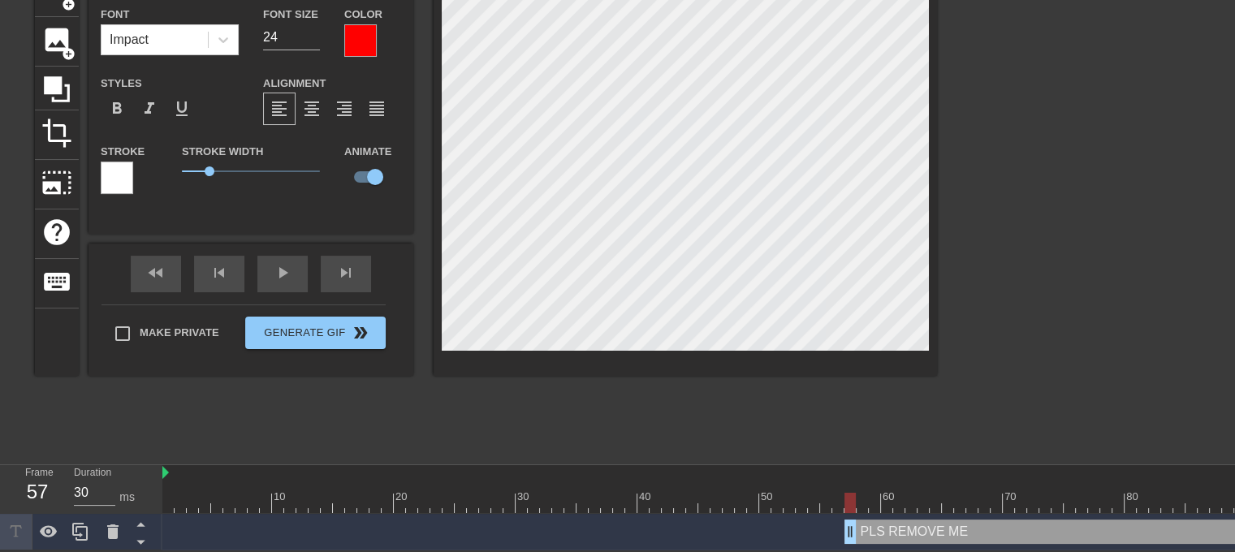
drag, startPoint x: 835, startPoint y: 522, endPoint x: 844, endPoint y: 525, distance: 10.3
drag, startPoint x: 844, startPoint y: 525, endPoint x: 858, endPoint y: 527, distance: 13.9
drag, startPoint x: 858, startPoint y: 527, endPoint x: 881, endPoint y: 529, distance: 22.9
drag, startPoint x: 887, startPoint y: 528, endPoint x: 898, endPoint y: 530, distance: 10.7
drag, startPoint x: 899, startPoint y: 515, endPoint x: 912, endPoint y: 515, distance: 12.2
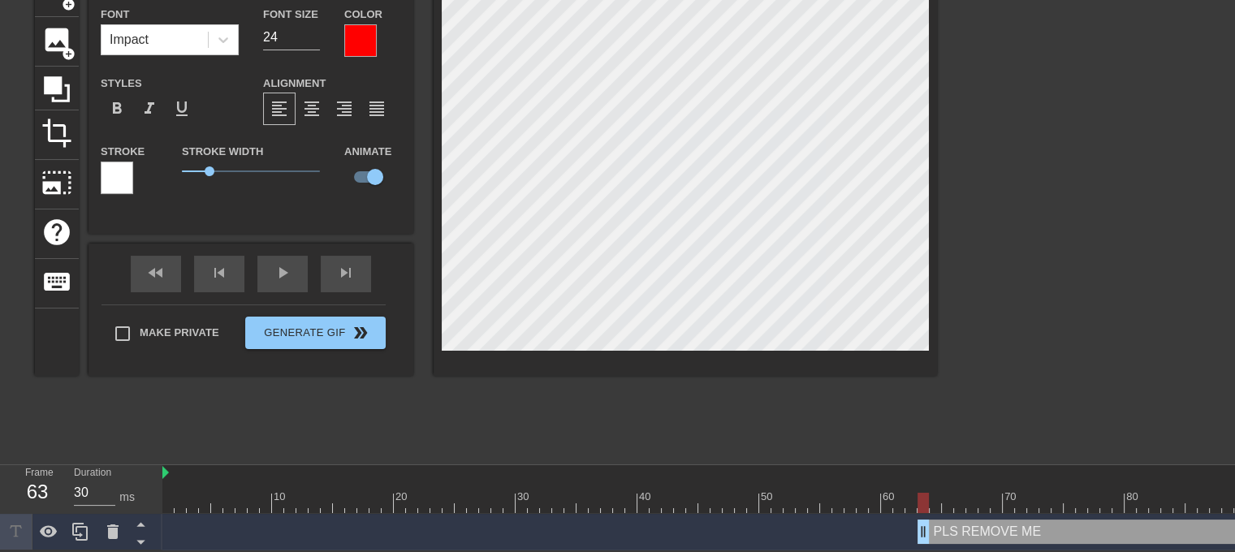
drag, startPoint x: 909, startPoint y: 523, endPoint x: 919, endPoint y: 524, distance: 9.9
drag, startPoint x: 921, startPoint y: 516, endPoint x: 937, endPoint y: 520, distance: 15.9
drag, startPoint x: 934, startPoint y: 519, endPoint x: 955, endPoint y: 519, distance: 20.3
drag, startPoint x: 955, startPoint y: 520, endPoint x: 972, endPoint y: 520, distance: 17.0
drag, startPoint x: 970, startPoint y: 516, endPoint x: 981, endPoint y: 519, distance: 11.6
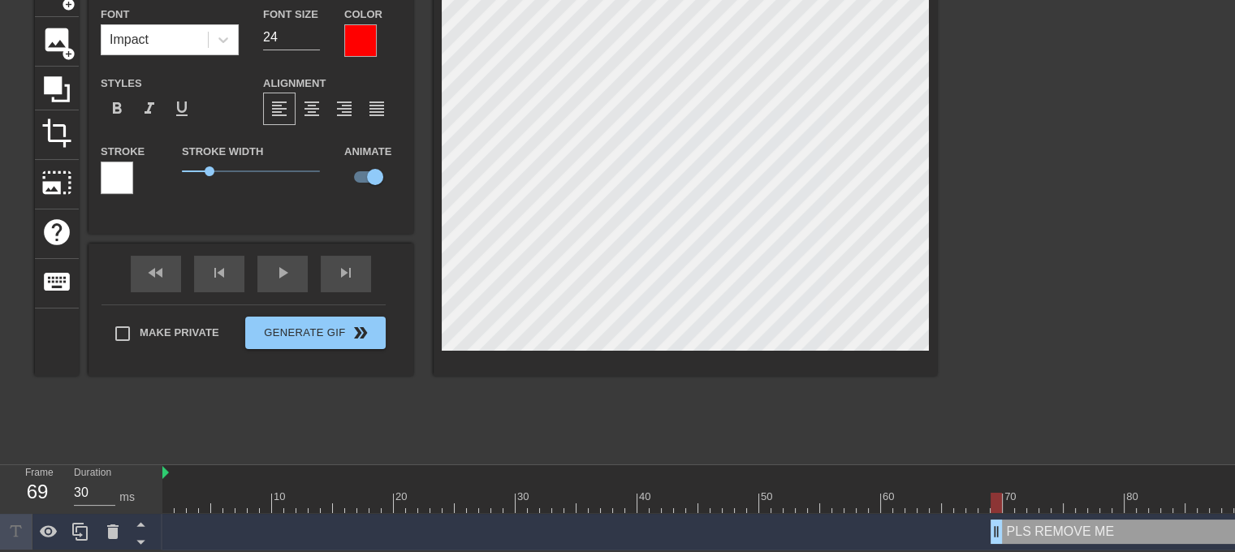
drag, startPoint x: 981, startPoint y: 520, endPoint x: 994, endPoint y: 522, distance: 12.3
drag, startPoint x: 994, startPoint y: 522, endPoint x: 1005, endPoint y: 525, distance: 11.8
drag, startPoint x: 1007, startPoint y: 526, endPoint x: 1025, endPoint y: 528, distance: 18.8
drag, startPoint x: 1029, startPoint y: 524, endPoint x: 1046, endPoint y: 524, distance: 16.2
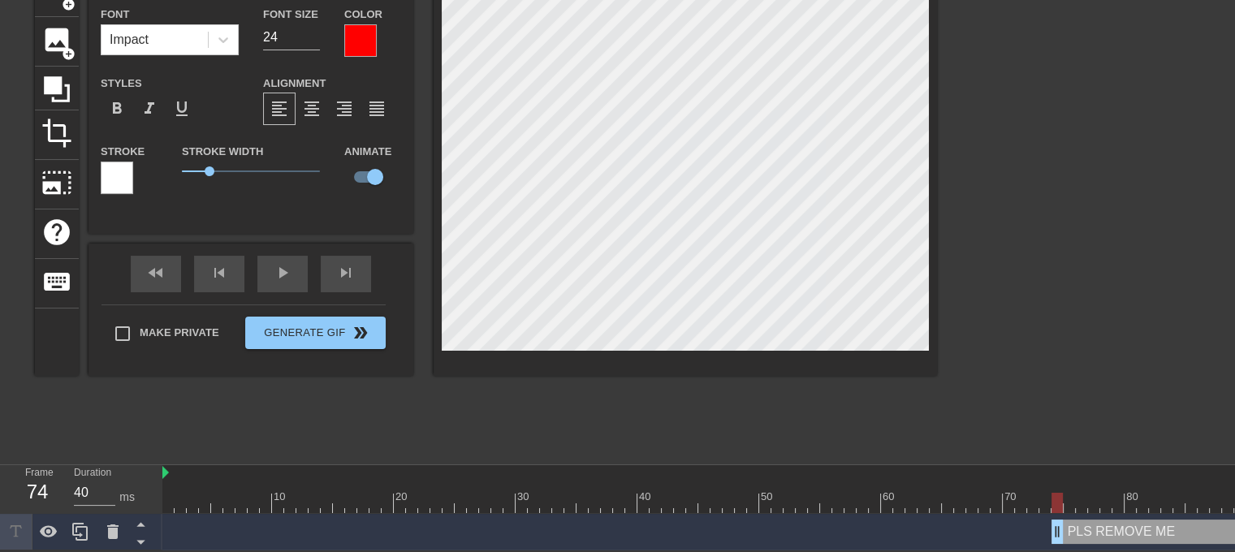
drag, startPoint x: 1044, startPoint y: 520, endPoint x: 1055, endPoint y: 520, distance: 11.4
drag, startPoint x: 1055, startPoint y: 520, endPoint x: 1065, endPoint y: 522, distance: 10.7
drag, startPoint x: 1068, startPoint y: 526, endPoint x: 1226, endPoint y: 536, distance: 158.6
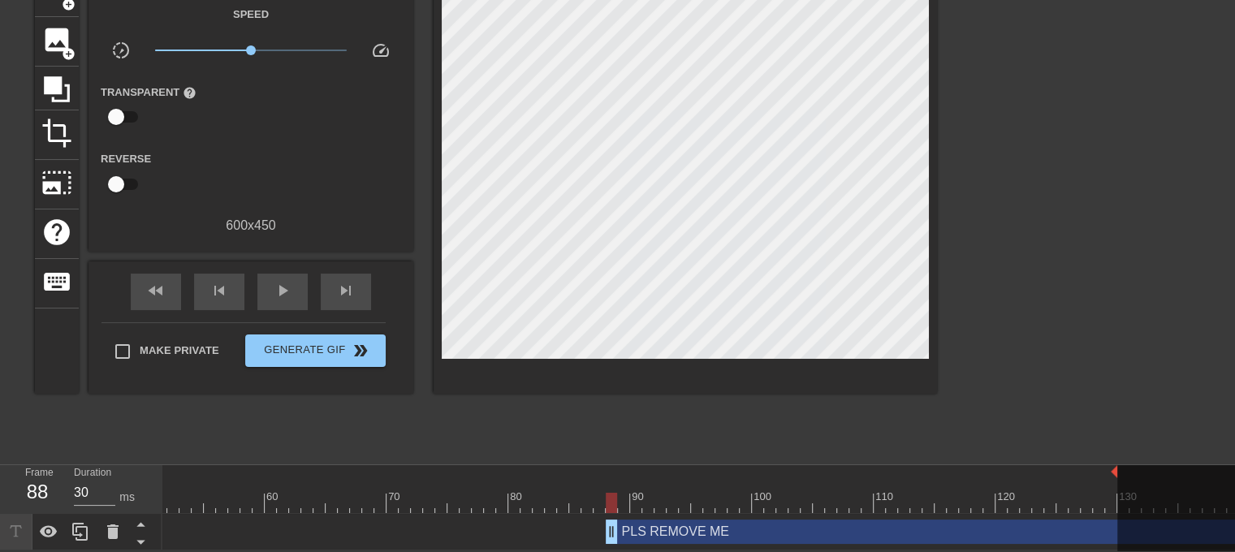
scroll to position [0, 617]
drag, startPoint x: 613, startPoint y: 517, endPoint x: 626, endPoint y: 522, distance: 13.9
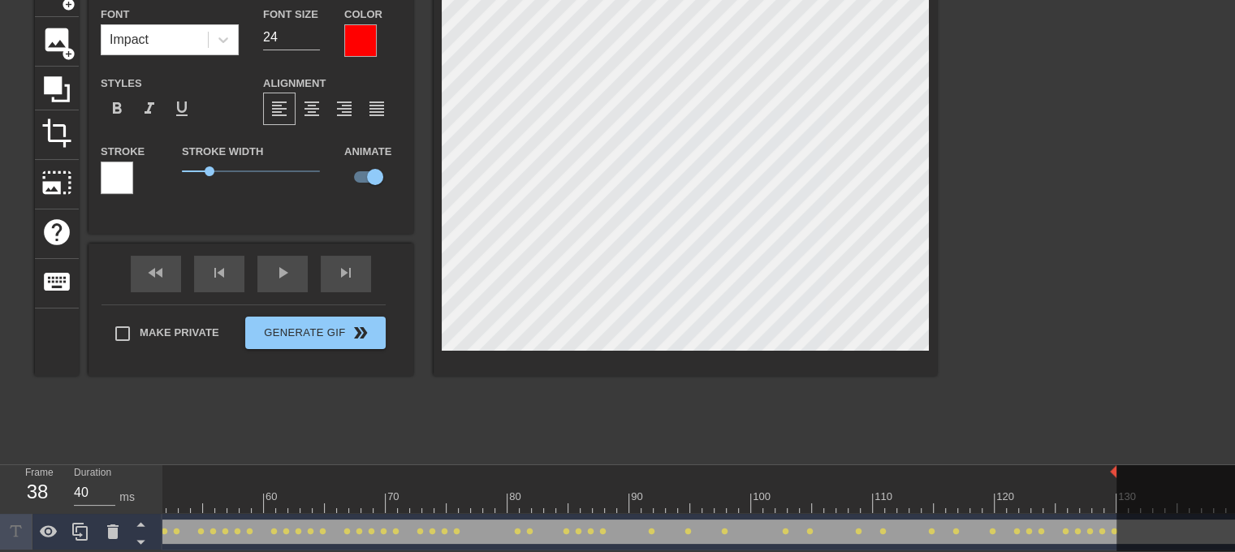
drag, startPoint x: 620, startPoint y: 522, endPoint x: 0, endPoint y: 493, distance: 620.9
click at [0, 493] on div "Frame 38 Duration 40 ms 10 20 30 40 50 60 70 80 90 100 110 120 130 140 150" at bounding box center [617, 507] width 1235 height 85
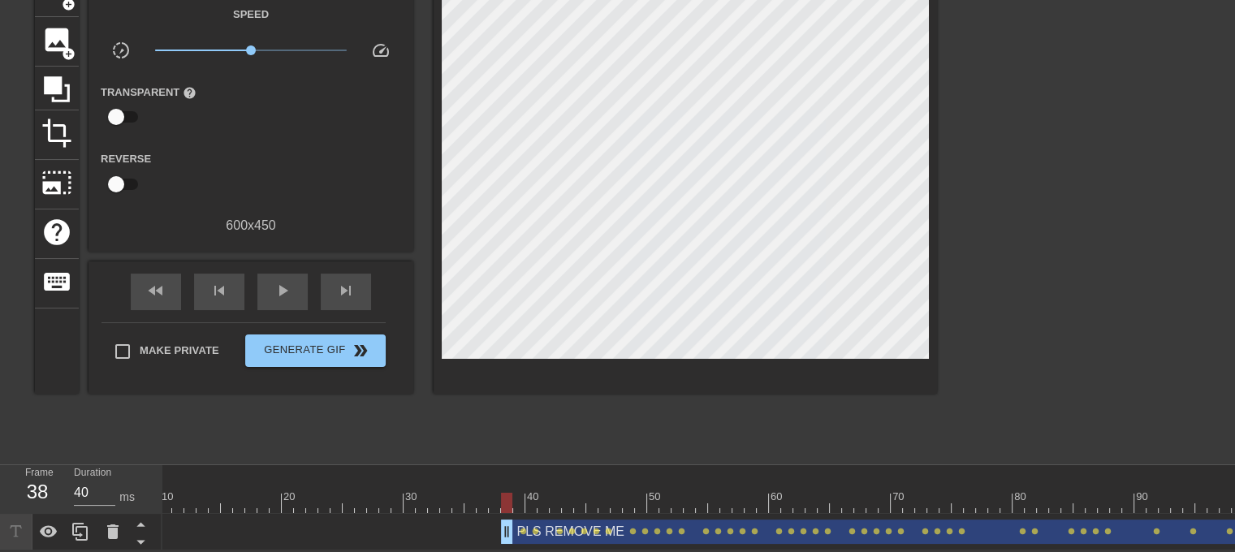
scroll to position [0, 88]
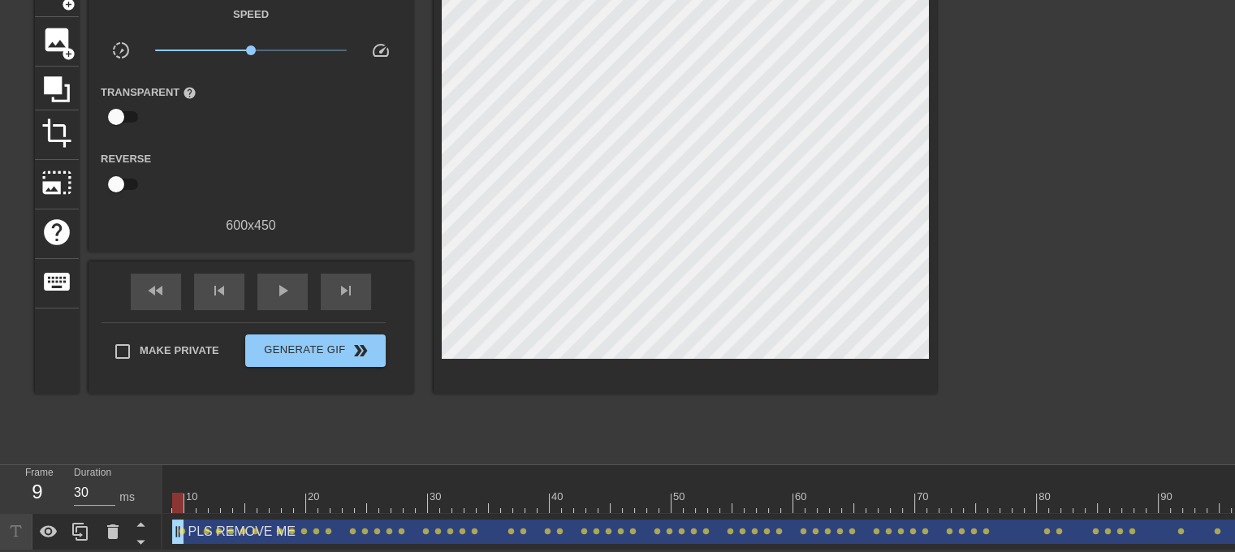
drag, startPoint x: 530, startPoint y: 512, endPoint x: 142, endPoint y: 468, distance: 390.6
click at [142, 468] on div "Frame 9 Duration 30 ms 10 20 30 40 50 60 70 80 90 100 110 120 130 140 150" at bounding box center [617, 507] width 1235 height 85
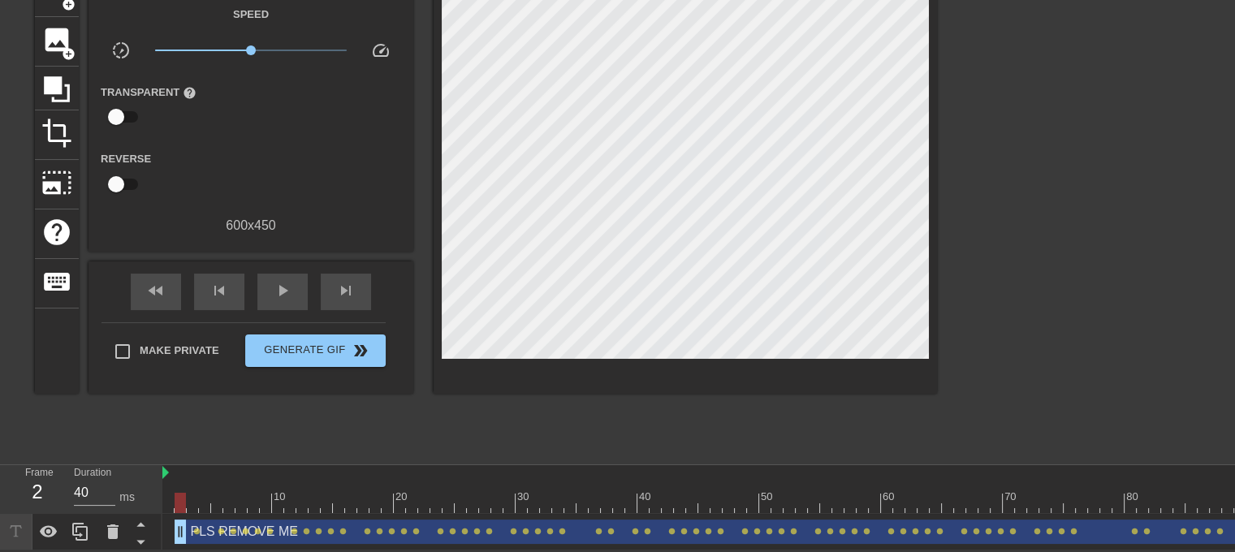
type input "30"
drag, startPoint x: 231, startPoint y: 512, endPoint x: 157, endPoint y: 507, distance: 74.1
click at [157, 507] on div "Frame 2 Duration 30 ms 10 20 30 40 50 60 70 80 90 100 110 120 130 140 150" at bounding box center [617, 507] width 1235 height 85
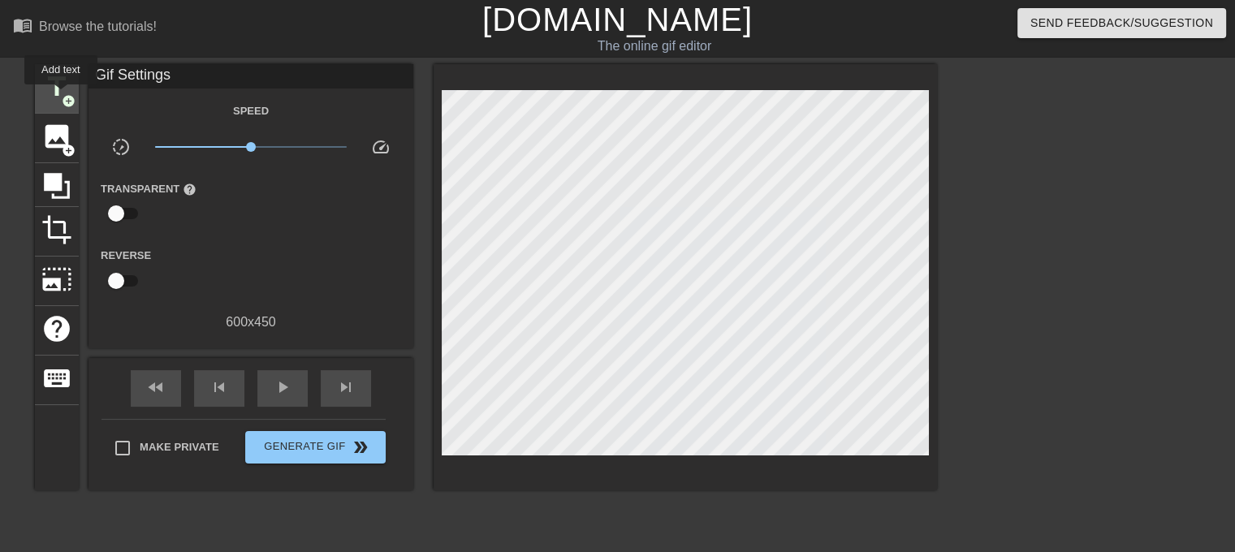
click at [62, 96] on span "add_circle" at bounding box center [69, 101] width 14 height 14
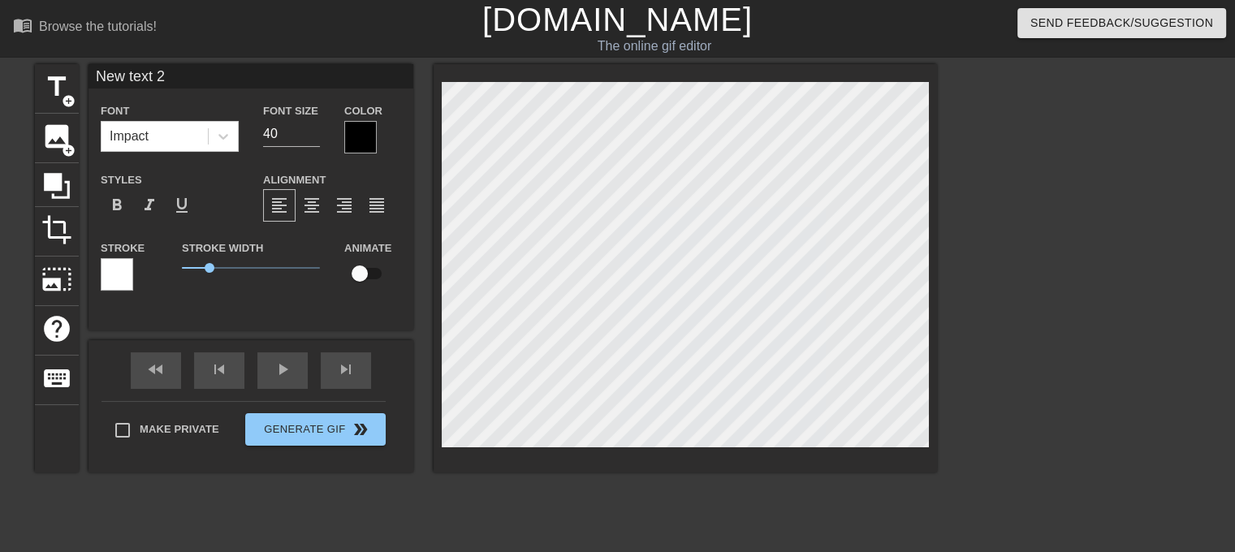
scroll to position [2, 2]
type input "m"
type textarea "m"
type input "me"
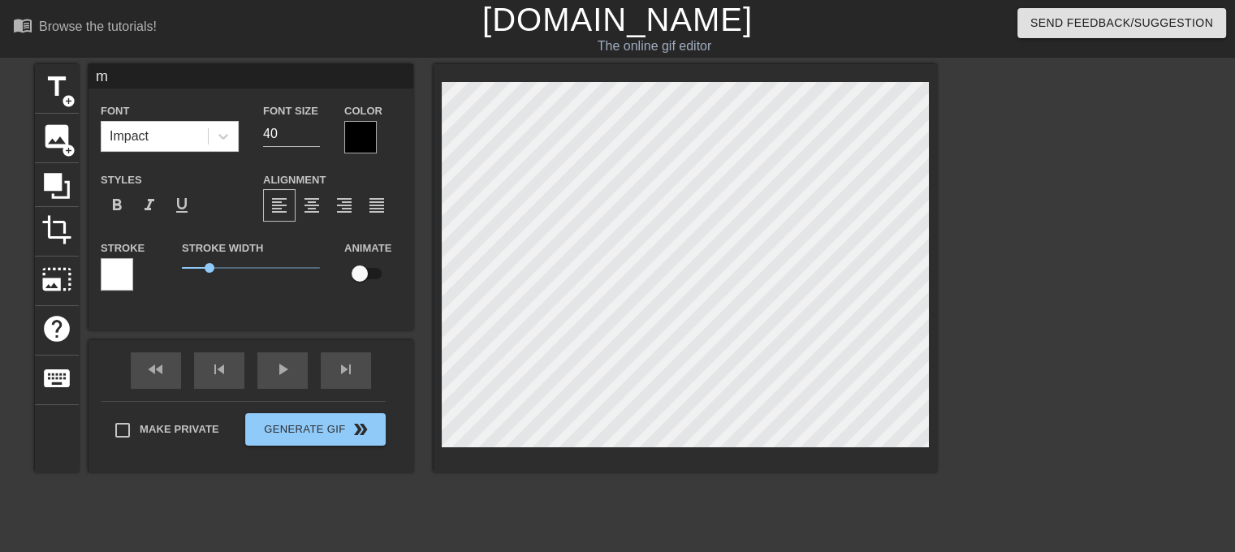
type textarea "me"
type input "me"
type textarea "me"
type input "me t"
type textarea "me t"
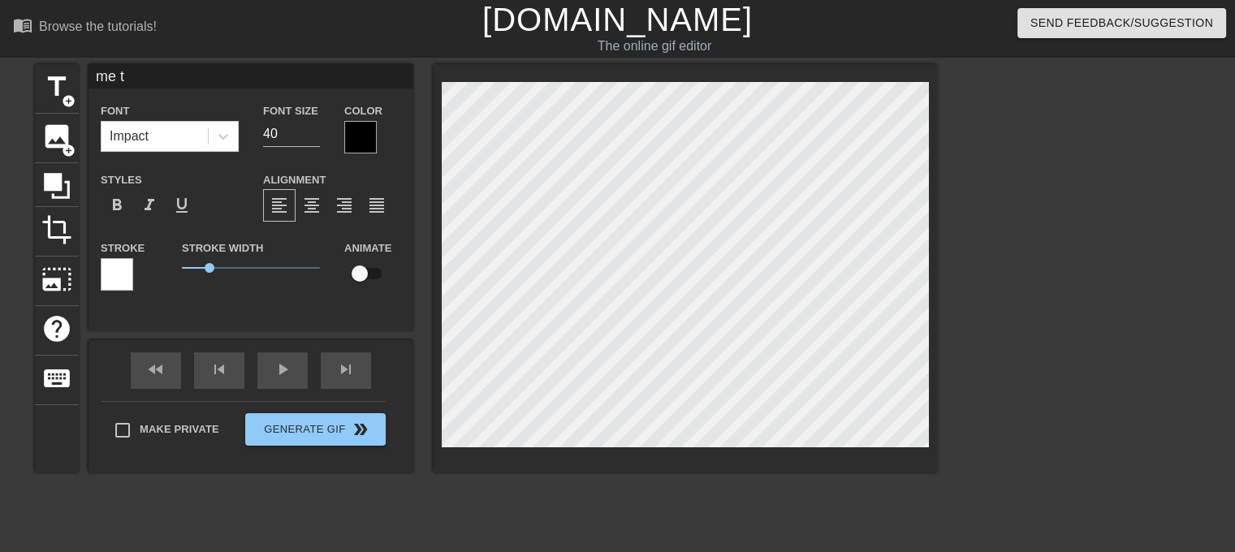
type input "me to"
type textarea "me to"
type input "me to"
type textarea "me to"
type input "me to p"
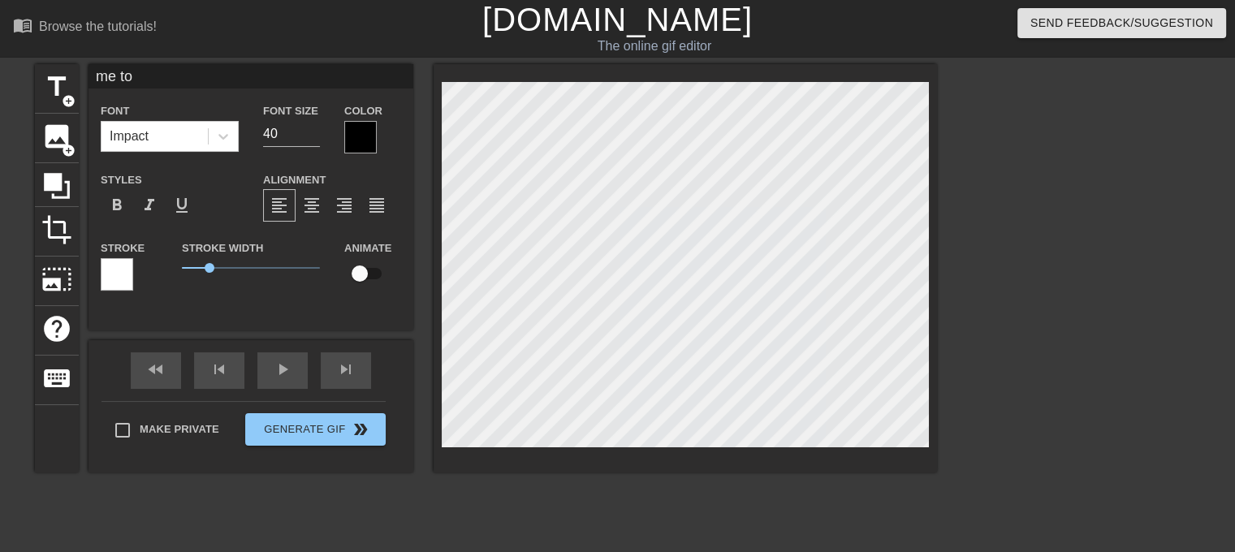
type textarea "me to p"
type input "me to pl"
type textarea "me to pl"
type input "me to pls"
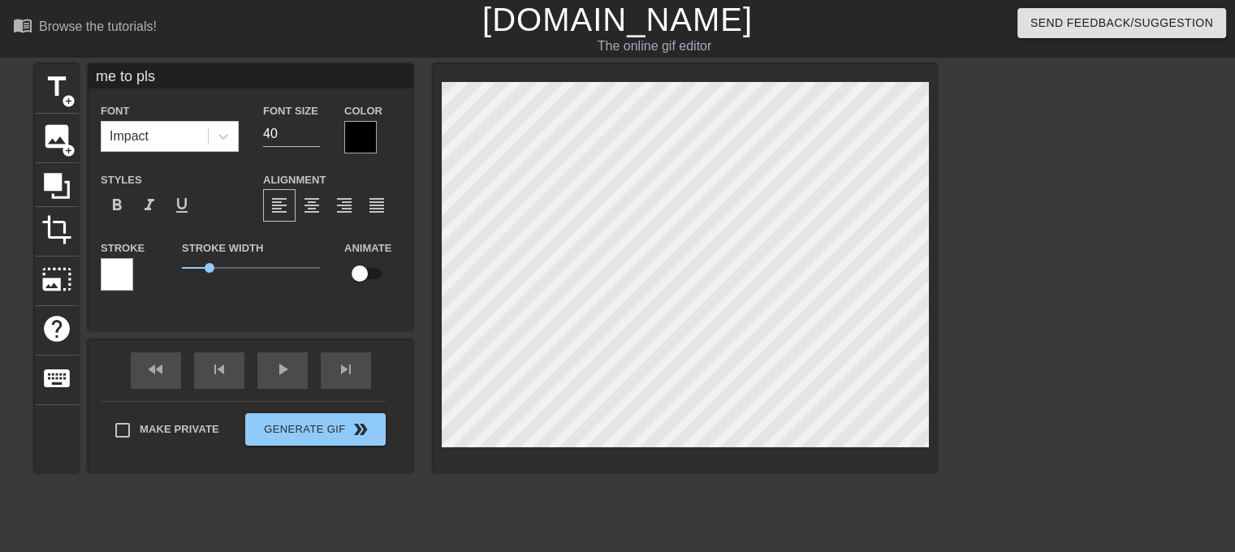
type textarea "me to pls"
click at [435, 447] on div at bounding box center [685, 268] width 503 height 408
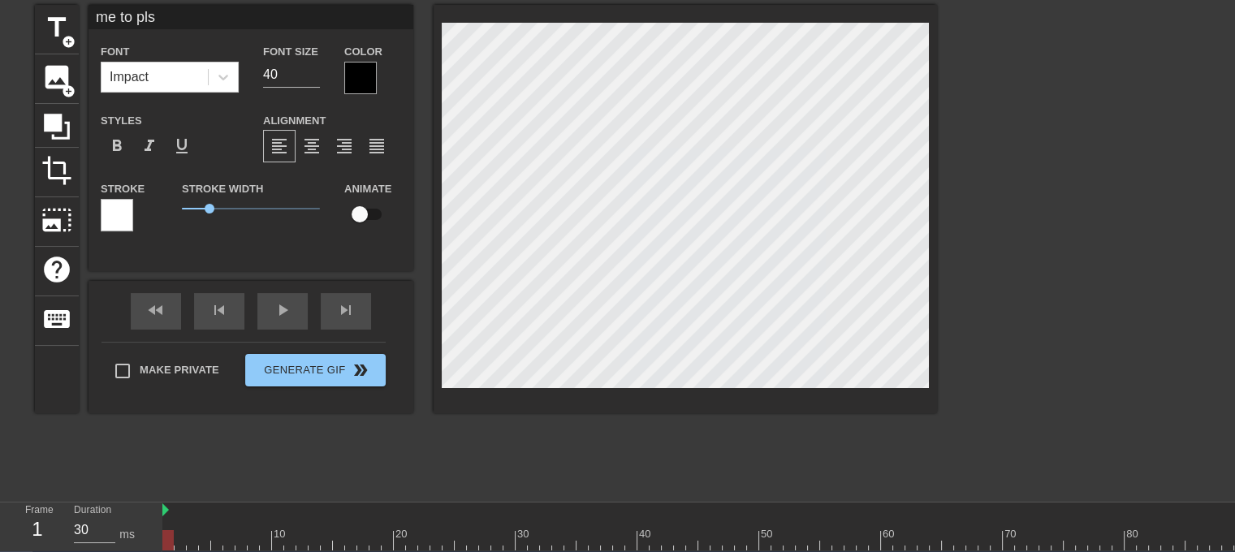
scroll to position [143, 0]
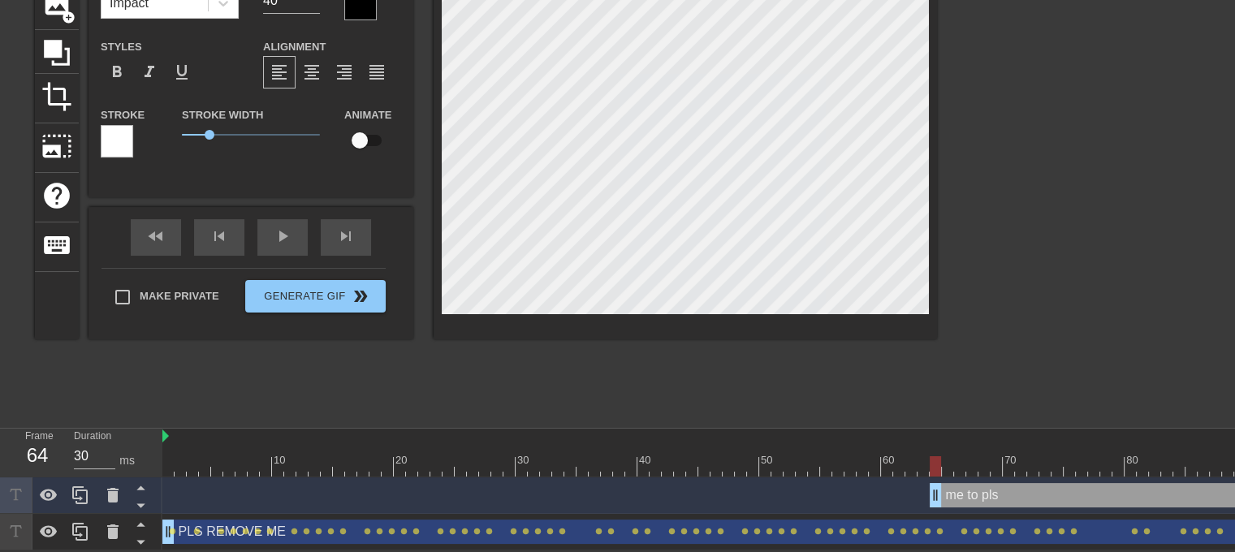
drag, startPoint x: 167, startPoint y: 484, endPoint x: 936, endPoint y: 510, distance: 769.2
click at [936, 510] on div "me to pls drag_handle drag_handle PLS REMOVE ME drag_handle drag_handle lens le…" at bounding box center [698, 513] width 1072 height 73
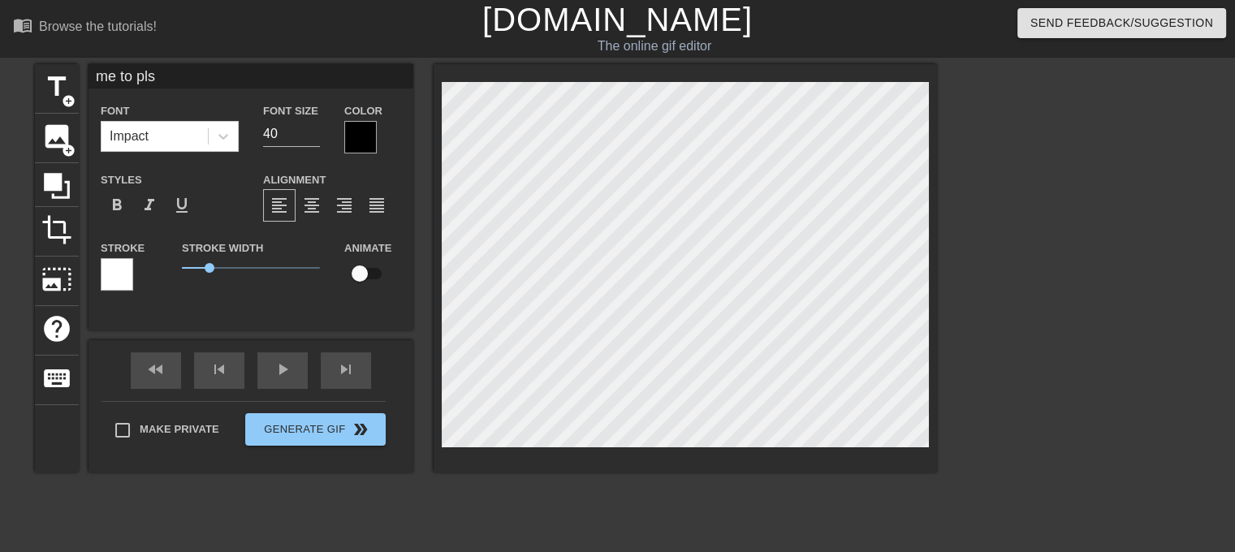
scroll to position [81, 0]
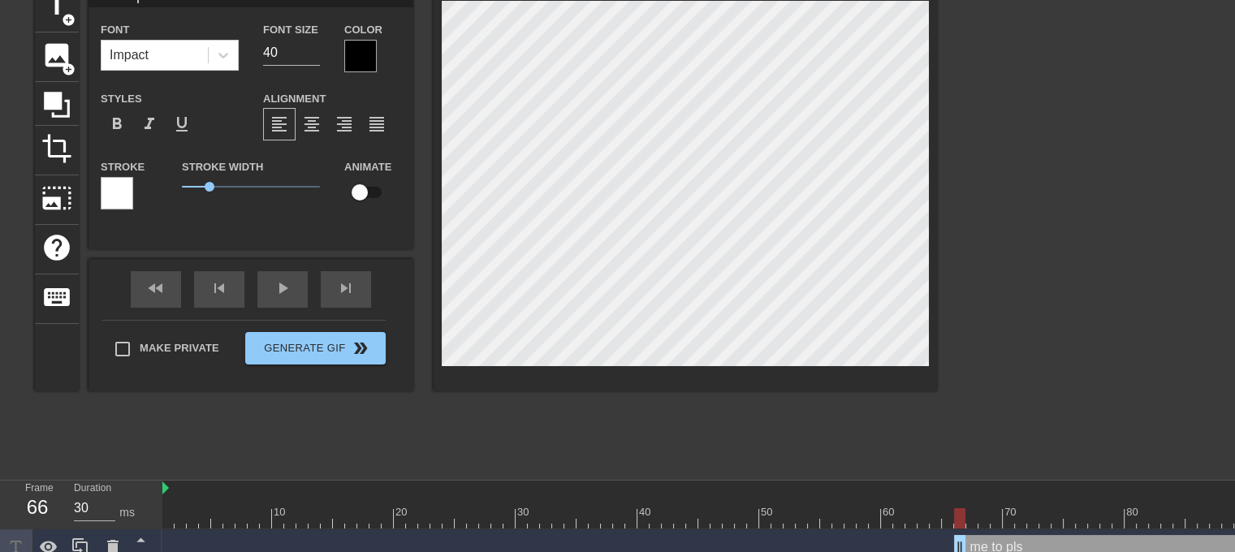
drag, startPoint x: 938, startPoint y: 535, endPoint x: 961, endPoint y: 535, distance: 22.7
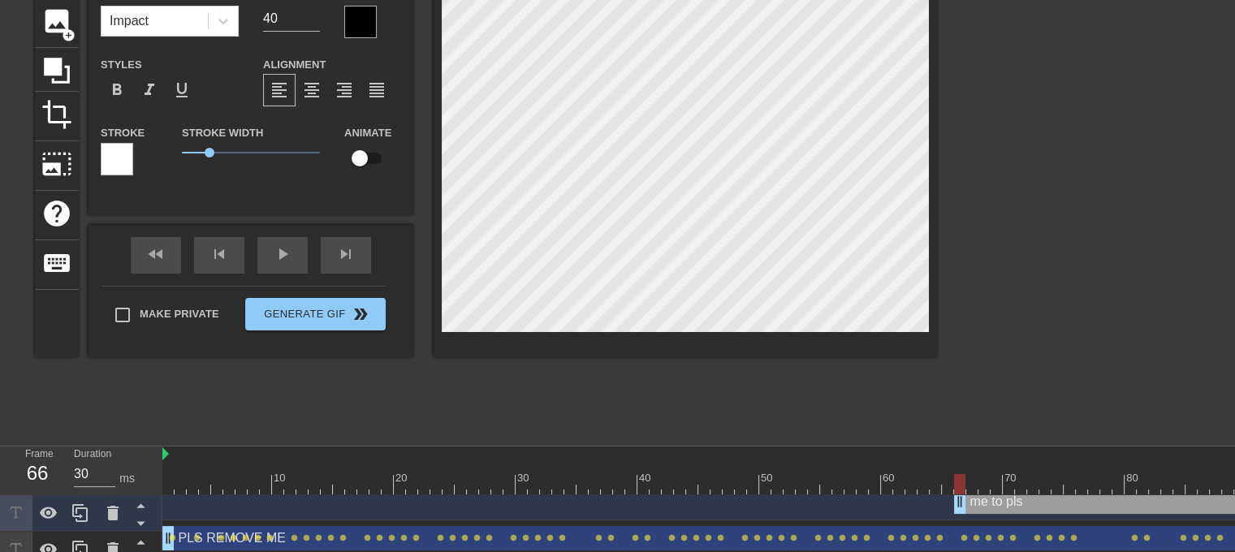
scroll to position [143, 0]
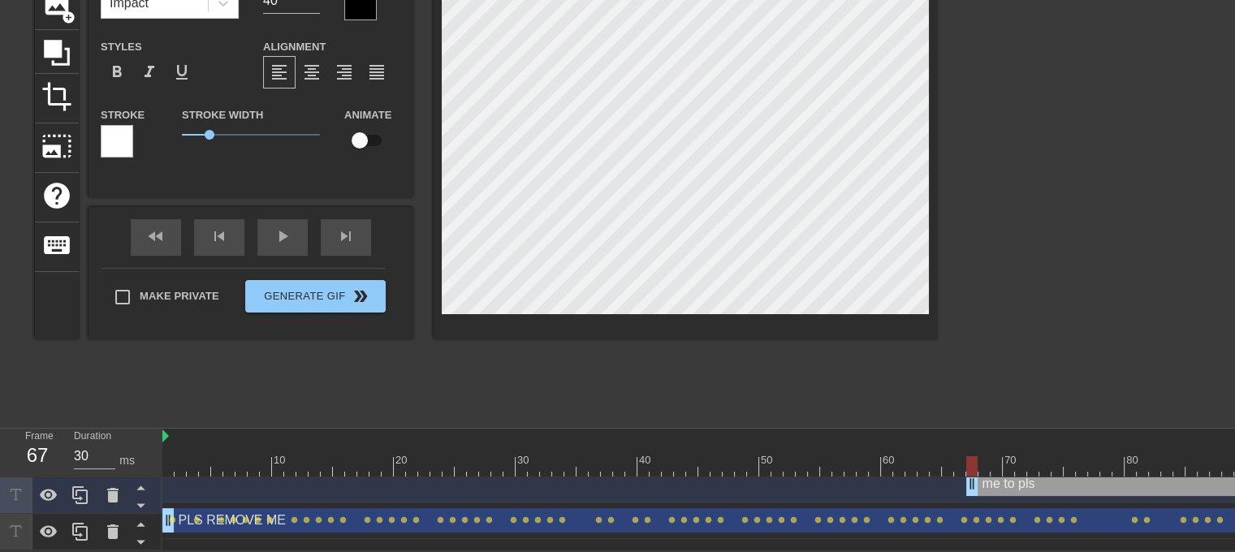
drag, startPoint x: 962, startPoint y: 476, endPoint x: 973, endPoint y: 474, distance: 10.7
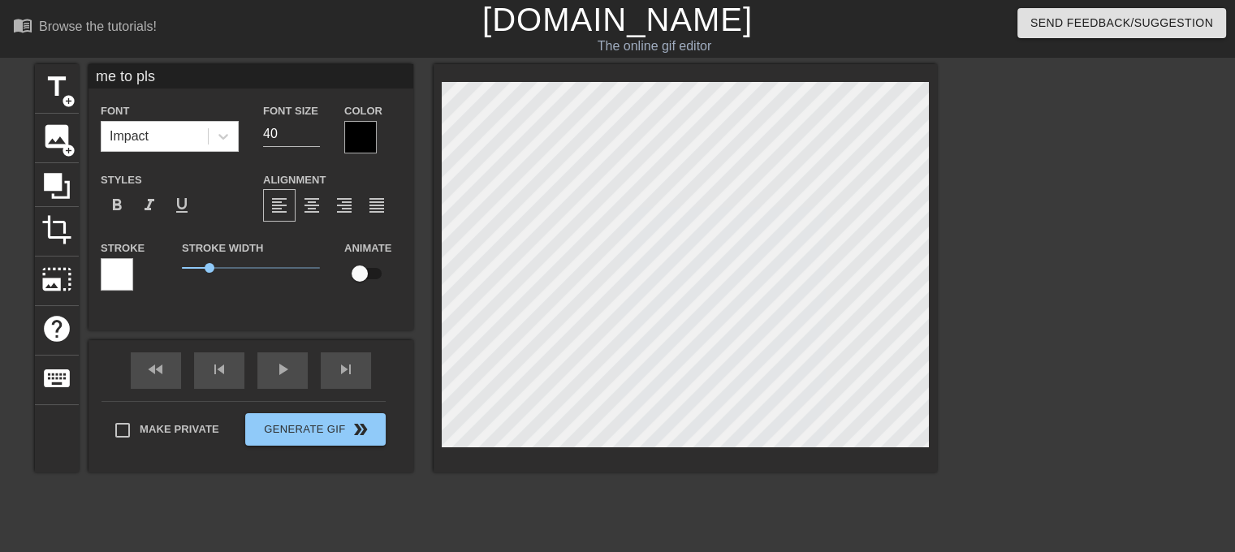
scroll to position [81, 0]
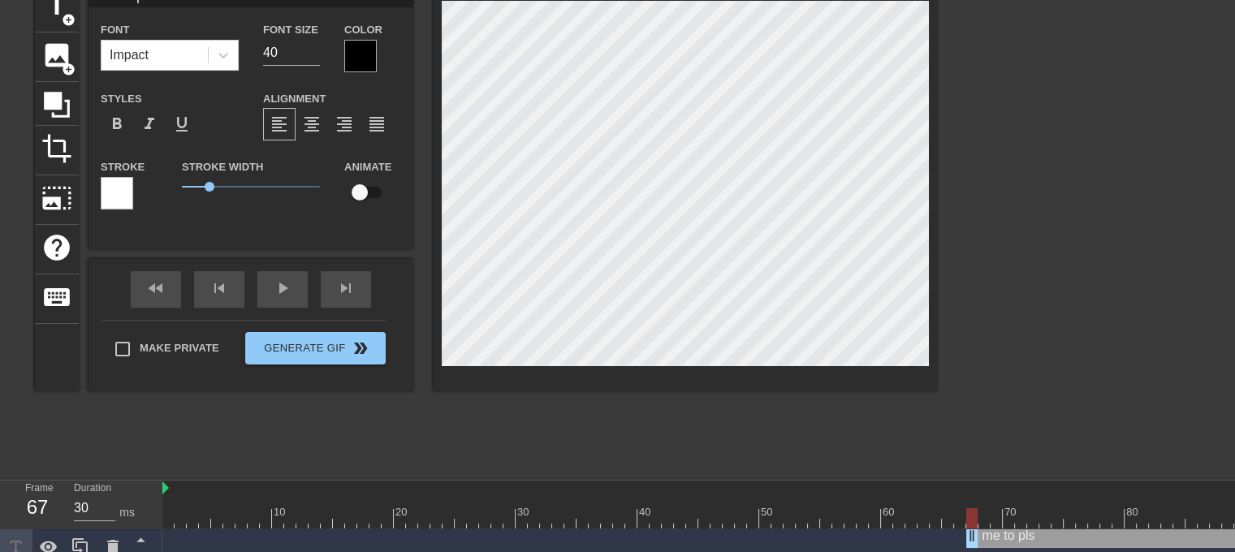
click at [971, 408] on div at bounding box center [1078, 226] width 244 height 487
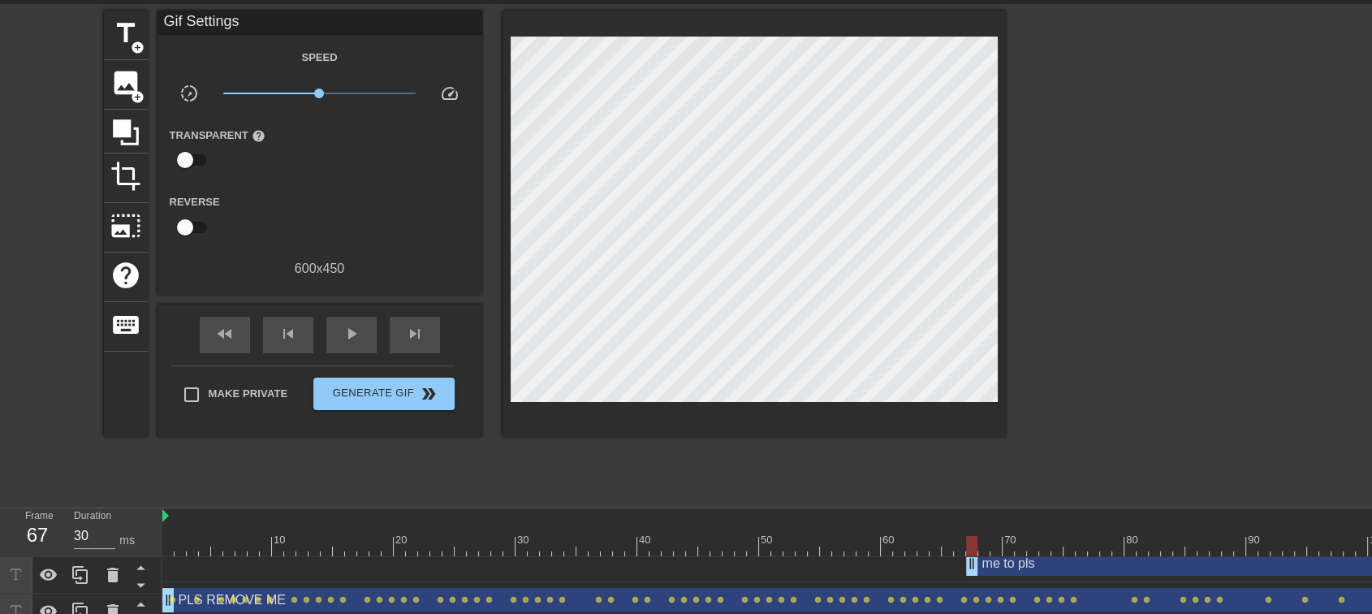
scroll to position [84, 0]
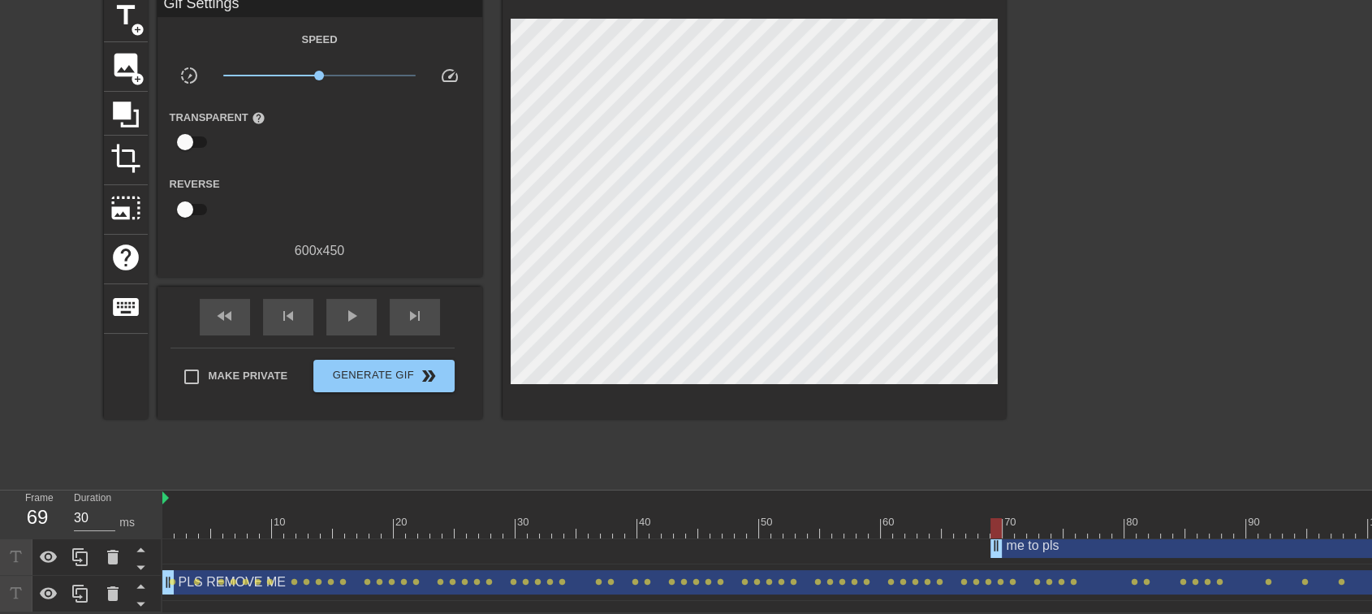
drag, startPoint x: 968, startPoint y: 537, endPoint x: 991, endPoint y: 520, distance: 29.6
click at [991, 520] on div "10 20 30 40 50 60 70 80 90 100 110 120 130 140 150 160" at bounding box center [767, 551] width 1210 height 122
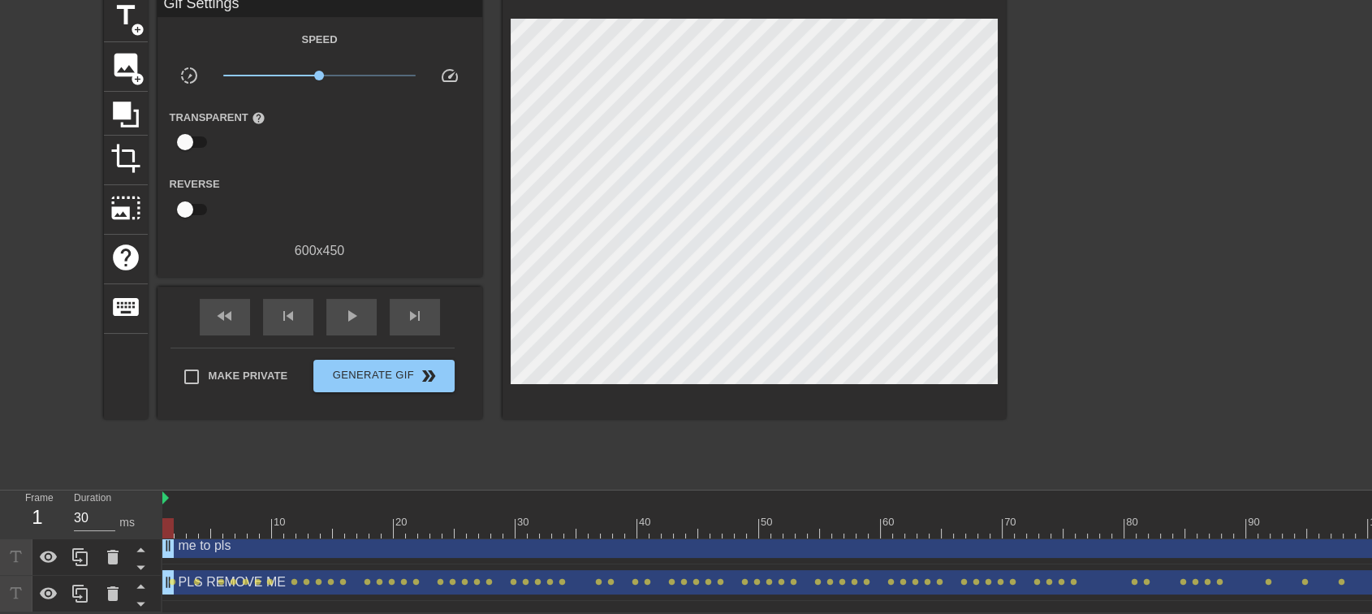
drag, startPoint x: 998, startPoint y: 537, endPoint x: 0, endPoint y: 498, distance: 998.5
click at [0, 498] on div "Frame 1 Duration 30 ms 10 20 30 40 50 60 70 80 90 100 110 120 130 140 150" at bounding box center [686, 551] width 1372 height 122
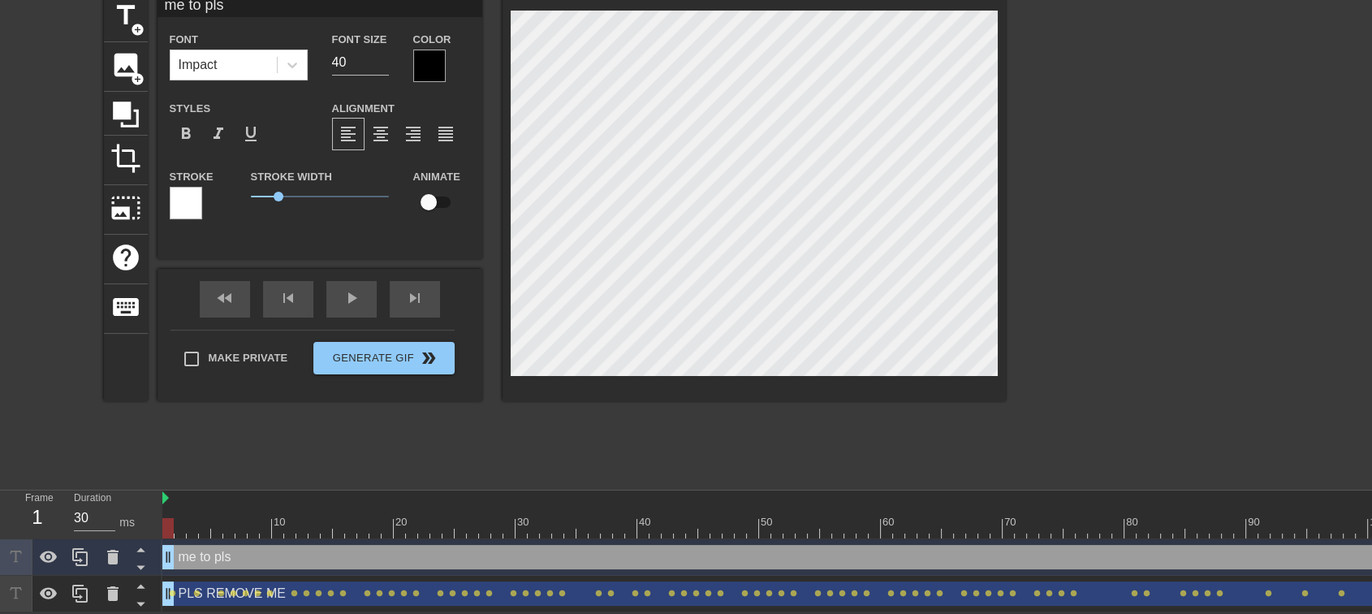
click at [500, 32] on div "title add_circle image add_circle crop photo_size_select_large help keyboard me…" at bounding box center [555, 197] width 902 height 408
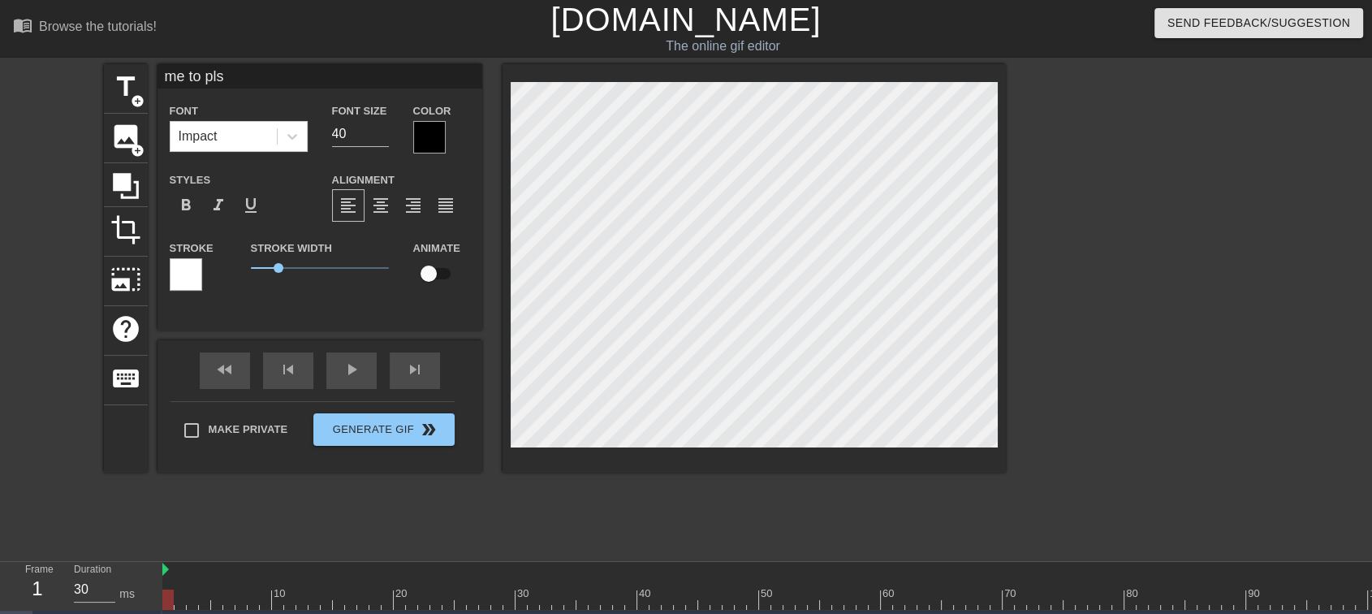
scroll to position [84, 0]
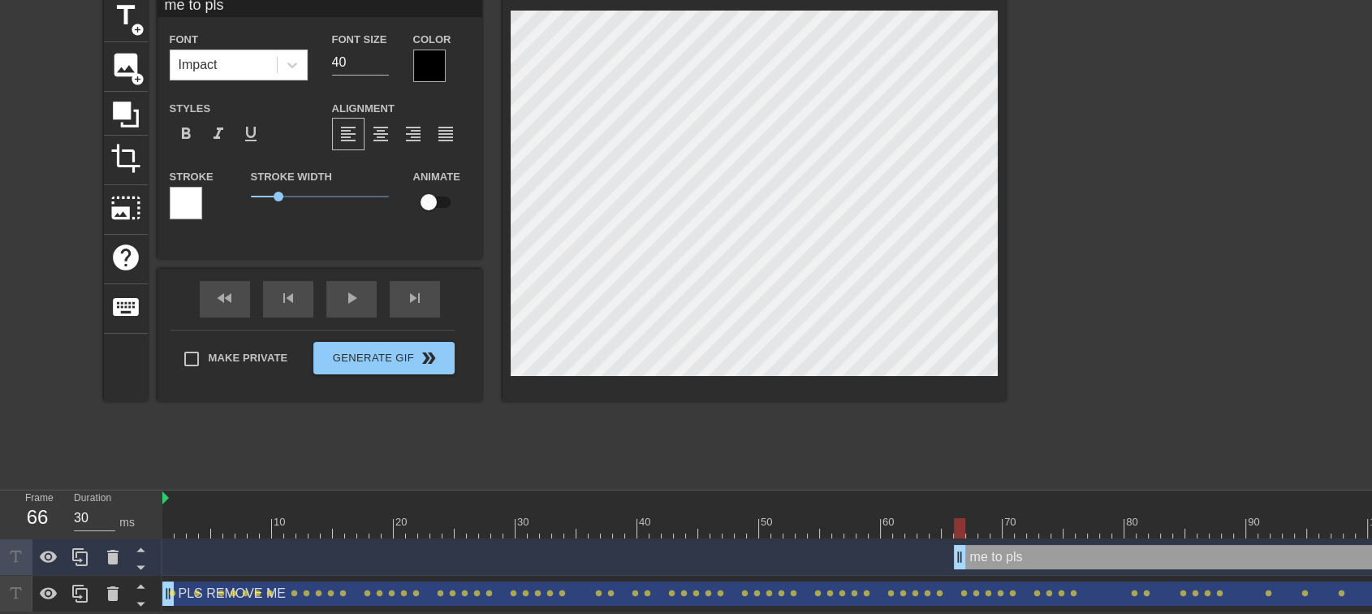
drag, startPoint x: 168, startPoint y: 541, endPoint x: 961, endPoint y: 564, distance: 793.5
click at [961, 551] on div "me to pls drag_handle drag_handle PLS REMOVE ME drag_handle drag_handle lens le…" at bounding box center [767, 575] width 1210 height 73
drag, startPoint x: 959, startPoint y: 548, endPoint x: 972, endPoint y: 548, distance: 13.0
type input "30"
drag, startPoint x: 972, startPoint y: 548, endPoint x: 963, endPoint y: 544, distance: 9.8
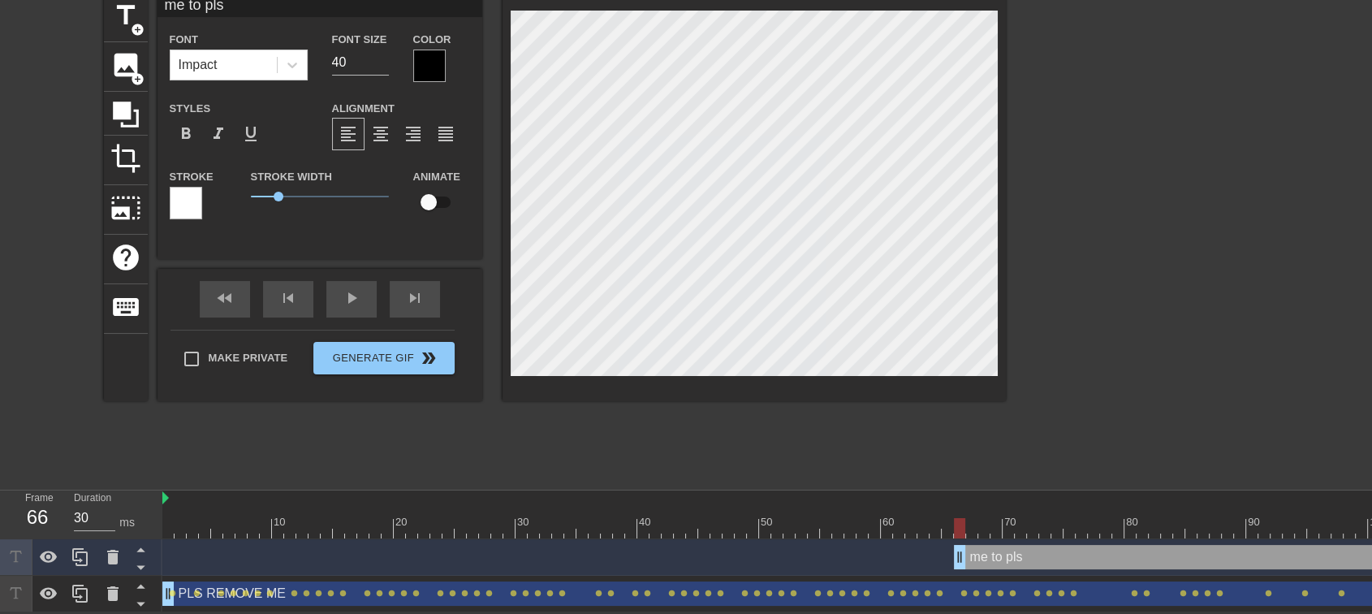
click input "checkbox"
checkbox input "true"
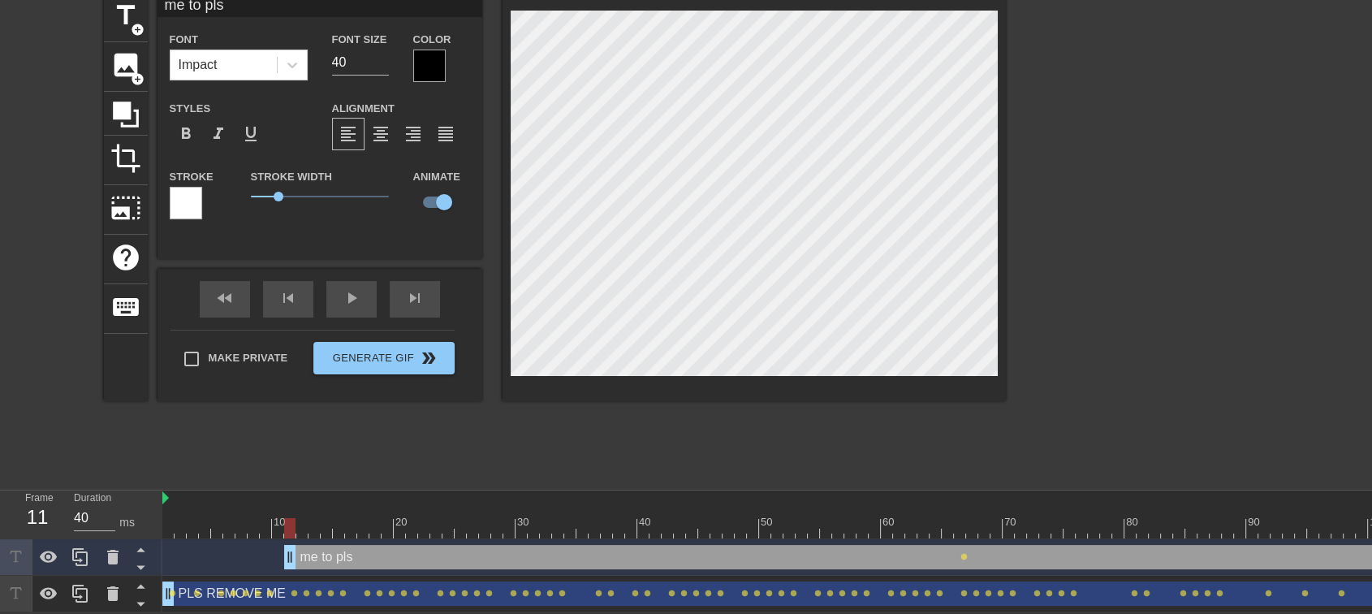
type input "30"
drag, startPoint x: 955, startPoint y: 545, endPoint x: 87, endPoint y: 504, distance: 868.8
click div "Frame 1 Duration 30 ms 10 20 30 40 50 60 70 80 90 100 110 120 130 140 150"
click input "checkbox"
checkbox input "false"
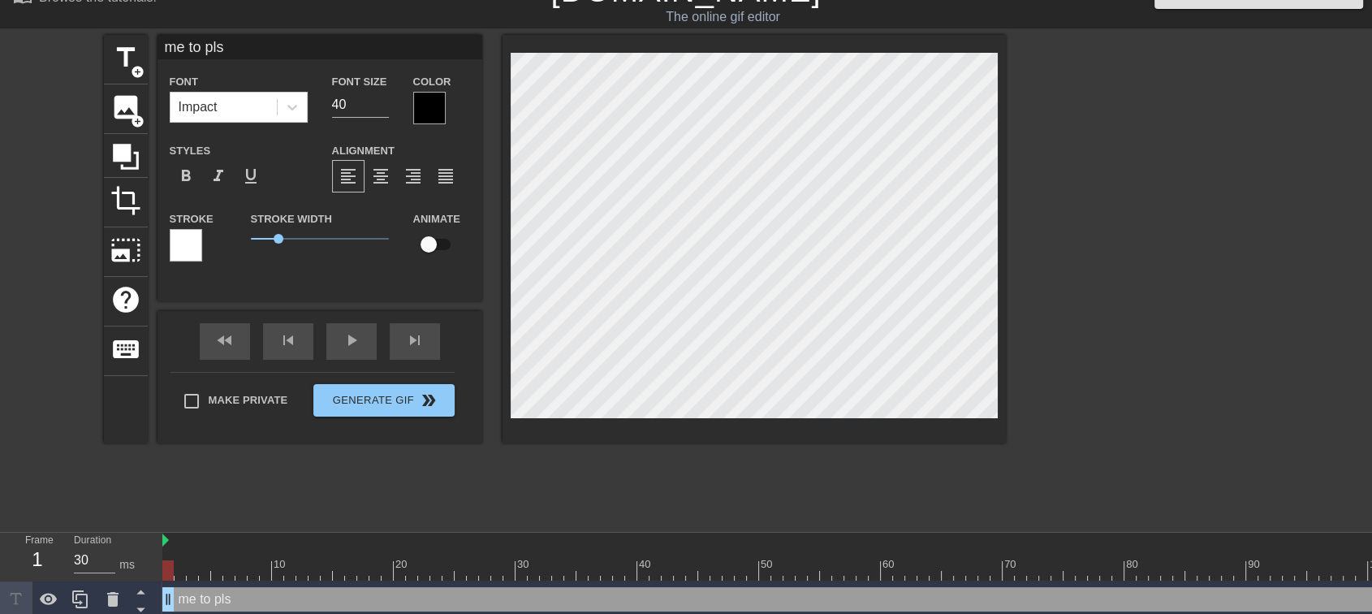
scroll to position [0, 0]
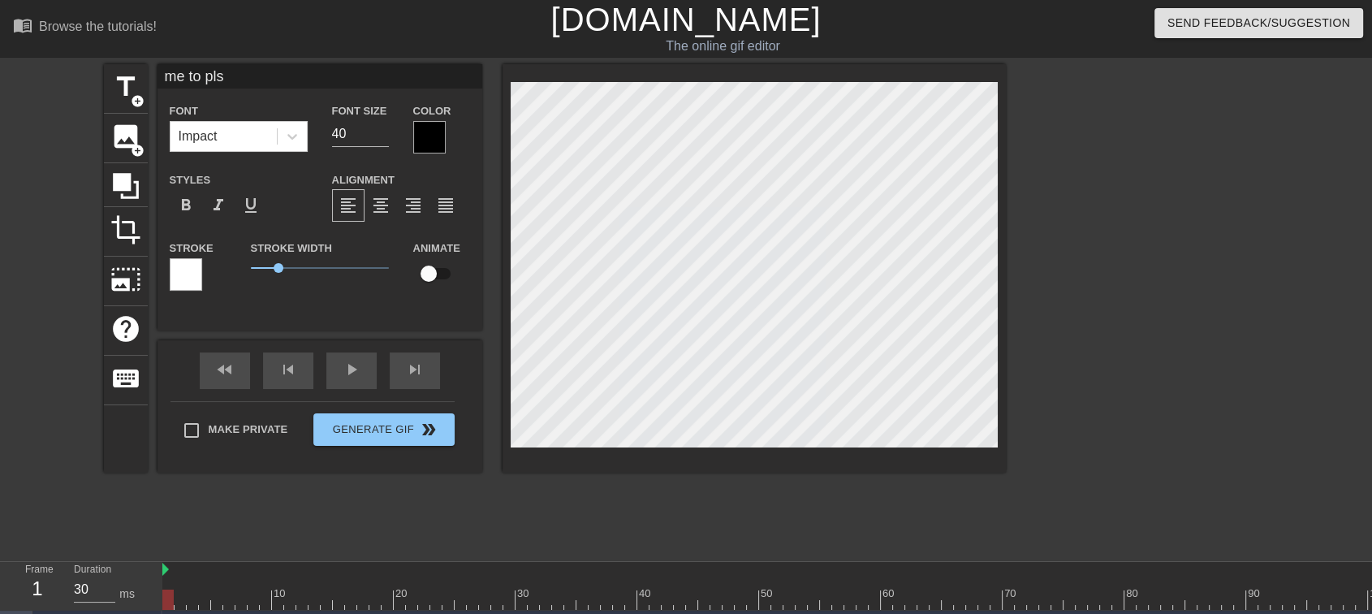
click div "title add_circle image add_circle crop photo_size_select_large help keyboard me…"
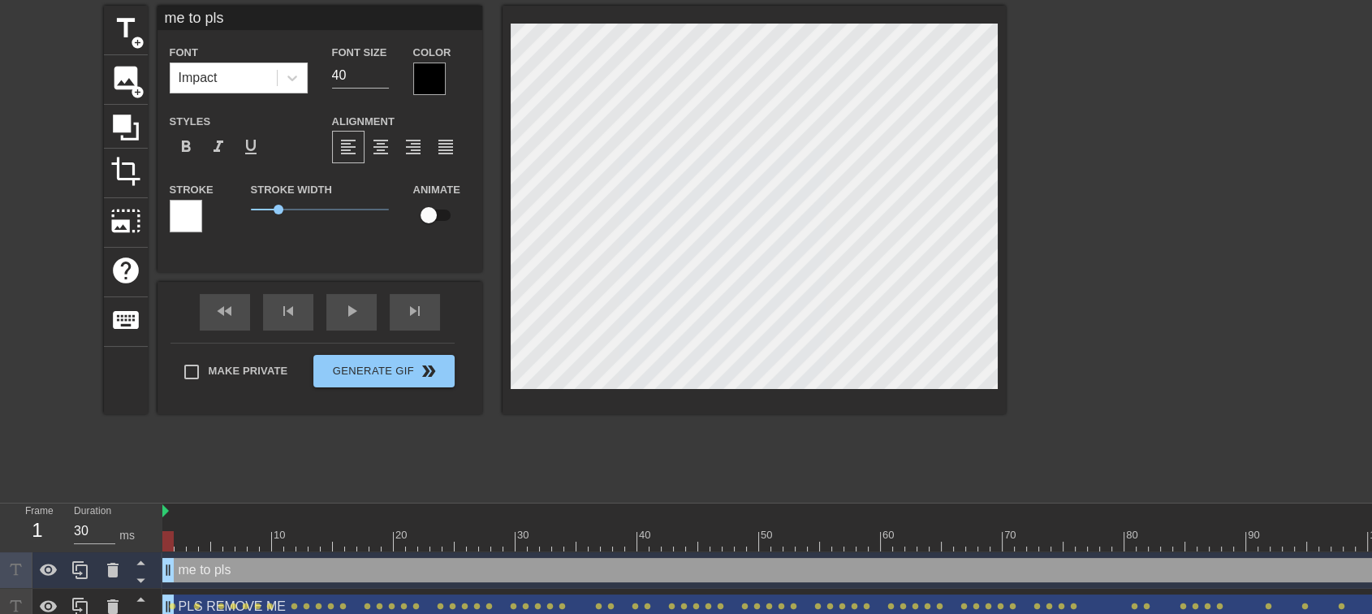
scroll to position [84, 0]
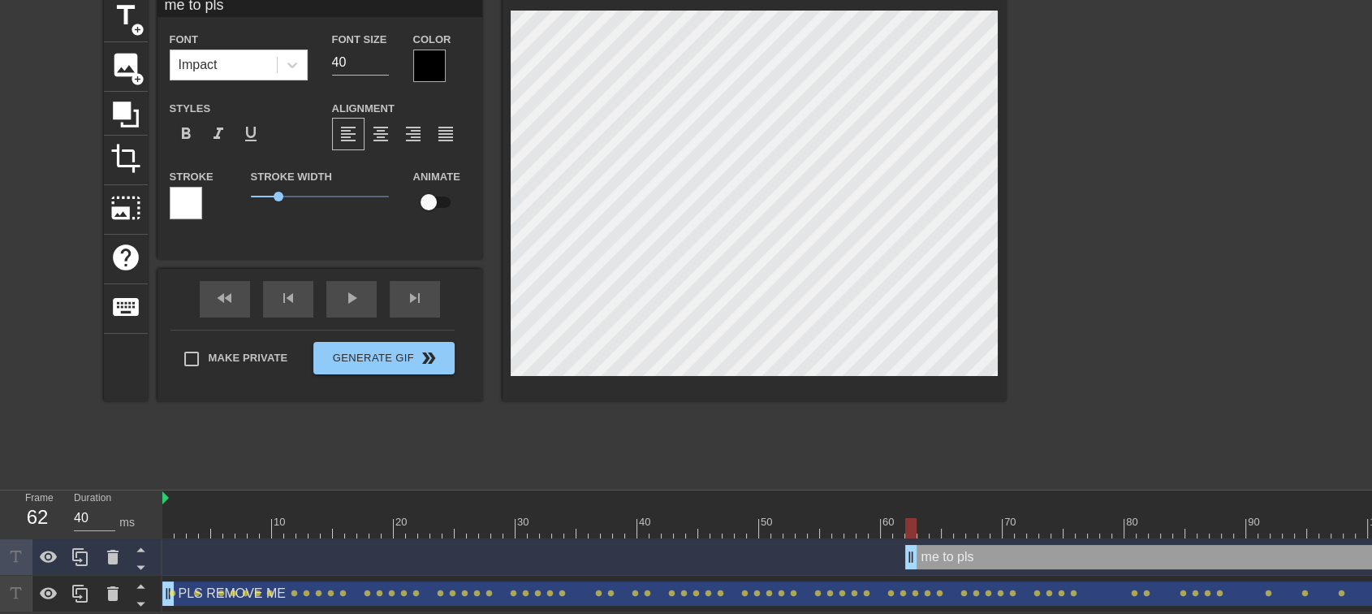
type input "30"
drag, startPoint x: 167, startPoint y: 550, endPoint x: 929, endPoint y: 544, distance: 761.5
click div "me to pls drag_handle drag_handle"
click input "checkbox"
checkbox input "true"
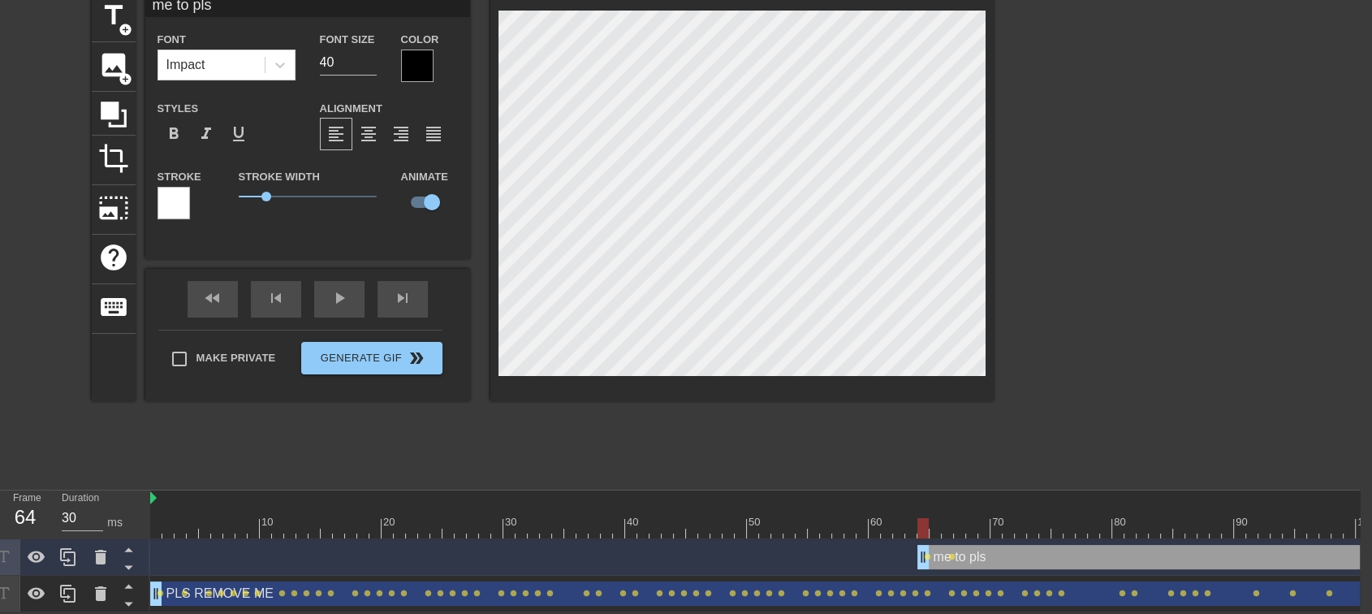
scroll to position [2, 2]
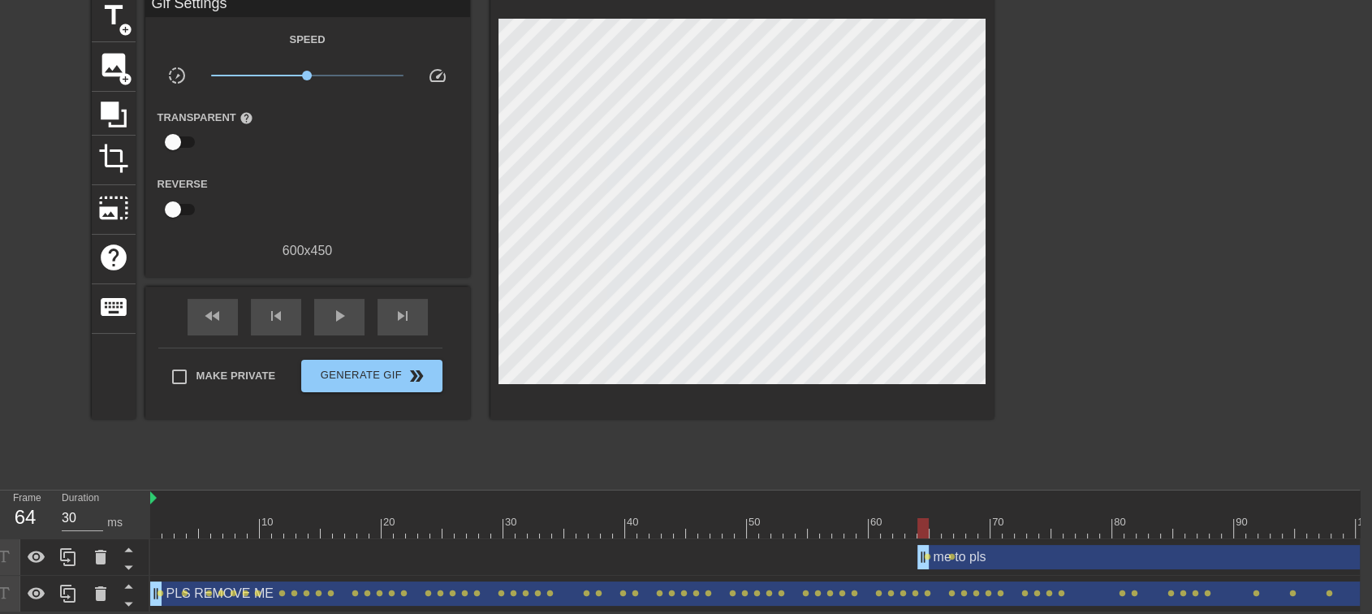
click div
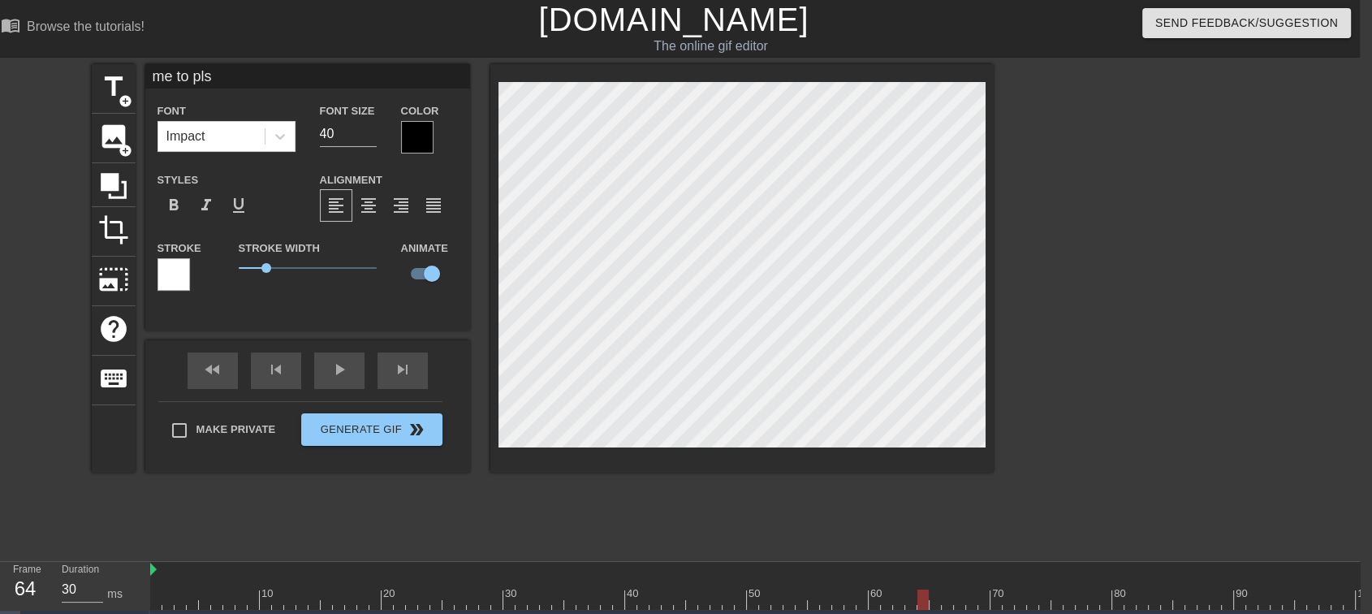
scroll to position [84, 13]
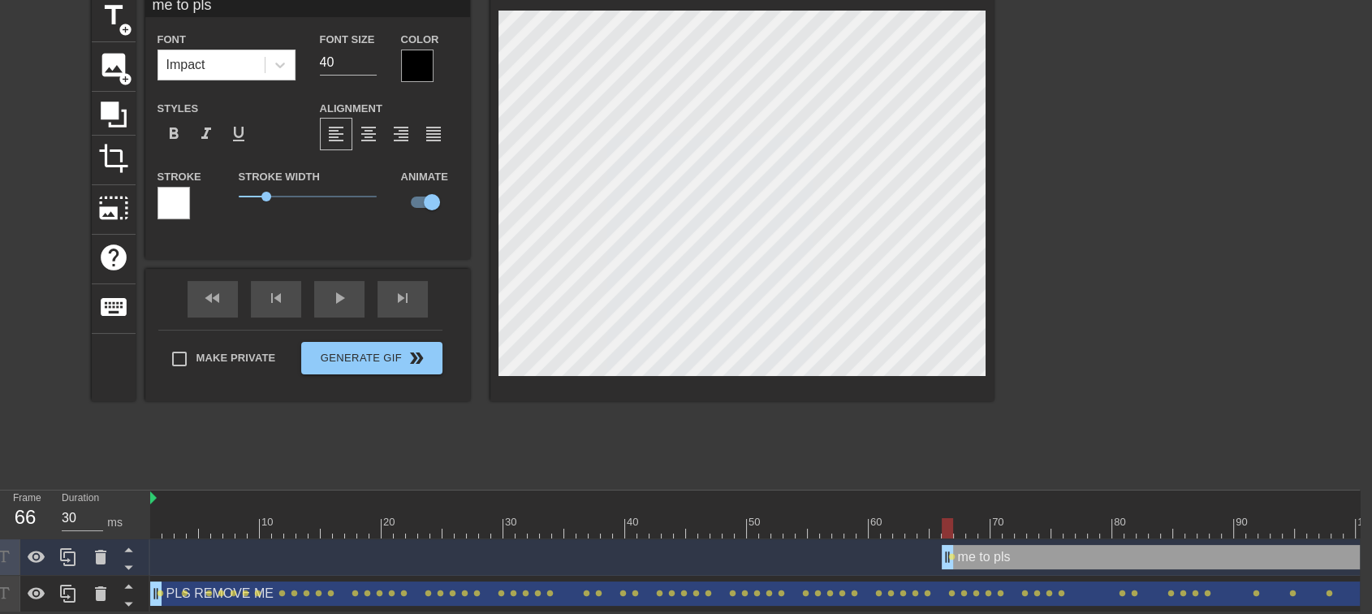
drag, startPoint x: 917, startPoint y: 544, endPoint x: 938, endPoint y: 545, distance: 21.9
click div "me to pls drag_handle drag_handle lens"
drag, startPoint x: 942, startPoint y: 545, endPoint x: 960, endPoint y: 547, distance: 18.0
drag, startPoint x: 957, startPoint y: 545, endPoint x: 969, endPoint y: 545, distance: 12.2
type input "30"
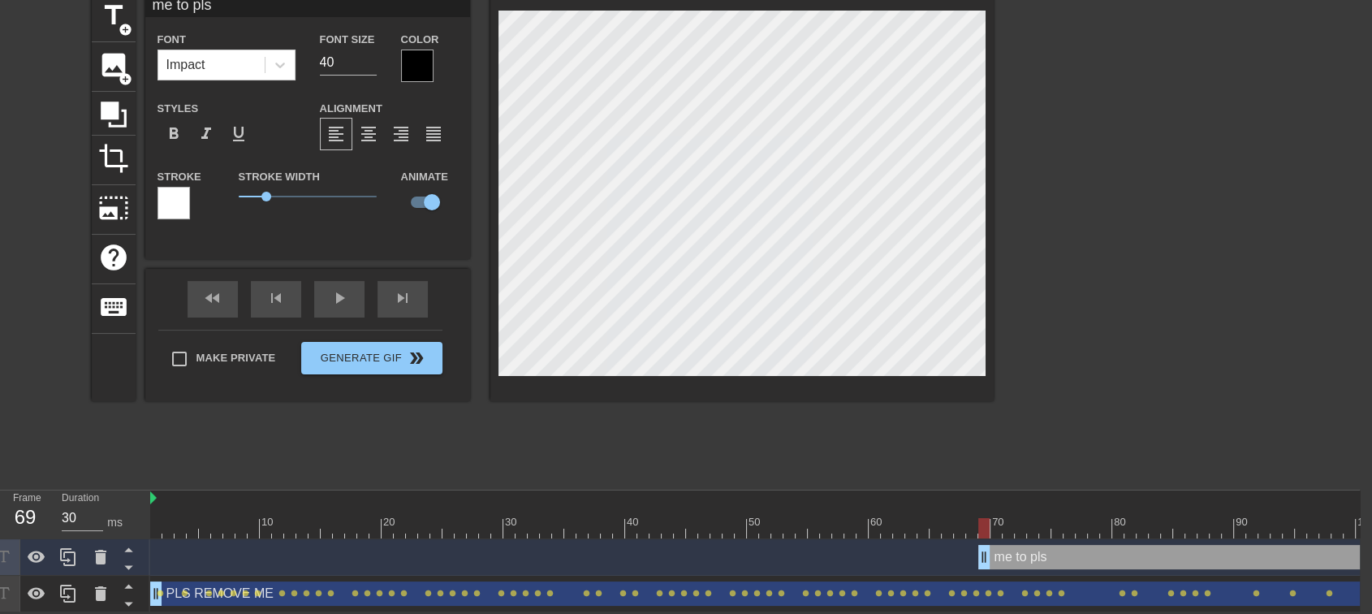
drag, startPoint x: 969, startPoint y: 546, endPoint x: 981, endPoint y: 547, distance: 12.3
click input "checkbox"
checkbox input "false"
drag, startPoint x: 984, startPoint y: 544, endPoint x: 905, endPoint y: 537, distance: 79.0
click div
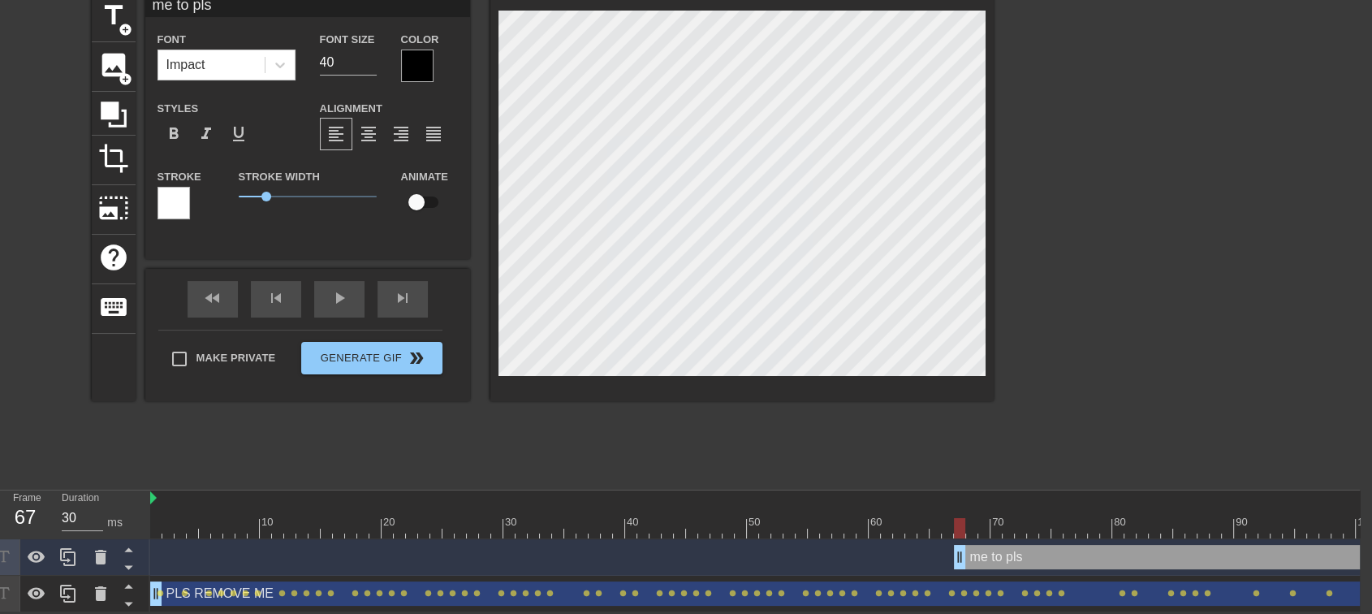
drag, startPoint x: 910, startPoint y: 533, endPoint x: 954, endPoint y: 537, distance: 44.1
click div "me to pls drag_handle drag_handle"
drag, startPoint x: 964, startPoint y: 541, endPoint x: 977, endPoint y: 542, distance: 13.1
drag, startPoint x: 980, startPoint y: 541, endPoint x: 993, endPoint y: 543, distance: 13.1
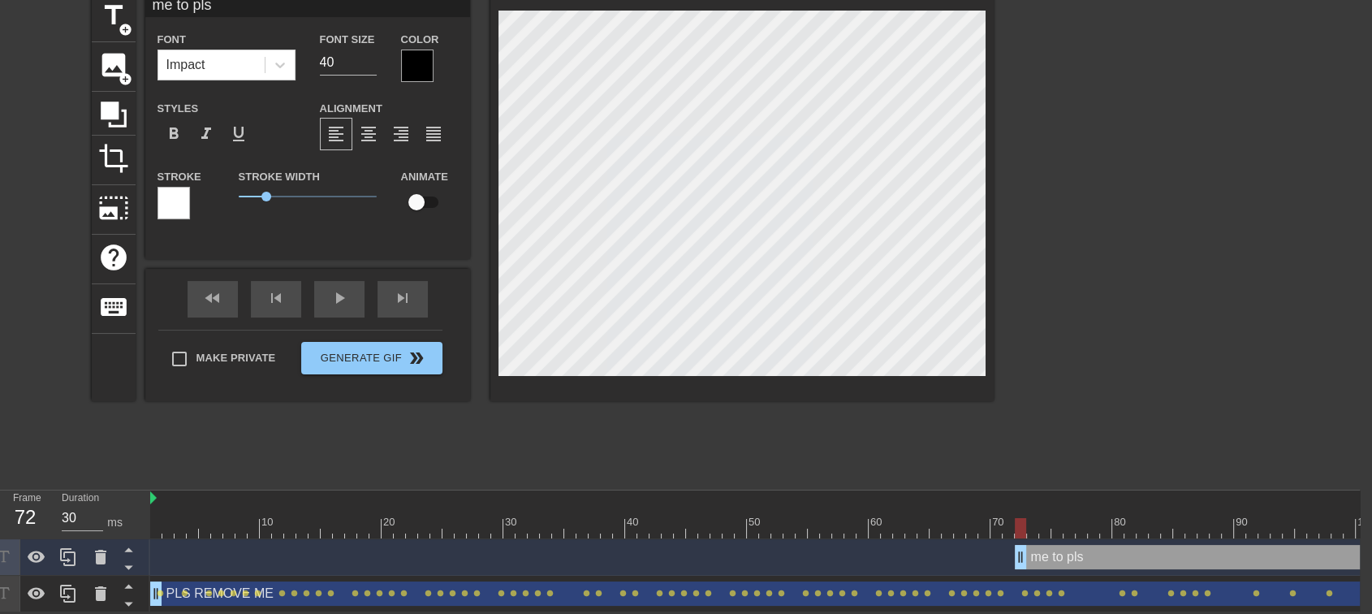
drag, startPoint x: 992, startPoint y: 537, endPoint x: 1012, endPoint y: 536, distance: 19.5
click div "me to pls drag_handle drag_handle"
drag, startPoint x: 1016, startPoint y: 545, endPoint x: 1024, endPoint y: 547, distance: 8.5
click div "me to pls drag_handle drag_handle"
type input "40"
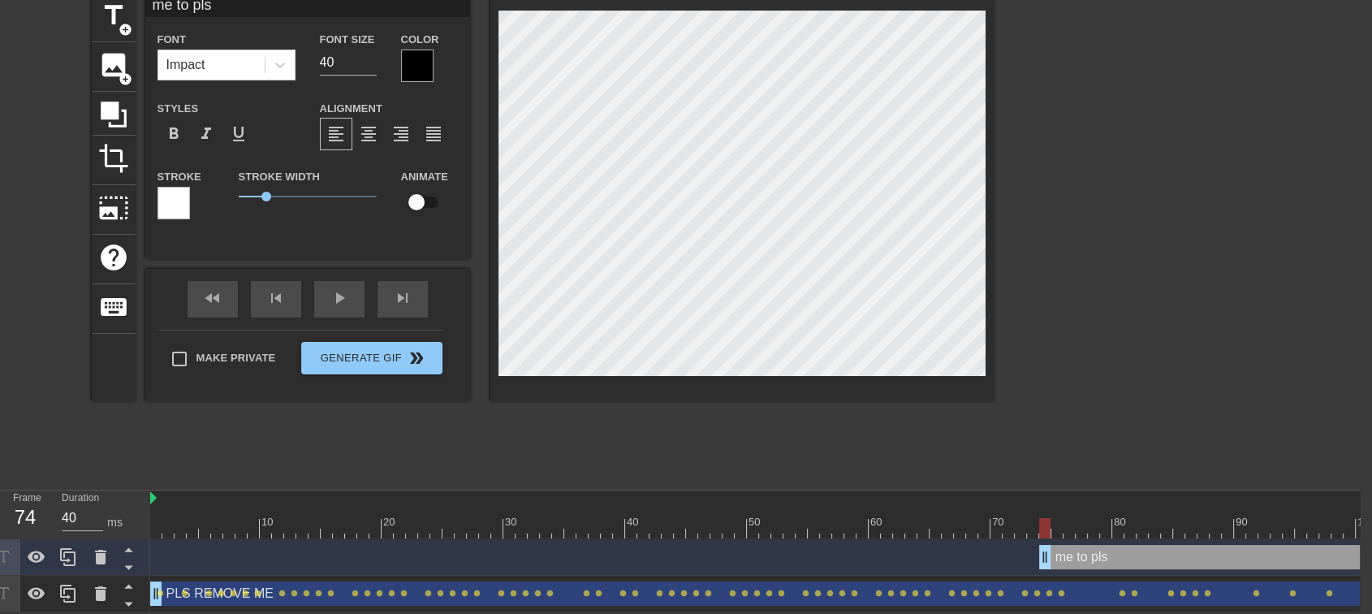
drag, startPoint x: 1033, startPoint y: 550, endPoint x: 1046, endPoint y: 550, distance: 12.2
